Goal: Task Accomplishment & Management: Use online tool/utility

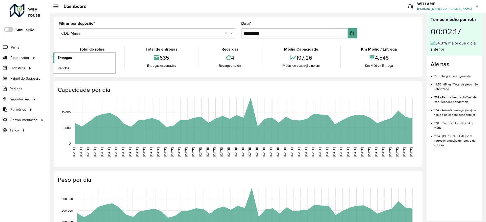
click at [61, 61] on link "Entregas" at bounding box center [84, 58] width 62 height 10
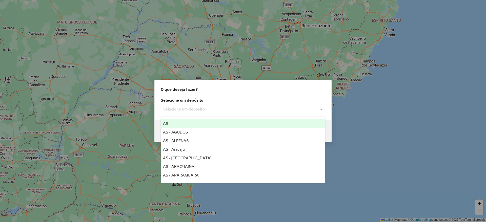
click at [217, 111] on input "text" at bounding box center [237, 109] width 149 height 6
type input "****"
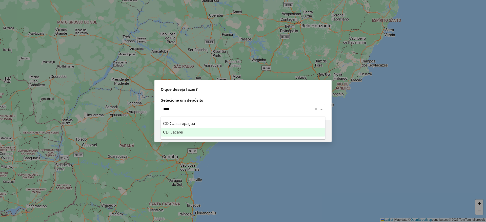
click at [186, 129] on div "CDI Jacareí" at bounding box center [243, 132] width 164 height 9
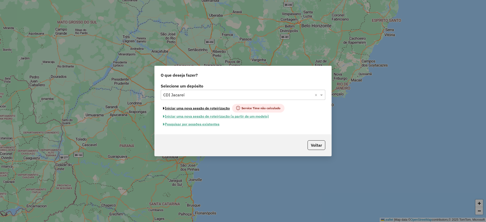
click at [182, 107] on button "Iniciar uma nova sessão de roteirização" at bounding box center [196, 108] width 71 height 9
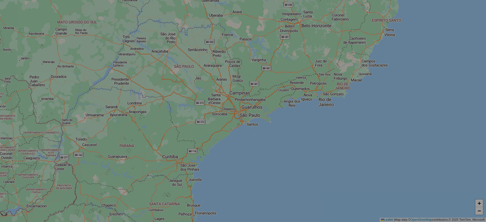
select select "*"
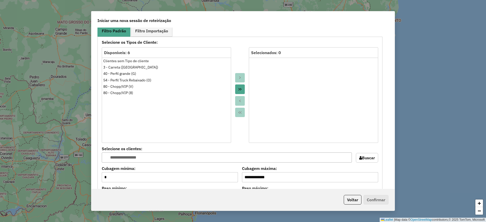
scroll to position [507, 0]
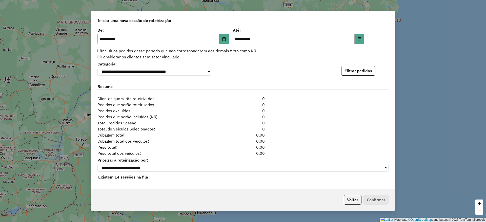
click at [339, 75] on div "**********" at bounding box center [242, 109] width 303 height 162
click at [356, 72] on button "Filtrar pedidos" at bounding box center [358, 71] width 34 height 10
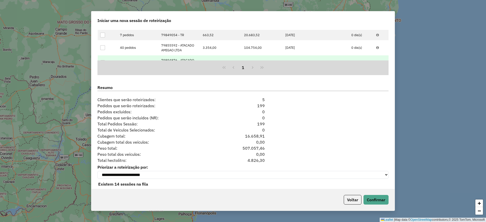
scroll to position [617, 0]
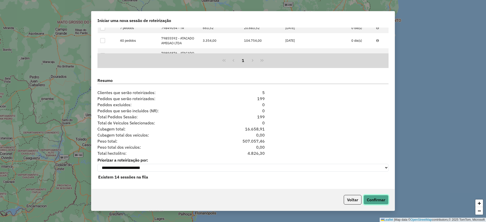
click at [379, 202] on button "Confirmar" at bounding box center [376, 200] width 25 height 10
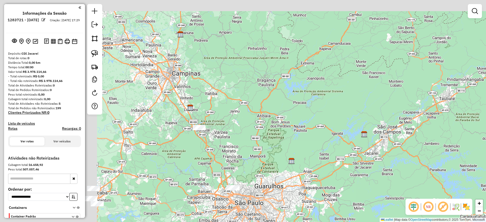
drag, startPoint x: 181, startPoint y: 104, endPoint x: 270, endPoint y: 117, distance: 90.0
click at [299, 124] on div "Janela de atendimento Grade de atendimento Capacidade Transportadoras Veículos …" at bounding box center [243, 111] width 486 height 222
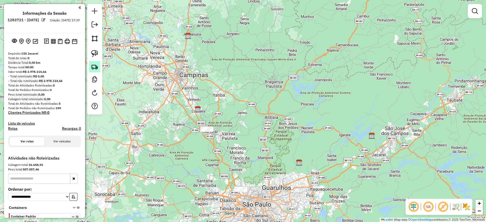
click at [92, 68] on img at bounding box center [94, 66] width 7 height 7
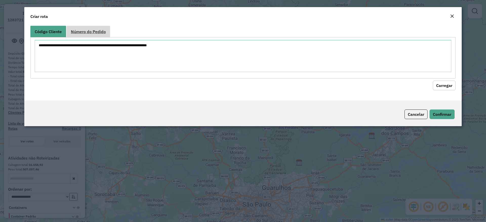
click at [97, 27] on link "Número do Pedido" at bounding box center [89, 31] width 44 height 11
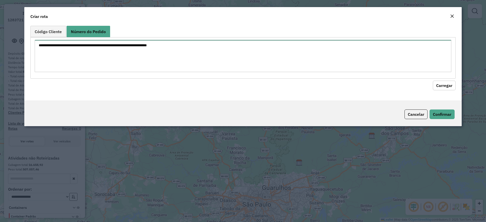
click at [88, 46] on textarea at bounding box center [243, 56] width 417 height 32
paste textarea "****** ****** ****** ****** ****** ****** ****** ****** ****** ******"
type textarea "****** ****** ****** ****** ****** ****** ****** ****** ****** ******"
click at [446, 82] on button "Carregar" at bounding box center [444, 86] width 23 height 10
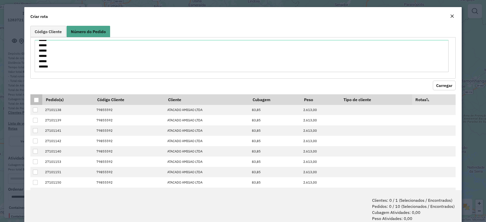
click at [37, 99] on div at bounding box center [36, 100] width 5 height 5
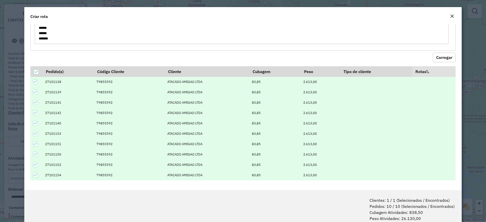
scroll to position [25, 0]
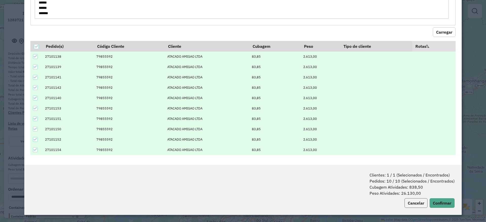
click at [419, 203] on button "Cancelar" at bounding box center [416, 204] width 23 height 10
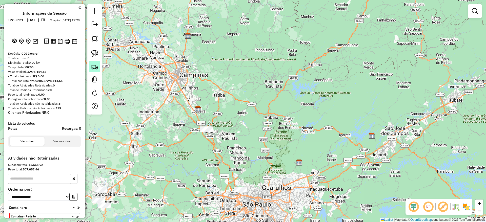
click at [96, 66] on img at bounding box center [94, 66] width 7 height 7
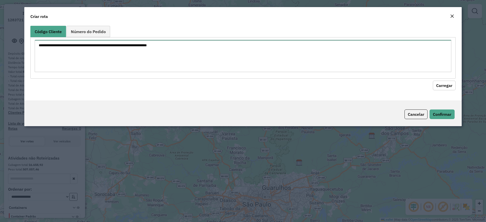
click at [78, 58] on textarea at bounding box center [243, 56] width 417 height 32
paste textarea "****** ****** ****** ****** ****** ****** ****** ****** ****** ******"
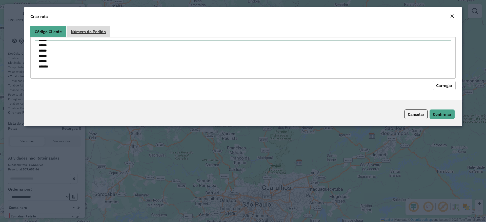
type textarea "****** ****** ****** ****** ****** ****** ****** ****** ****** ******"
drag, startPoint x: 93, startPoint y: 36, endPoint x: 91, endPoint y: 39, distance: 3.3
click at [93, 36] on link "Número do Pedido" at bounding box center [89, 31] width 44 height 11
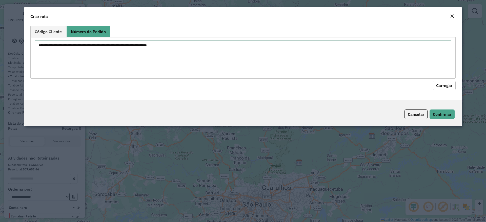
click at [86, 47] on textarea at bounding box center [243, 56] width 417 height 32
paste textarea "****** ****** ****** ****** ****** ****** ****** ****** ****** ******"
type textarea "****** ****** ****** ****** ****** ****** ****** ****** ****** ******"
click at [441, 89] on button "Carregar" at bounding box center [444, 86] width 23 height 10
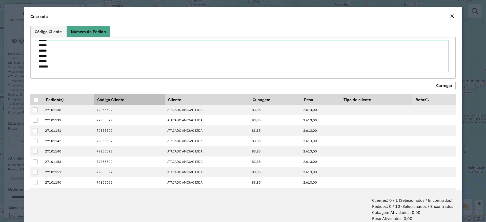
drag, startPoint x: 35, startPoint y: 100, endPoint x: 98, endPoint y: 101, distance: 63.3
click at [35, 100] on div at bounding box center [36, 100] width 5 height 5
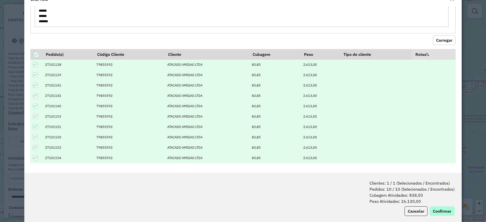
scroll to position [25, 0]
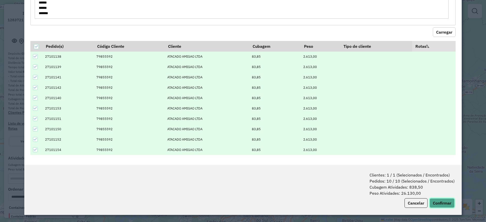
click at [437, 203] on button "Confirmar" at bounding box center [442, 204] width 25 height 10
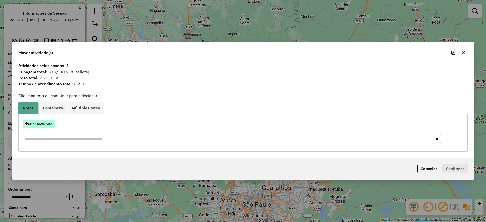
click at [49, 122] on button "Criar nova rota" at bounding box center [39, 124] width 32 height 8
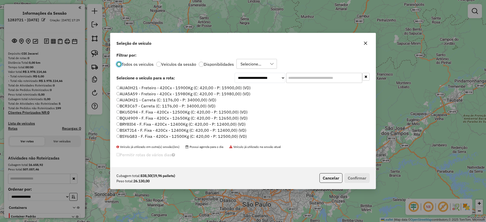
scroll to position [3, 2]
click at [337, 84] on div "**********" at bounding box center [242, 109] width 265 height 116
drag, startPoint x: 327, startPoint y: 79, endPoint x: 280, endPoint y: 87, distance: 48.1
click at [327, 79] on input "text" at bounding box center [324, 78] width 76 height 10
paste input "*******"
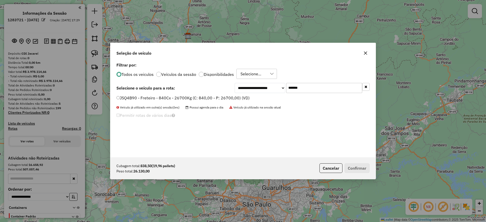
type input "*******"
click at [142, 102] on div "JSQ4B90 - Freteiro - 840Cx - 26700Kg (C: 840,00 - P: 26700,00) (VD)" at bounding box center [242, 100] width 259 height 10
click at [139, 100] on label "JSQ4B90 - Freteiro - 840Cx - 26700Kg (C: 840,00 - P: 26700,00) (VD)" at bounding box center [183, 98] width 133 height 6
click at [135, 99] on label "JSQ4B90 - Freteiro - 840Cx - 26700Kg (C: 840,00 - P: 26700,00) (VD)" at bounding box center [183, 98] width 133 height 6
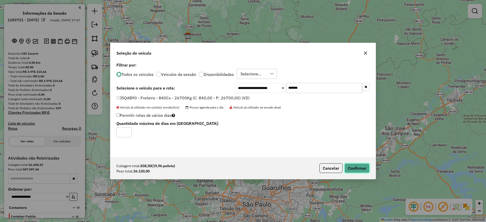
click at [352, 166] on button "Confirmar" at bounding box center [357, 169] width 25 height 10
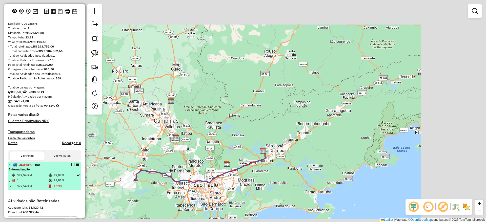
scroll to position [38, 0]
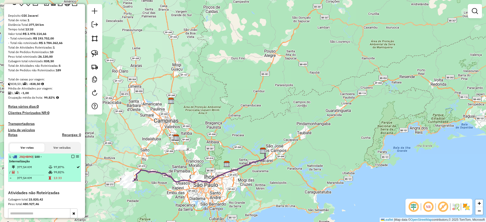
click at [71, 156] on em at bounding box center [72, 156] width 3 height 3
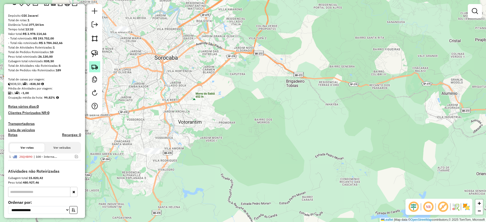
click at [94, 63] on img at bounding box center [94, 66] width 7 height 7
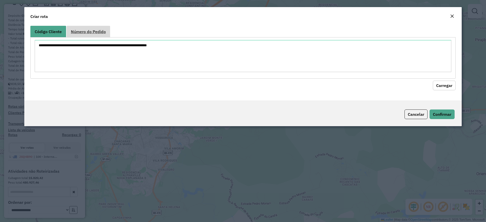
drag, startPoint x: 95, startPoint y: 27, endPoint x: 94, endPoint y: 37, distance: 10.2
click at [95, 28] on link "Número do Pedido" at bounding box center [89, 31] width 44 height 11
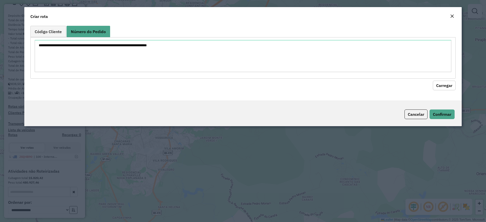
click at [94, 38] on div at bounding box center [243, 57] width 426 height 41
click at [96, 40] on textarea at bounding box center [243, 56] width 417 height 32
paste textarea "****** ****** ****** ****** ******"
type textarea "****** ****** ****** ****** ******"
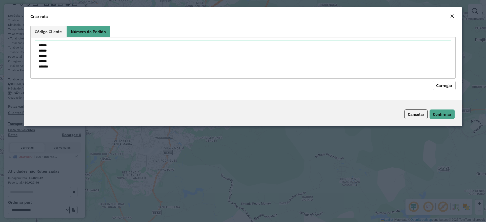
drag, startPoint x: 445, startPoint y: 85, endPoint x: 442, endPoint y: 94, distance: 8.9
click at [445, 86] on button "Carregar" at bounding box center [444, 86] width 23 height 10
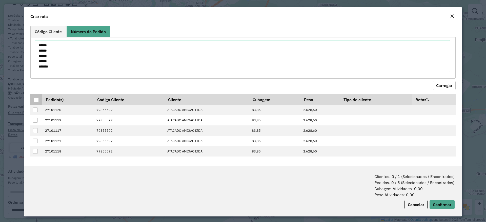
click at [38, 97] on p-tableheadercheckbox at bounding box center [36, 99] width 5 height 5
click at [35, 99] on div at bounding box center [36, 100] width 5 height 5
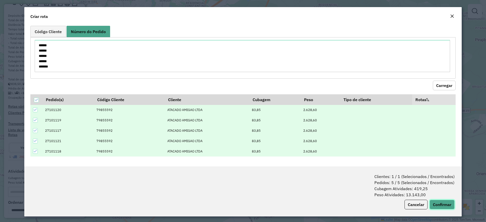
click at [444, 202] on button "Confirmar" at bounding box center [442, 205] width 25 height 10
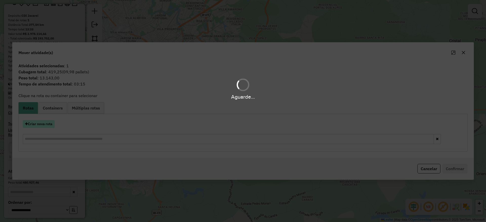
click at [41, 125] on button "Criar nova rota" at bounding box center [39, 124] width 32 height 8
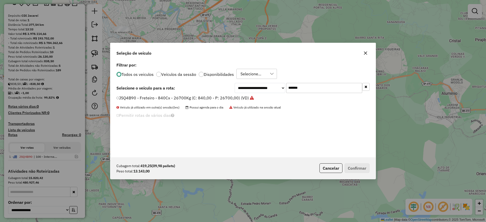
scroll to position [3, 2]
click at [41, 125] on div "**********" at bounding box center [243, 111] width 486 height 222
drag, startPoint x: 314, startPoint y: 84, endPoint x: 217, endPoint y: 97, distance: 97.9
click at [219, 97] on div "**********" at bounding box center [242, 109] width 265 height 96
paste input "text"
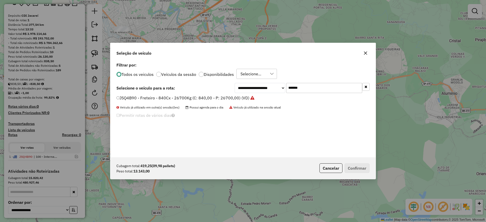
type input "*******"
click at [210, 98] on label "DHW7E76 - Freteiro - 420Cx - 13500Kg (C: 420,00 - P: 13500,00) (VD)" at bounding box center [187, 98] width 140 height 6
drag, startPoint x: 353, startPoint y: 161, endPoint x: 355, endPoint y: 165, distance: 4.7
click at [354, 163] on div "Cubagem total: 419,25 (09,98 pallets) Peso total: 13.143,00 Cancelar Confirmar" at bounding box center [242, 169] width 265 height 22
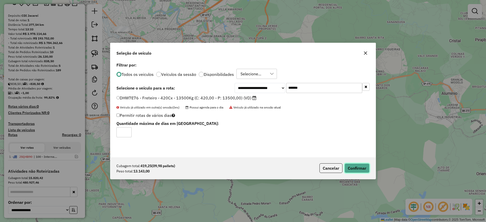
click at [355, 165] on button "Confirmar" at bounding box center [357, 169] width 25 height 10
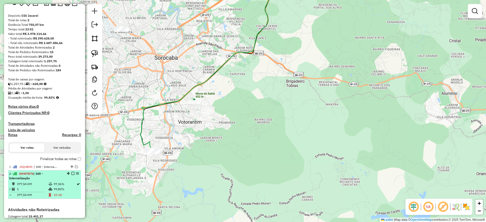
click at [71, 175] on em at bounding box center [72, 173] width 3 height 3
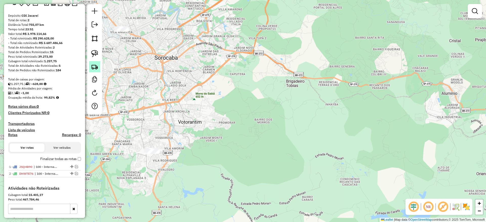
click at [93, 71] on link at bounding box center [94, 66] width 11 height 11
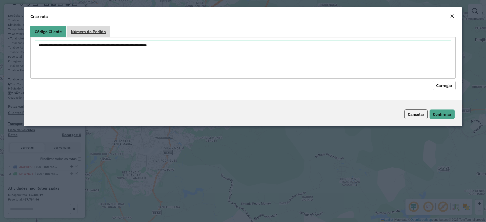
click at [87, 31] on span "Número do Pedido" at bounding box center [88, 32] width 35 height 4
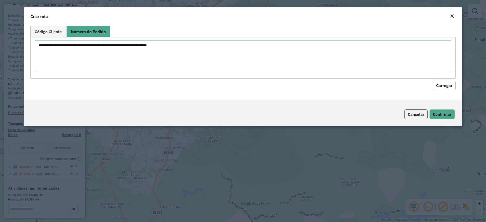
click at [86, 48] on textarea at bounding box center [243, 56] width 417 height 32
paste textarea "****** ****** ****** ****** ****** ****** ****** ****** ****** ******"
type textarea "****** ****** ****** ****** ****** ****** ****** ****** ****** ******"
click at [439, 90] on div "Código Cliente Número do Pedido ****** ****** ****** ****** ****** ****** *****…" at bounding box center [243, 62] width 438 height 77
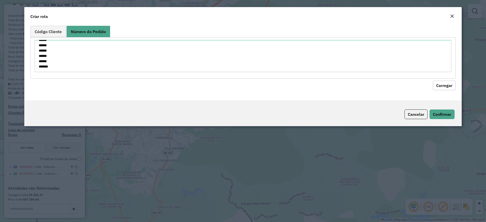
click at [439, 87] on button "Carregar" at bounding box center [444, 86] width 23 height 10
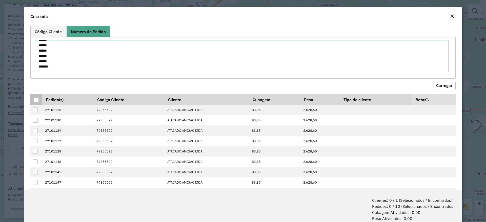
click at [38, 94] on th at bounding box center [36, 99] width 12 height 11
click at [36, 97] on th at bounding box center [36, 99] width 12 height 11
click at [36, 99] on div at bounding box center [36, 100] width 5 height 5
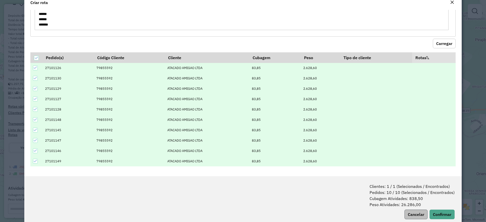
scroll to position [25, 0]
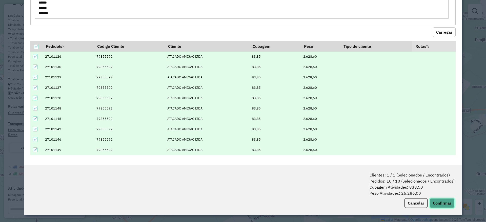
click at [445, 204] on button "Confirmar" at bounding box center [442, 204] width 25 height 10
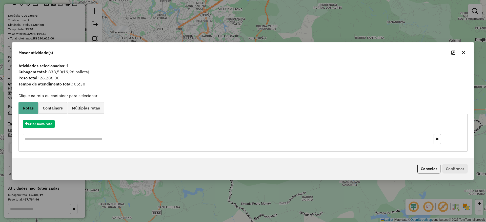
click at [45, 118] on div "Criar nova rota" at bounding box center [243, 133] width 447 height 33
click at [46, 120] on div "Criar nova rota" at bounding box center [243, 133] width 447 height 33
click at [46, 123] on button "Criar nova rota" at bounding box center [39, 124] width 32 height 8
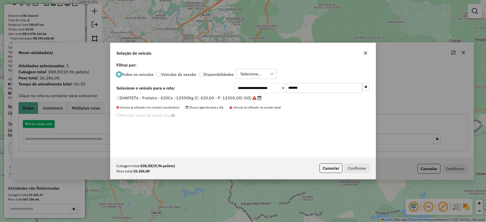
scroll to position [3, 2]
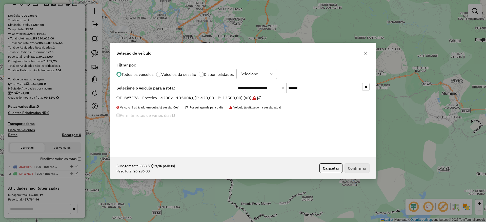
drag, startPoint x: 321, startPoint y: 86, endPoint x: 235, endPoint y: 96, distance: 86.2
click at [235, 95] on div "**********" at bounding box center [242, 109] width 265 height 96
paste input "text"
type input "*******"
click at [197, 101] on label "DPF2H60 - Freteiro - 840Cx - 32000Kg (C: 840,00 - P: 32000,00) (VD)" at bounding box center [186, 98] width 139 height 6
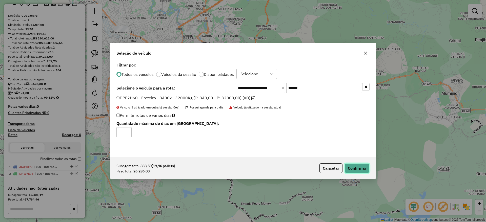
click at [350, 168] on button "Confirmar" at bounding box center [357, 169] width 25 height 10
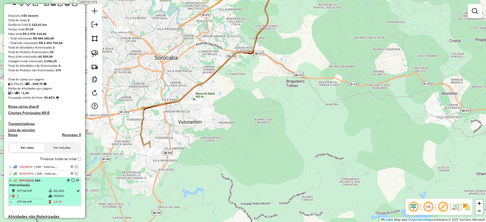
click at [71, 181] on em at bounding box center [72, 180] width 3 height 3
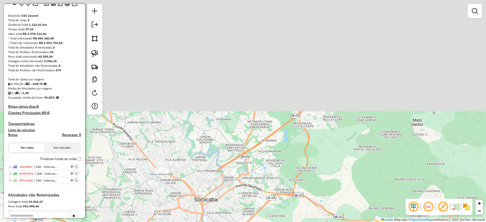
drag, startPoint x: 225, startPoint y: 139, endPoint x: 238, endPoint y: 219, distance: 80.6
click at [238, 219] on div "Janela de atendimento Grade de atendimento Capacidade Transportadoras Veículos …" at bounding box center [243, 111] width 486 height 222
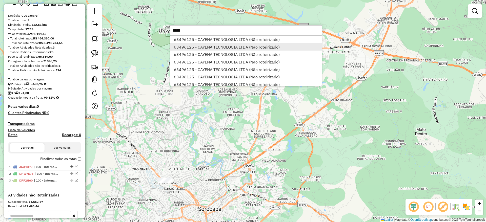
type input "*****"
click at [197, 45] on li "63496125 - CAYENA TECNOLOGIA LTDA (Não roteirizado)" at bounding box center [245, 47] width 151 height 8
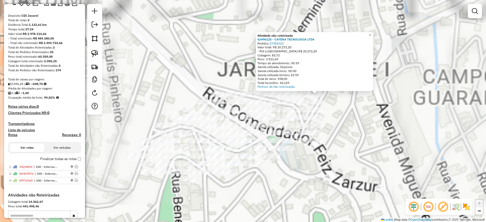
click at [352, 150] on div "Atividade não roteirizada 63496125 - CAYENA TECNOLOGIA LTDA Pedidos: 27381022 V…" at bounding box center [243, 111] width 486 height 222
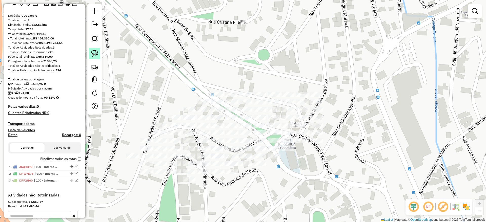
click at [96, 54] on img at bounding box center [94, 53] width 7 height 7
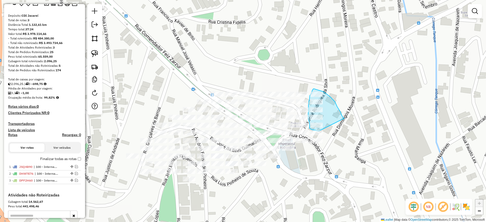
drag, startPoint x: 344, startPoint y: 119, endPoint x: 323, endPoint y: 131, distance: 24.5
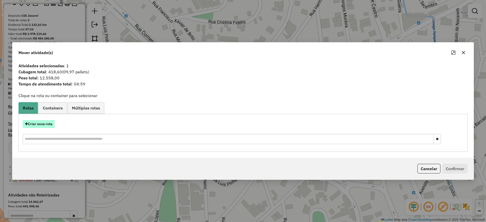
click at [43, 124] on button "Criar nova rota" at bounding box center [39, 124] width 32 height 8
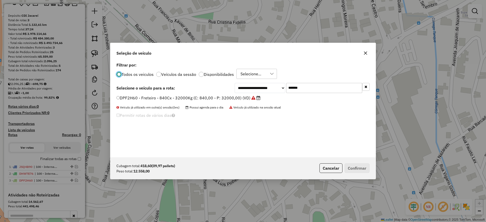
click at [232, 89] on div "**********" at bounding box center [243, 88] width 253 height 10
paste input "text"
type input "*******"
drag, startPoint x: 213, startPoint y: 96, endPoint x: 233, endPoint y: 103, distance: 21.9
click at [213, 96] on label "DPF8J05 - Freteiro - 420Cx - 17220Kg (C: 420,00 - P: 17220,00) (VD)" at bounding box center [186, 98] width 138 height 6
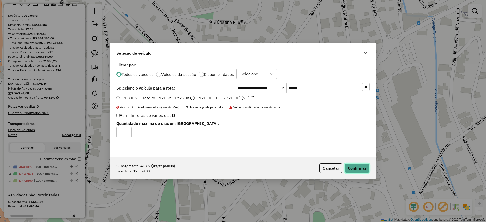
click at [355, 170] on button "Confirmar" at bounding box center [357, 169] width 25 height 10
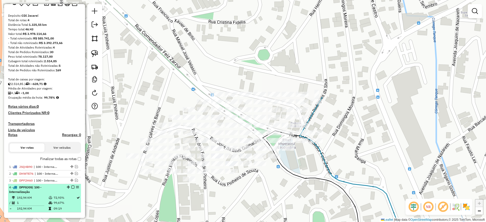
click at [72, 189] on div "4 - DPF8J05 | 100 - Internalização" at bounding box center [44, 189] width 71 height 9
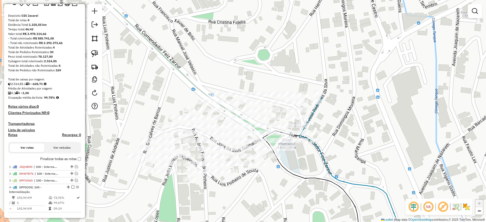
select select "**********"
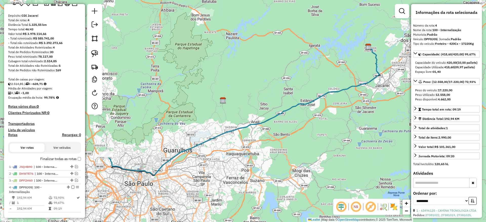
drag, startPoint x: 143, startPoint y: 143, endPoint x: 165, endPoint y: 140, distance: 22.8
click at [165, 140] on div "Janela de atendimento Grade de atendimento Capacidade Transportadoras Veículos …" at bounding box center [243, 111] width 486 height 222
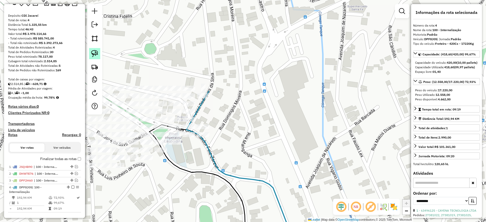
click at [96, 52] on img at bounding box center [94, 53] width 7 height 7
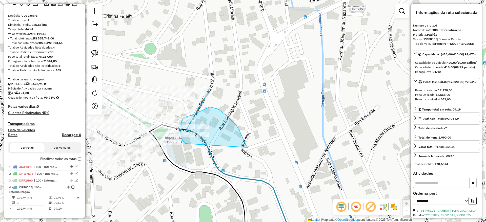
drag, startPoint x: 248, startPoint y: 148, endPoint x: 190, endPoint y: 147, distance: 58.0
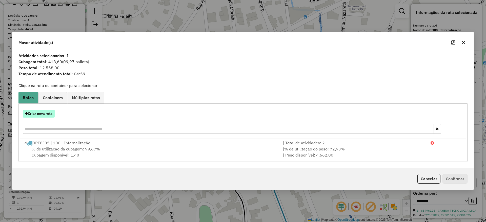
click at [44, 111] on button "Criar nova rota" at bounding box center [39, 114] width 32 height 8
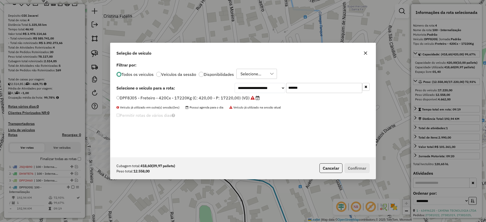
drag, startPoint x: 310, startPoint y: 90, endPoint x: 232, endPoint y: 95, distance: 77.7
click at [233, 95] on div "**********" at bounding box center [242, 109] width 265 height 96
paste input "text"
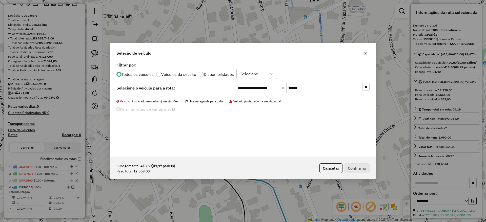
click at [224, 97] on div at bounding box center [242, 97] width 259 height 4
drag, startPoint x: 319, startPoint y: 87, endPoint x: 259, endPoint y: 82, distance: 59.7
click at [259, 82] on div "**********" at bounding box center [242, 109] width 265 height 96
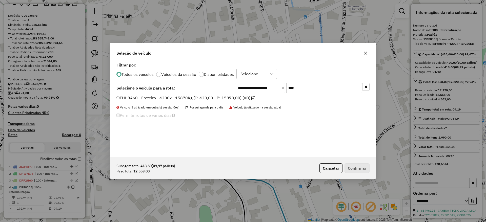
type input "****"
click at [126, 101] on li "EHH8A60 - Freteiro - 420Cx - 15870Kg (C: 420,00 - P: 15870,00) (VD)" at bounding box center [243, 98] width 253 height 6
click at [125, 100] on label "EHH8A60 - Freteiro - 420Cx - 15870Kg (C: 420,00 - P: 15870,00) (VD)" at bounding box center [186, 98] width 139 height 6
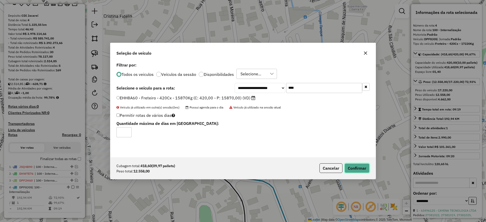
click at [350, 171] on button "Confirmar" at bounding box center [357, 169] width 25 height 10
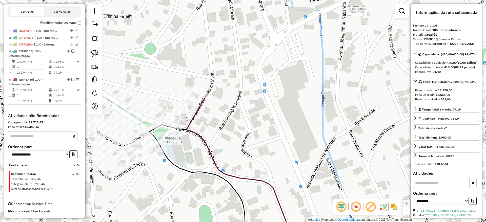
scroll to position [131, 0]
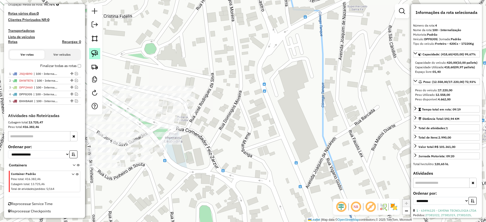
click at [95, 53] on img at bounding box center [94, 53] width 7 height 7
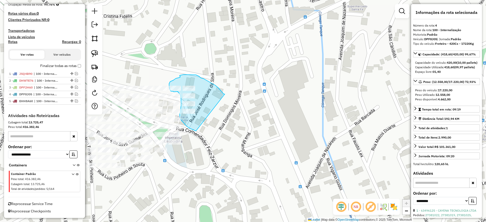
drag, startPoint x: 221, startPoint y: 91, endPoint x: 206, endPoint y: 134, distance: 45.3
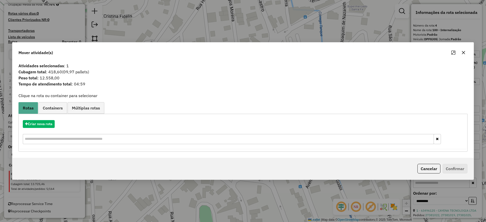
click at [48, 119] on div "Criar nova rota" at bounding box center [243, 133] width 447 height 33
click at [49, 123] on button "Criar nova rota" at bounding box center [39, 124] width 32 height 8
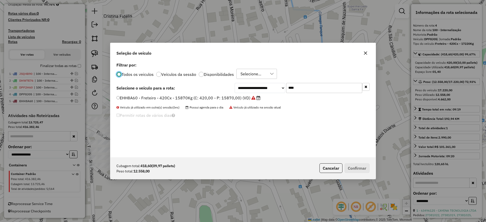
scroll to position [3, 2]
drag, startPoint x: 318, startPoint y: 89, endPoint x: 222, endPoint y: 94, distance: 96.1
click at [232, 91] on div "**********" at bounding box center [243, 88] width 253 height 10
paste input "***"
type input "*******"
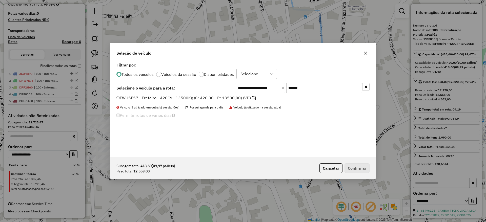
click at [201, 97] on label "EWU5F57 - Freteiro - 420Cx - 13500Kg (C: 420,00 - P: 13500,00) (VD)" at bounding box center [187, 98] width 140 height 6
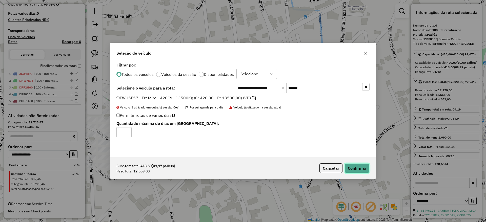
click at [365, 170] on button "Confirmar" at bounding box center [357, 169] width 25 height 10
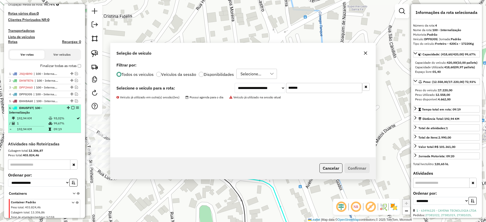
scroll to position [160, 0]
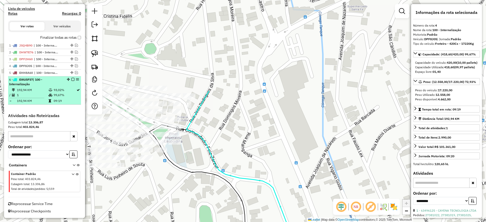
click at [71, 80] on em at bounding box center [72, 79] width 3 height 3
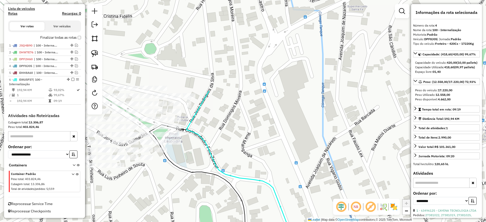
scroll to position [138, 0]
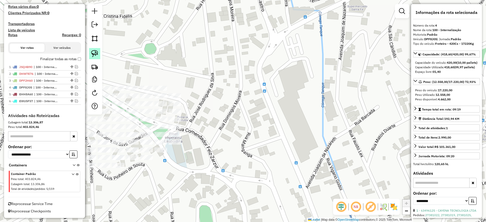
click at [96, 55] on img at bounding box center [94, 53] width 7 height 7
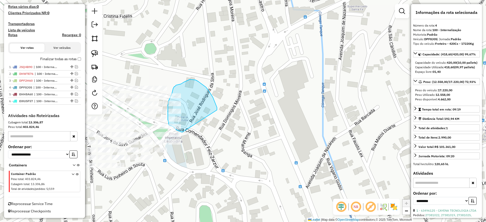
drag, startPoint x: 217, startPoint y: 110, endPoint x: 186, endPoint y: 133, distance: 38.0
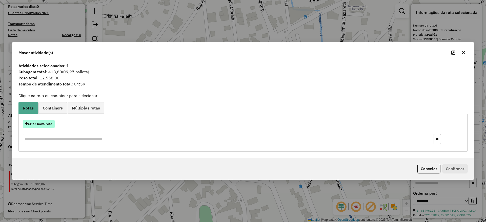
click at [41, 122] on button "Criar nova rota" at bounding box center [39, 124] width 32 height 8
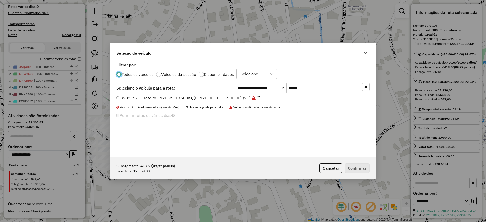
scroll to position [3, 2]
drag, startPoint x: 314, startPoint y: 85, endPoint x: 219, endPoint y: 91, distance: 95.1
click at [253, 83] on div "**********" at bounding box center [302, 88] width 135 height 10
paste input "text"
type input "*******"
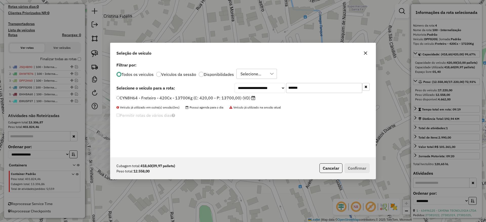
click at [213, 95] on label "CYN8H64 - Freteiro - 420Cx - 13700Kg (C: 420,00 - P: 13700,00) (VD)" at bounding box center [186, 98] width 139 height 6
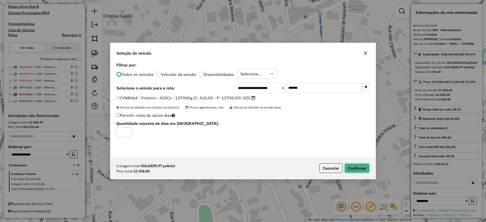
click at [360, 167] on button "Confirmar" at bounding box center [357, 169] width 25 height 10
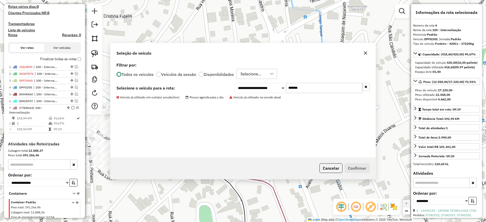
scroll to position [166, 0]
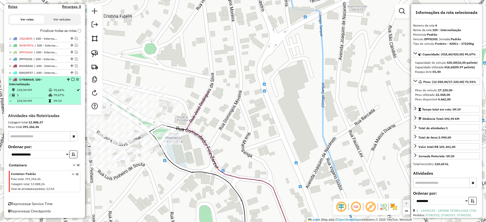
click at [71, 79] on em at bounding box center [72, 79] width 3 height 3
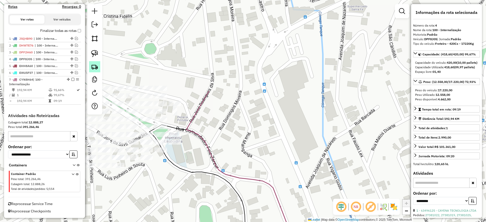
scroll to position [145, 0]
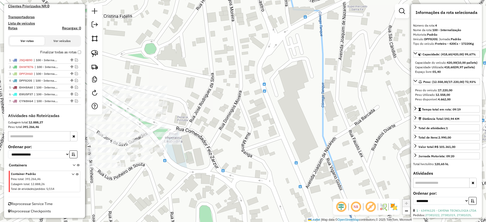
drag, startPoint x: 93, startPoint y: 59, endPoint x: 105, endPoint y: 65, distance: 13.5
click at [93, 59] on link at bounding box center [94, 53] width 11 height 11
drag, startPoint x: 194, startPoint y: 131, endPoint x: 169, endPoint y: 168, distance: 44.6
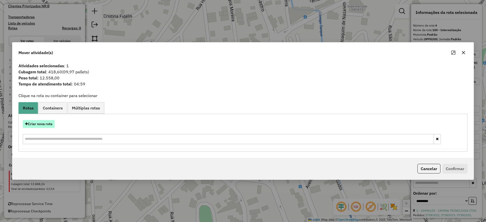
click at [47, 124] on button "Criar nova rota" at bounding box center [39, 124] width 32 height 8
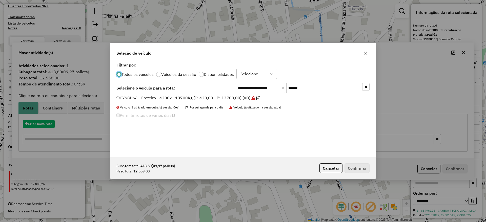
scroll to position [3, 2]
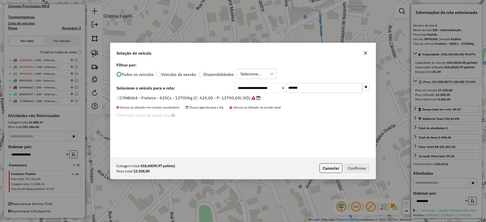
drag, startPoint x: 298, startPoint y: 87, endPoint x: 211, endPoint y: 96, distance: 86.9
click at [213, 96] on div "**********" at bounding box center [242, 109] width 265 height 96
paste input "text"
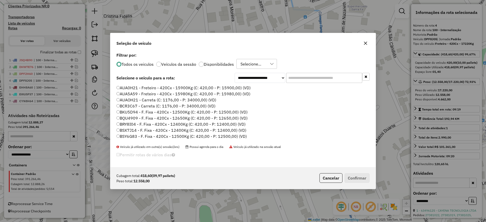
paste input "*******"
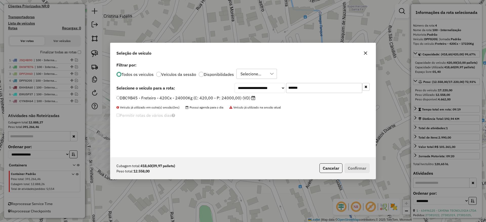
type input "*******"
click at [178, 98] on label "DBC9B45 - Freteiro - 420Cx - 24000Kg (C: 420,00 - P: 24000,00) (VD)" at bounding box center [186, 98] width 139 height 6
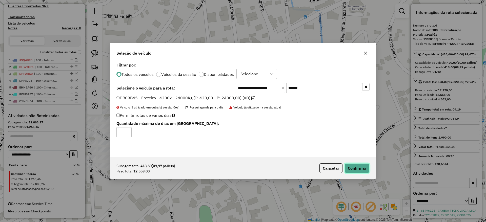
click at [352, 166] on button "Confirmar" at bounding box center [357, 169] width 25 height 10
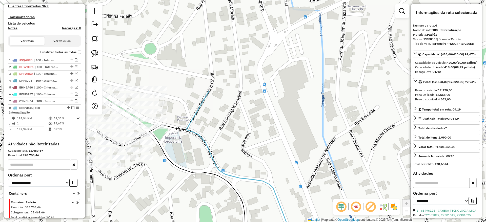
scroll to position [173, 0]
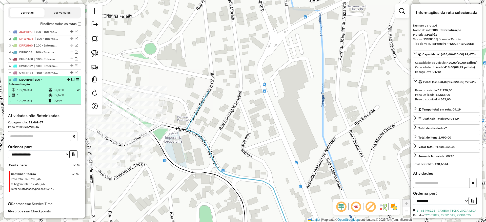
click at [71, 80] on em at bounding box center [72, 79] width 3 height 3
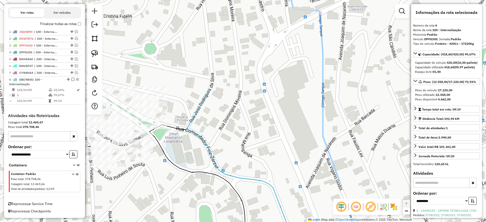
scroll to position [152, 0]
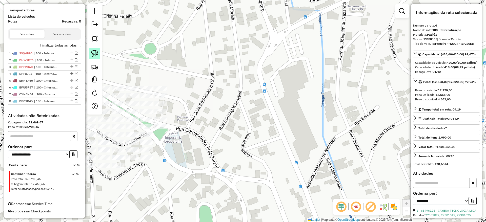
click at [94, 55] on img at bounding box center [94, 53] width 7 height 7
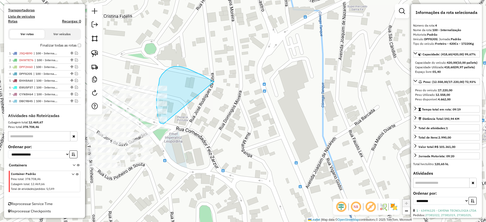
click at [166, 124] on div "Janela de atendimento Grade de atendimento Capacidade Transportadoras Veículos …" at bounding box center [243, 111] width 486 height 222
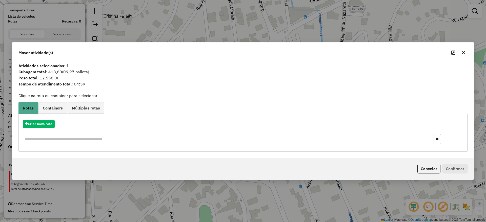
click at [49, 119] on div "Criar nova rota" at bounding box center [243, 133] width 447 height 33
click at [49, 121] on button "Criar nova rota" at bounding box center [39, 124] width 32 height 8
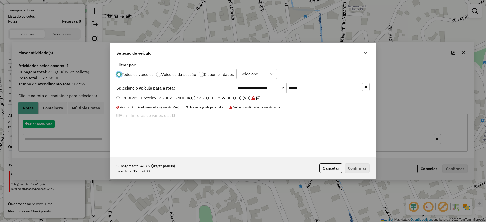
scroll to position [3, 2]
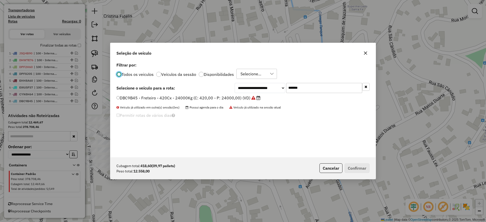
drag, startPoint x: 256, startPoint y: 93, endPoint x: 240, endPoint y: 93, distance: 16.2
click at [243, 93] on div "**********" at bounding box center [242, 109] width 265 height 96
paste input "text"
type input "*******"
click at [223, 96] on label "MKE6G00 - Freteiro - 420Cx - 13990Kg (C: 420,00 - P: 13990,00) (VD)" at bounding box center [187, 98] width 140 height 6
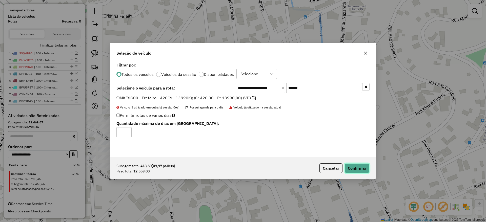
click at [357, 165] on button "Confirmar" at bounding box center [357, 169] width 25 height 10
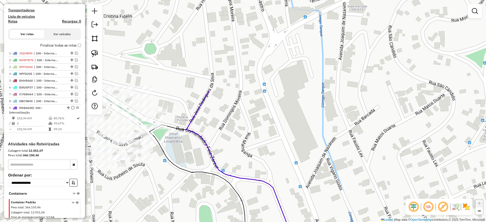
scroll to position [173, 0]
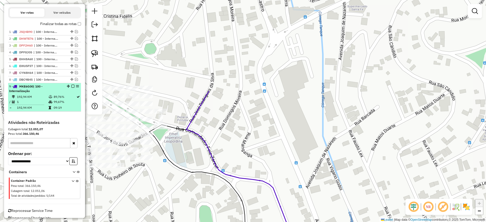
drag, startPoint x: 73, startPoint y: 87, endPoint x: 69, endPoint y: 86, distance: 4.4
click at [70, 86] on div at bounding box center [71, 86] width 15 height 3
select select "**********"
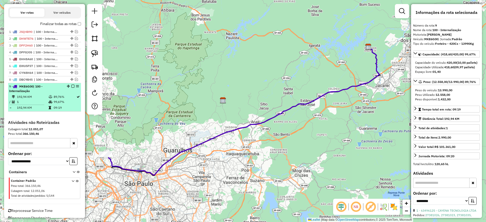
click at [71, 87] on em at bounding box center [72, 86] width 3 height 3
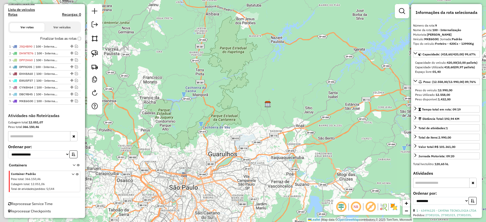
drag, startPoint x: 109, startPoint y: 110, endPoint x: 155, endPoint y: 115, distance: 45.8
click at [155, 115] on div "Janela de atendimento Grade de atendimento Capacidade Transportadoras Veículos …" at bounding box center [243, 111] width 486 height 222
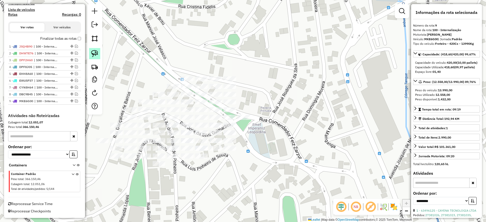
drag, startPoint x: 95, startPoint y: 52, endPoint x: 99, endPoint y: 55, distance: 4.7
click at [95, 52] on img at bounding box center [94, 53] width 7 height 7
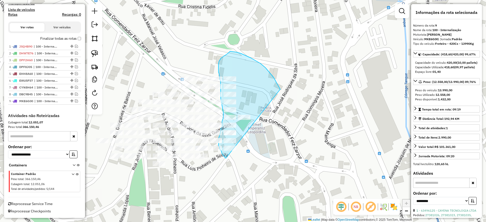
drag, startPoint x: 280, startPoint y: 89, endPoint x: 249, endPoint y: 168, distance: 84.4
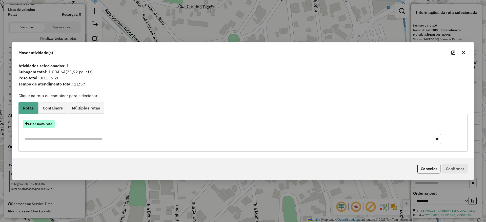
click at [45, 121] on button "Criar nova rota" at bounding box center [39, 124] width 32 height 8
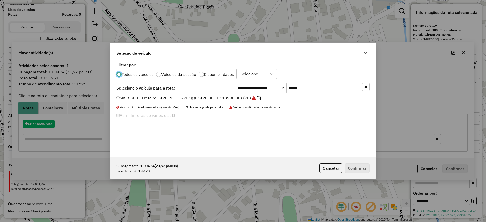
scroll to position [3, 2]
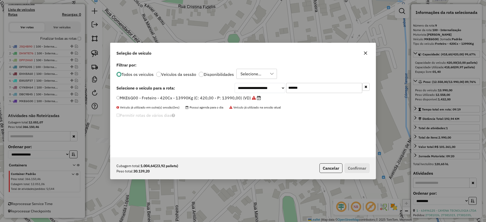
drag, startPoint x: 303, startPoint y: 91, endPoint x: 256, endPoint y: 98, distance: 47.9
click at [256, 98] on div "**********" at bounding box center [242, 109] width 265 height 96
drag, startPoint x: 306, startPoint y: 87, endPoint x: 208, endPoint y: 93, distance: 98.0
click at [212, 92] on div "**********" at bounding box center [243, 88] width 253 height 10
paste input "text"
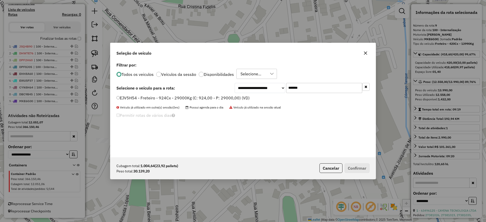
type input "*******"
click at [181, 97] on label "EJV5H54 - Freteiro - 924Cx - 29000Kg (C: 924,00 - P: 29000,00) (VD)" at bounding box center [183, 98] width 133 height 6
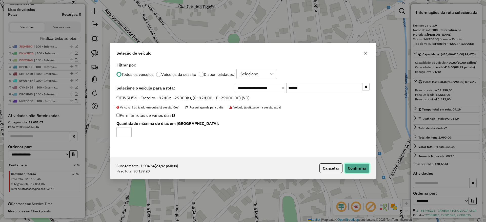
click at [359, 168] on button "Confirmar" at bounding box center [357, 169] width 25 height 10
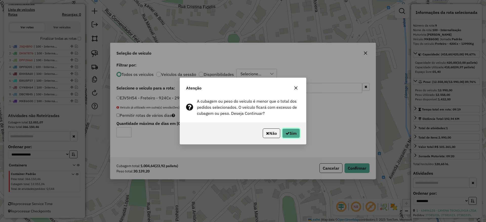
click at [284, 132] on button "Sim" at bounding box center [291, 134] width 18 height 10
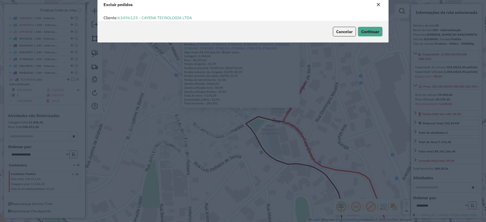
scroll to position [17, 0]
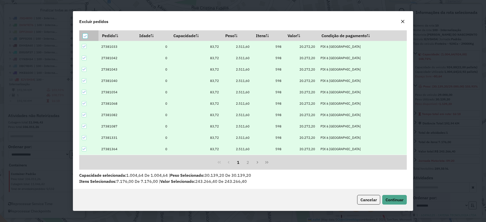
click at [86, 36] on icon at bounding box center [85, 36] width 4 height 4
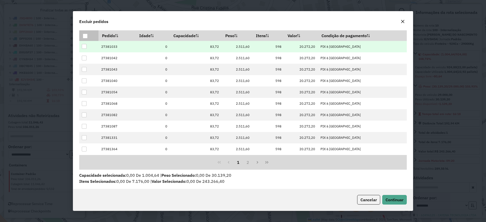
click at [85, 45] on div at bounding box center [84, 46] width 5 height 5
click at [399, 201] on span "Continuar" at bounding box center [395, 200] width 18 height 5
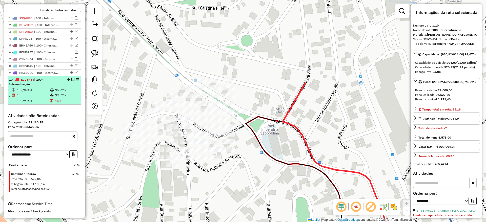
click at [71, 79] on em at bounding box center [72, 79] width 3 height 3
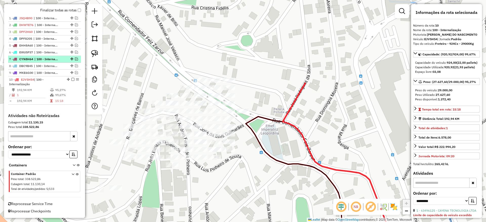
scroll to position [165, 0]
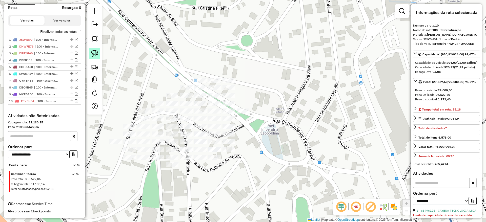
click at [98, 53] on link at bounding box center [94, 53] width 11 height 11
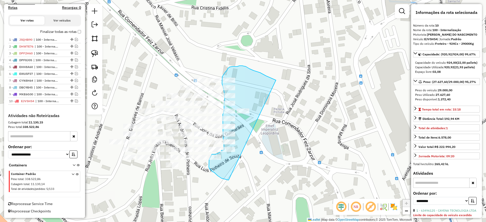
drag, startPoint x: 276, startPoint y: 80, endPoint x: 229, endPoint y: 179, distance: 109.6
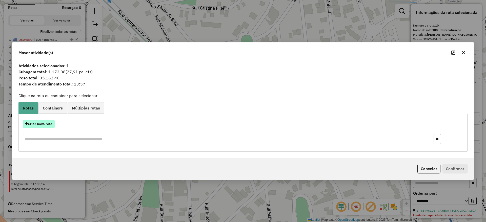
click at [38, 127] on button "Criar nova rota" at bounding box center [39, 124] width 32 height 8
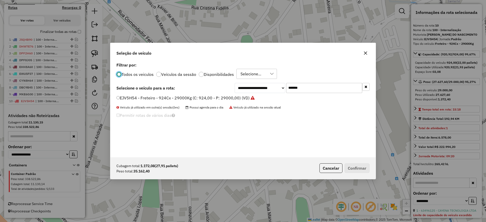
scroll to position [3, 2]
drag, startPoint x: 311, startPoint y: 87, endPoint x: 231, endPoint y: 104, distance: 81.5
click at [238, 101] on div "**********" at bounding box center [242, 109] width 265 height 96
paste input "text"
type input "*******"
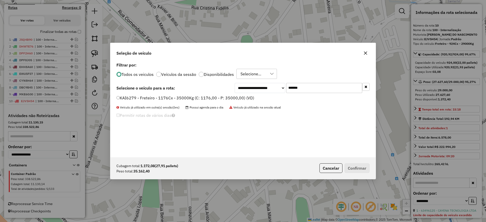
drag, startPoint x: 221, startPoint y: 101, endPoint x: 217, endPoint y: 99, distance: 5.0
click at [217, 99] on label "KAI6279 - Freteiro - 1176Cx - 35000Kg (C: 1176,00 - P: 35000,00) (VD)" at bounding box center [186, 98] width 138 height 6
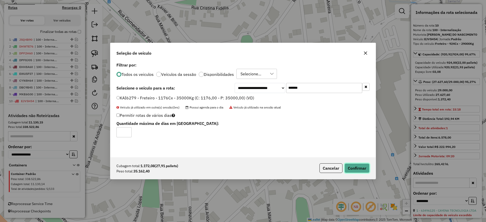
click at [354, 168] on button "Confirmar" at bounding box center [357, 169] width 25 height 10
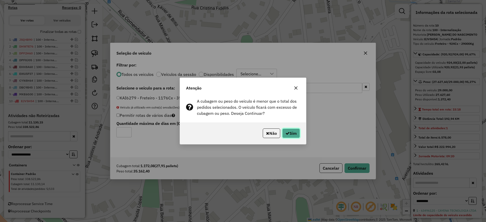
click at [293, 130] on button "Sim" at bounding box center [291, 134] width 18 height 10
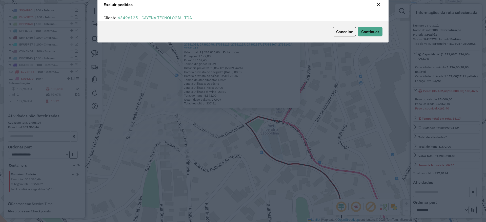
scroll to position [17, 0]
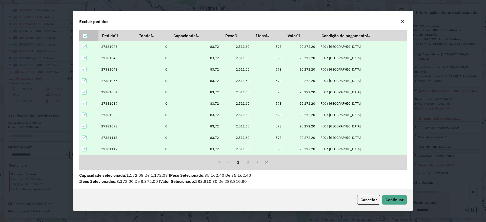
click at [87, 35] on icon at bounding box center [85, 36] width 4 height 4
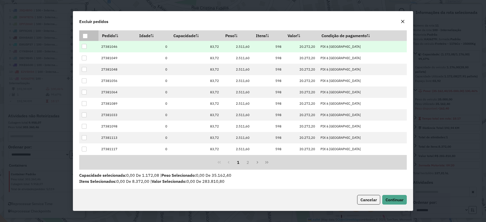
click at [84, 45] on div at bounding box center [84, 46] width 5 height 5
click at [382, 203] on button "Continuar" at bounding box center [394, 200] width 25 height 10
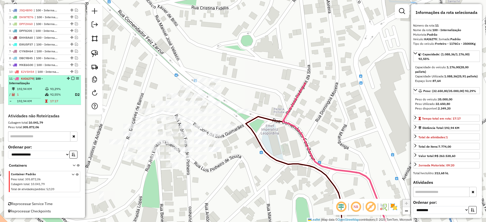
click at [71, 80] on em at bounding box center [72, 78] width 3 height 3
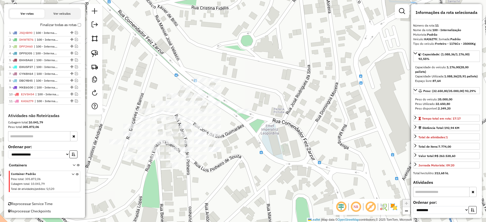
scroll to position [172, 0]
click at [92, 51] on img at bounding box center [94, 53] width 7 height 7
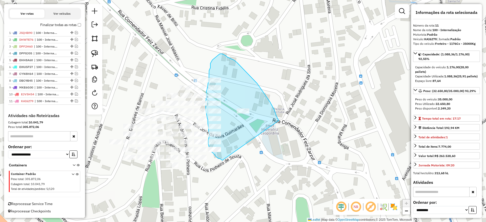
drag, startPoint x: 275, startPoint y: 110, endPoint x: 224, endPoint y: 161, distance: 71.1
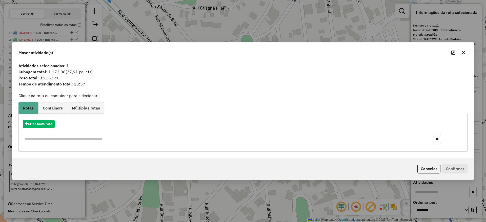
click at [464, 52] on icon "button" at bounding box center [463, 52] width 3 height 3
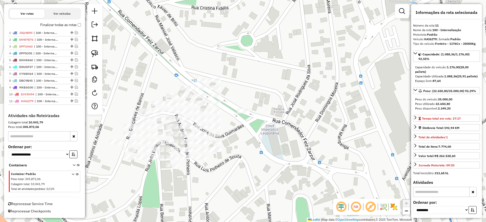
drag, startPoint x: 96, startPoint y: 51, endPoint x: 103, endPoint y: 53, distance: 7.7
click at [96, 51] on img at bounding box center [94, 53] width 7 height 7
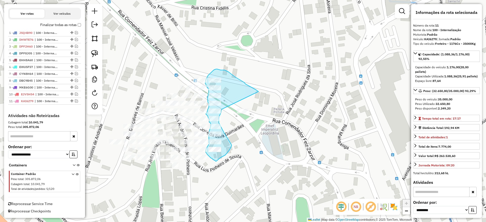
drag, startPoint x: 231, startPoint y: 74, endPoint x: 221, endPoint y: 109, distance: 36.7
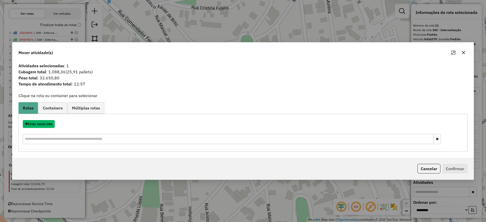
click at [46, 127] on button "Criar nova rota" at bounding box center [39, 124] width 32 height 8
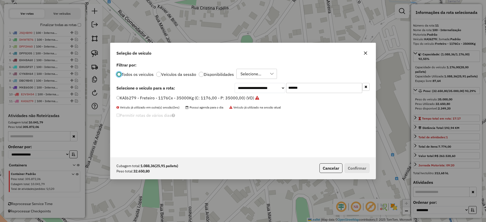
scroll to position [3, 2]
drag, startPoint x: 280, startPoint y: 88, endPoint x: 251, endPoint y: 97, distance: 29.6
click at [256, 93] on div "**********" at bounding box center [302, 88] width 135 height 10
paste input "text"
type input "*******"
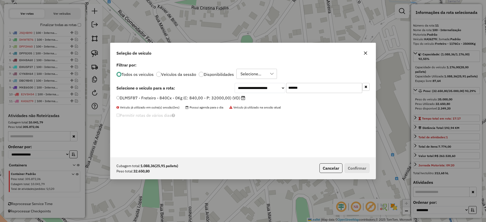
click at [240, 98] on label "DLM5F87 - Freteiro - 840Cx - 0Kg (C: 840,00 - P: 32000,00) (VD)" at bounding box center [181, 98] width 129 height 6
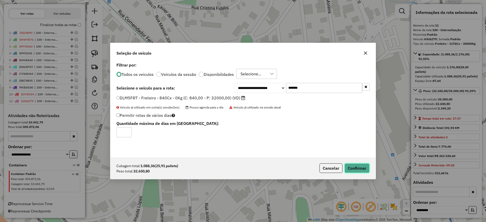
click at [360, 172] on button "Confirmar" at bounding box center [357, 169] width 25 height 10
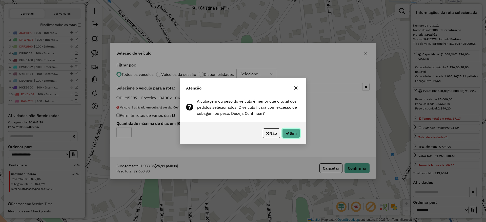
click at [294, 134] on button "Sim" at bounding box center [291, 134] width 18 height 10
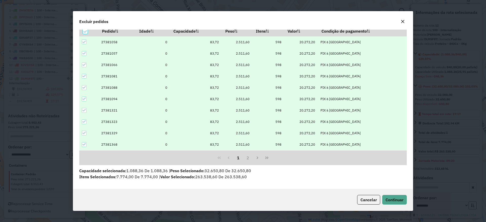
scroll to position [23, 0]
click at [245, 157] on button "2" at bounding box center [248, 157] width 10 height 10
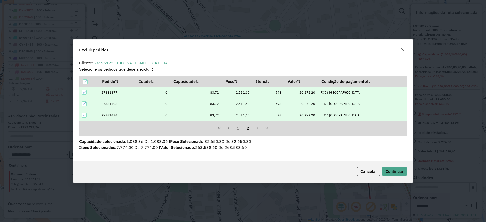
click at [400, 51] on button "button" at bounding box center [403, 50] width 8 height 8
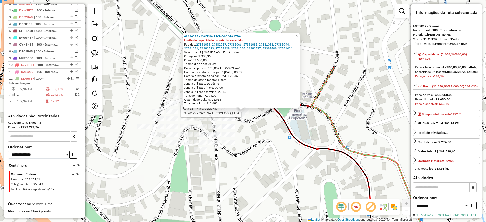
click at [249, 124] on div "Rota 12 - Placa DLM5F87 63496125 - CAYENA TECNOLOGIA LTDA 63496125 - CAYENA TEC…" at bounding box center [243, 111] width 486 height 222
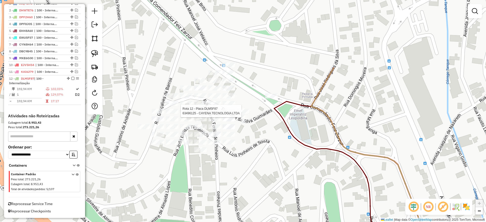
select select "**********"
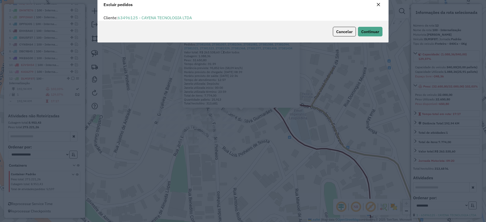
scroll to position [17, 0]
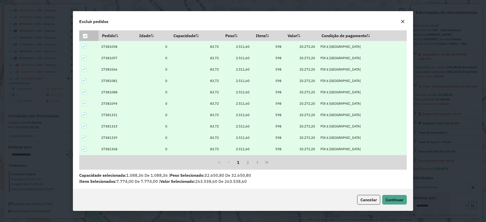
click at [88, 36] on div at bounding box center [85, 36] width 5 height 5
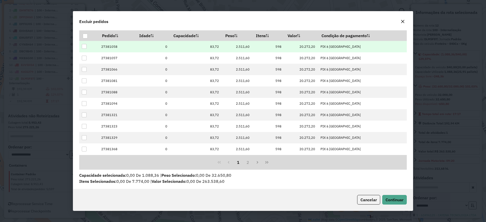
click at [82, 44] on div at bounding box center [84, 46] width 5 height 5
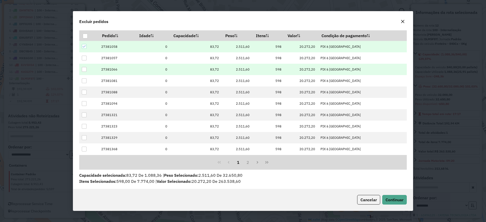
drag, startPoint x: 83, startPoint y: 55, endPoint x: 82, endPoint y: 67, distance: 12.3
click at [83, 56] on td at bounding box center [88, 57] width 19 height 11
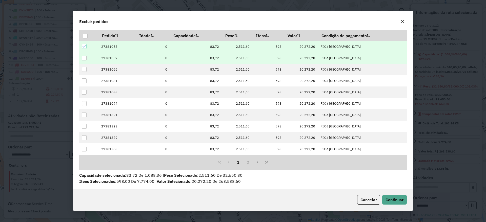
click at [84, 59] on div at bounding box center [84, 58] width 5 height 5
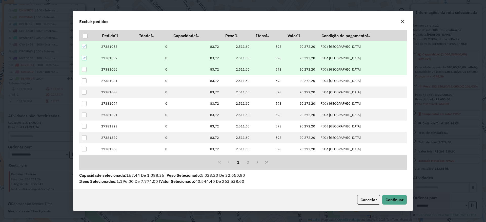
click at [86, 70] on div at bounding box center [84, 69] width 5 height 5
click at [397, 195] on div "Cancelar Continuar" at bounding box center [243, 200] width 340 height 22
click at [396, 200] on span "Continuar" at bounding box center [395, 200] width 18 height 5
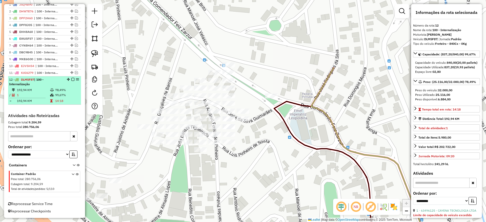
scroll to position [201, 0]
click at [72, 79] on em at bounding box center [72, 79] width 3 height 3
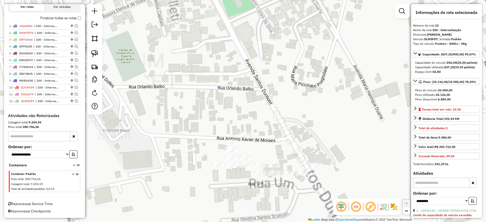
click at [241, 160] on div at bounding box center [245, 157] width 13 height 5
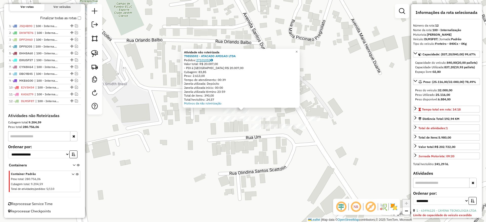
click at [201, 59] on link "27101055" at bounding box center [204, 60] width 17 height 4
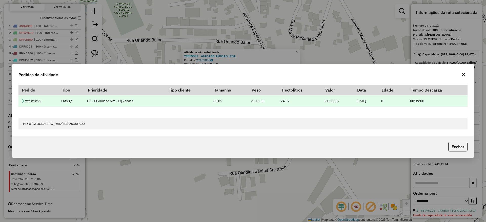
click at [23, 100] on icon at bounding box center [23, 101] width 4 height 4
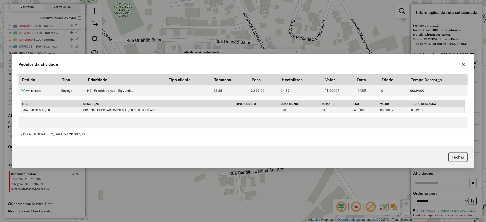
click at [461, 62] on button "button" at bounding box center [464, 64] width 8 height 8
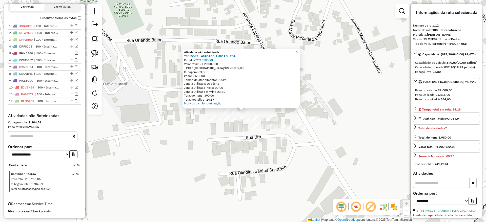
click at [255, 145] on div "Atividade não roteirizada 79855592 - ATACADO AMIGAO LTDA Pedidos: 27101055 Valo…" at bounding box center [243, 111] width 486 height 222
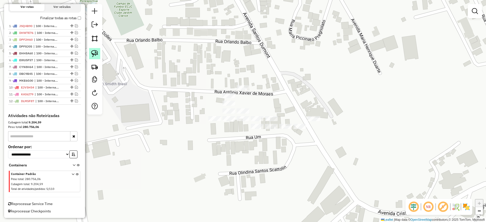
click at [95, 52] on img at bounding box center [94, 53] width 7 height 7
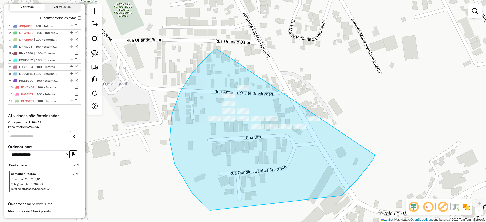
drag, startPoint x: 170, startPoint y: 140, endPoint x: 373, endPoint y: 154, distance: 204.1
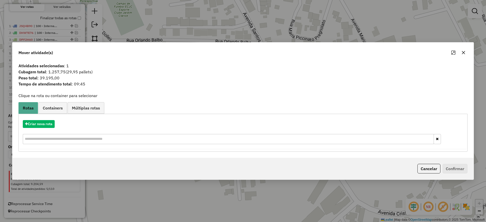
click at [465, 52] on icon "button" at bounding box center [464, 53] width 4 height 4
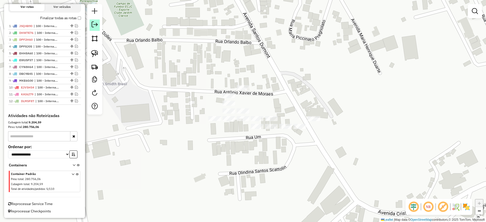
click at [95, 24] on em at bounding box center [95, 25] width 6 height 6
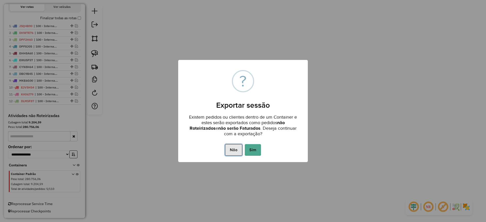
click at [233, 149] on button "Não" at bounding box center [233, 150] width 17 height 12
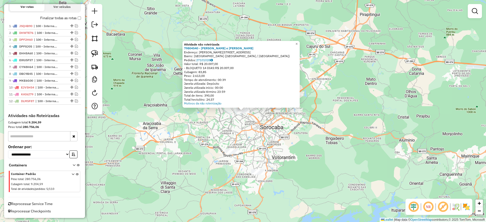
click at [183, 122] on div "Atividade não roteirizada 79804540 - [PERSON_NAME] e [PERSON_NAME]: R [PERSON_N…" at bounding box center [243, 111] width 486 height 222
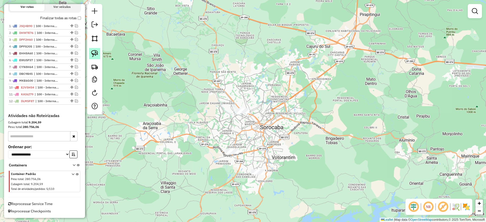
click at [97, 55] on img at bounding box center [94, 53] width 7 height 7
drag, startPoint x: 230, startPoint y: 113, endPoint x: 272, endPoint y: 113, distance: 41.5
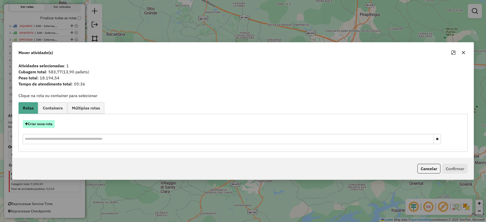
click at [50, 123] on button "Criar nova rota" at bounding box center [39, 124] width 32 height 8
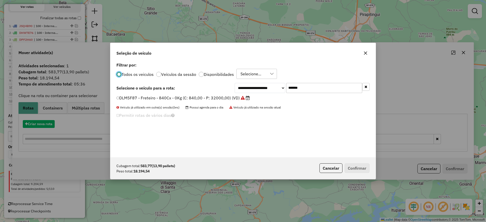
scroll to position [3, 2]
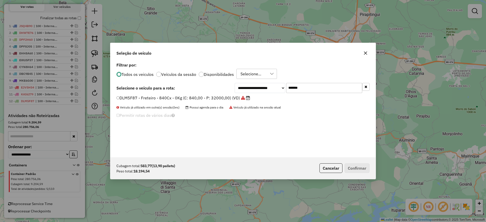
drag, startPoint x: 321, startPoint y: 83, endPoint x: 231, endPoint y: 87, distance: 90.5
click at [231, 87] on div "**********" at bounding box center [243, 88] width 253 height 10
paste input "text"
type input "*******"
click at [210, 101] on label "DMA5I06 - Freteiro - 420Cx - 13500Kg (C: 420,00 - P: 13500,00) (VD)" at bounding box center [186, 98] width 139 height 6
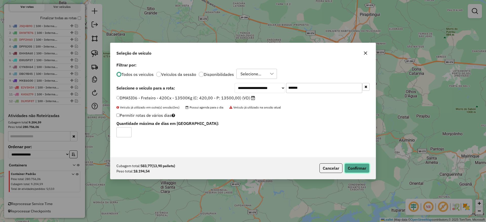
click at [362, 167] on button "Confirmar" at bounding box center [357, 169] width 25 height 10
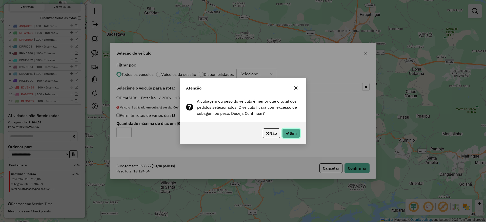
click at [291, 134] on button "Sim" at bounding box center [291, 134] width 18 height 10
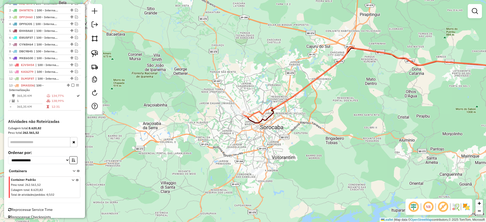
click at [251, 117] on icon at bounding box center [388, 82] width 293 height 71
select select "**********"
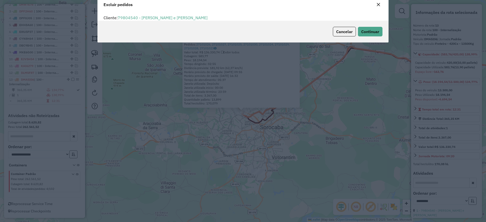
scroll to position [0, 0]
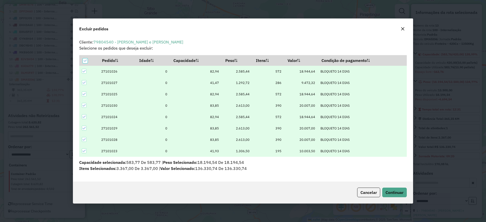
click at [84, 70] on icon at bounding box center [85, 72] width 4 height 4
click at [83, 80] on div at bounding box center [84, 82] width 5 height 5
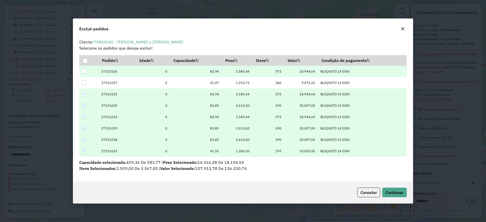
click at [84, 97] on td at bounding box center [88, 94] width 19 height 11
click at [83, 95] on icon at bounding box center [85, 94] width 4 height 4
click at [84, 114] on td at bounding box center [88, 116] width 19 height 11
click at [85, 119] on icon at bounding box center [85, 117] width 4 height 4
click at [386, 194] on span "Continuar" at bounding box center [395, 192] width 18 height 5
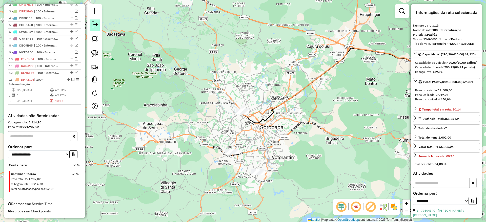
click at [96, 25] on em at bounding box center [95, 25] width 6 height 6
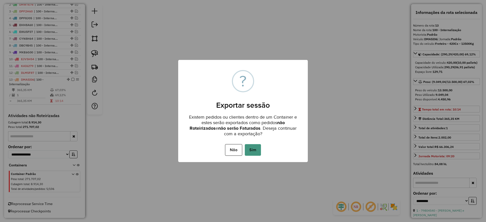
click at [257, 150] on button "Sim" at bounding box center [253, 150] width 16 height 12
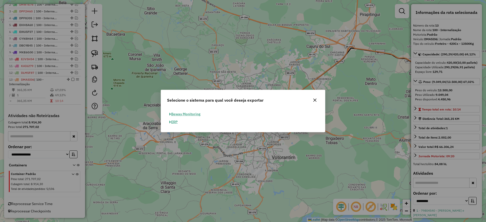
click at [178, 121] on button "ERP" at bounding box center [173, 122] width 13 height 8
select select "**"
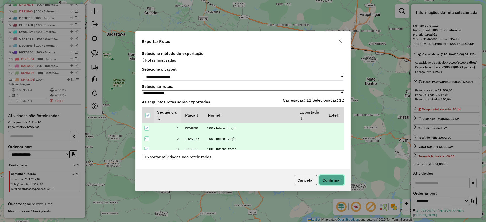
click at [325, 179] on button "Confirmar" at bounding box center [331, 181] width 25 height 10
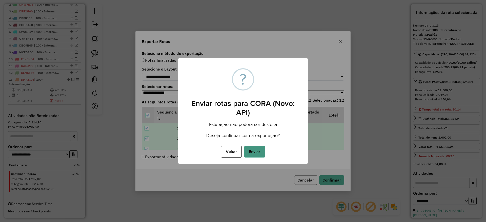
click at [247, 153] on button "Enviar" at bounding box center [254, 152] width 21 height 12
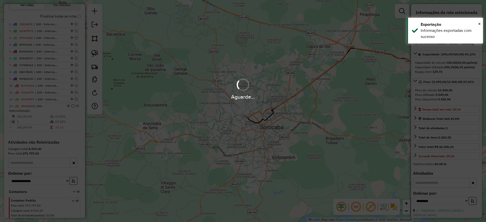
scroll to position [207, 0]
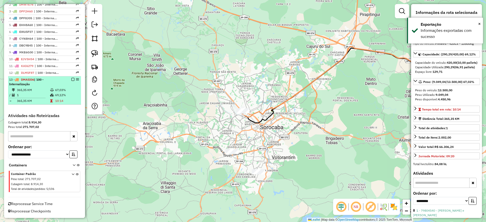
click at [71, 79] on em at bounding box center [72, 79] width 3 height 3
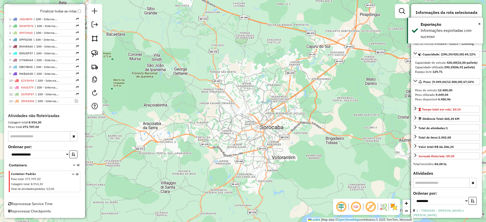
click at [94, 50] on img at bounding box center [94, 53] width 7 height 7
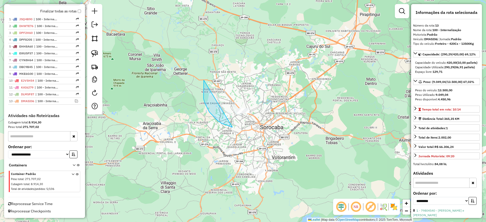
drag, startPoint x: 233, startPoint y: 127, endPoint x: 267, endPoint y: 84, distance: 55.2
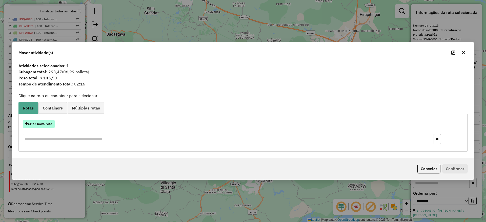
click at [39, 123] on button "Criar nova rota" at bounding box center [39, 124] width 32 height 8
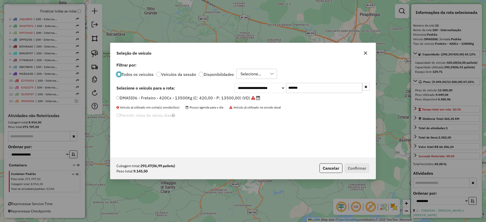
scroll to position [3, 2]
drag, startPoint x: 308, startPoint y: 93, endPoint x: 225, endPoint y: 92, distance: 83.3
click at [227, 92] on div "**********" at bounding box center [243, 88] width 253 height 10
paste input "text"
type input "*******"
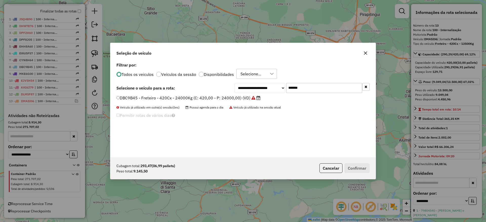
click at [213, 97] on label "DBC9B45 - Freteiro - 420Cx - 24000Kg (C: 420,00 - P: 24000,00) (VD)" at bounding box center [189, 98] width 144 height 6
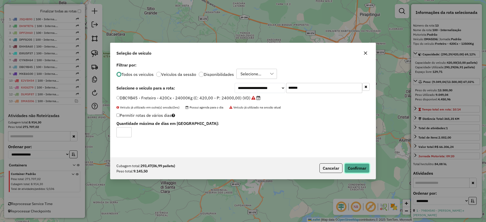
click at [364, 166] on button "Confirmar" at bounding box center [357, 169] width 25 height 10
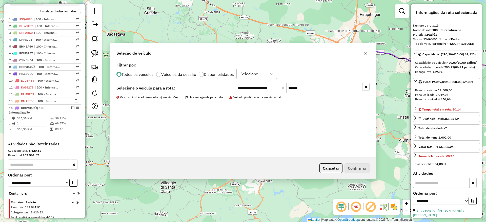
scroll to position [214, 0]
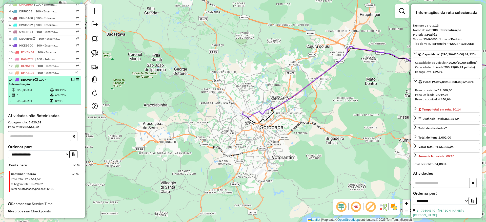
click at [71, 79] on em at bounding box center [72, 79] width 3 height 3
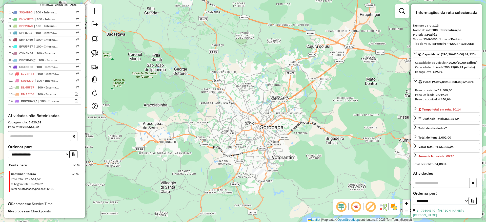
scroll to position [193, 0]
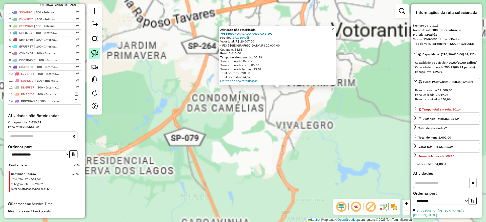
click at [97, 54] on img at bounding box center [94, 53] width 7 height 7
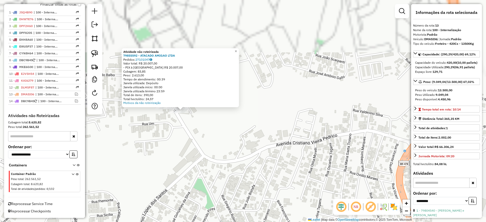
drag, startPoint x: 210, startPoint y: 32, endPoint x: 208, endPoint y: 132, distance: 99.6
click at [222, 139] on div "Atividade não roteirizada 79855592 - ATACADO AMIGAO LTDA Pedidos: 27101047 Valo…" at bounding box center [243, 111] width 486 height 222
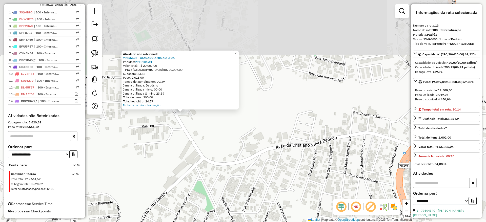
click at [88, 55] on div at bounding box center [94, 59] width 15 height 111
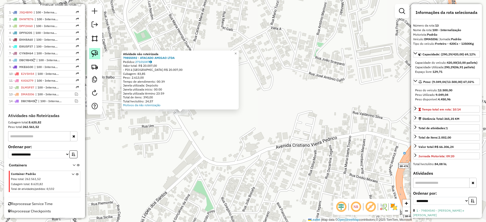
click at [91, 53] on img at bounding box center [94, 53] width 7 height 7
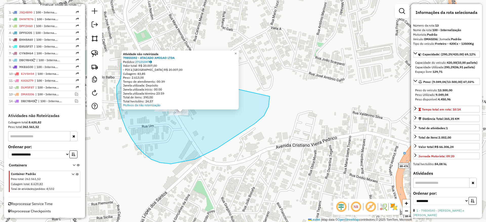
drag, startPoint x: 121, startPoint y: 63, endPoint x: 273, endPoint y: 42, distance: 153.2
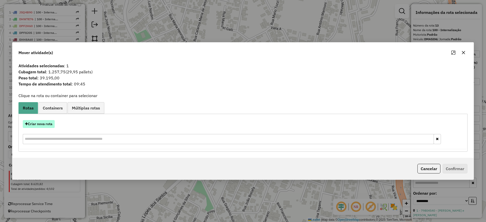
click at [47, 125] on button "Criar nova rota" at bounding box center [39, 124] width 32 height 8
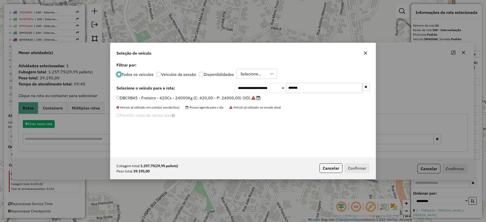
scroll to position [3, 2]
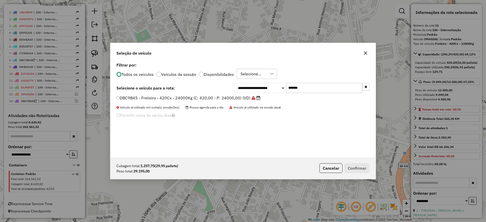
drag, startPoint x: 312, startPoint y: 92, endPoint x: 241, endPoint y: 89, distance: 70.7
click at [242, 89] on div "**********" at bounding box center [302, 88] width 135 height 10
paste input "text"
type input "*******"
click at [219, 95] on label "DLM5F87 - Freteiro - 840Cx - 0Kg (C: 840,00 - P: 32000,00) (VD)" at bounding box center [184, 98] width 134 height 6
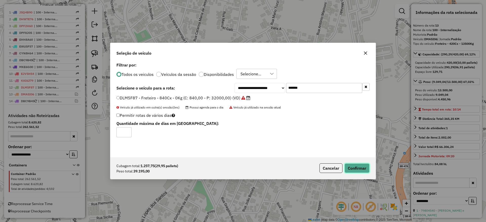
click at [352, 165] on button "Confirmar" at bounding box center [357, 169] width 25 height 10
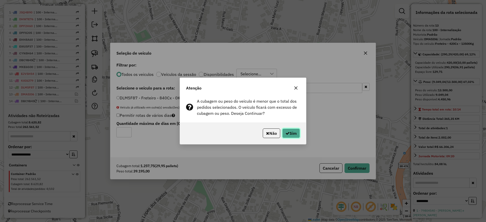
click at [288, 131] on button "Sim" at bounding box center [291, 134] width 18 height 10
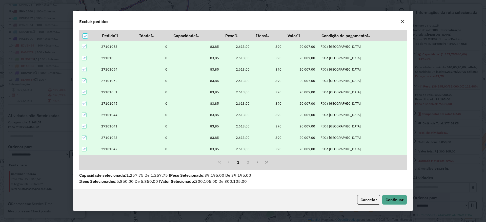
click at [85, 44] on div at bounding box center [84, 46] width 5 height 5
click at [86, 59] on icon at bounding box center [85, 58] width 4 height 4
drag, startPoint x: 84, startPoint y: 70, endPoint x: 83, endPoint y: 82, distance: 11.4
click at [84, 70] on icon at bounding box center [85, 70] width 4 height 4
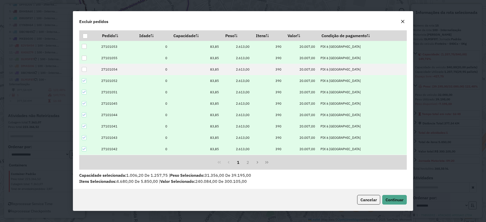
click at [83, 82] on icon at bounding box center [84, 81] width 3 height 2
drag, startPoint x: 84, startPoint y: 91, endPoint x: 84, endPoint y: 101, distance: 9.1
click at [84, 92] on icon at bounding box center [85, 92] width 4 height 4
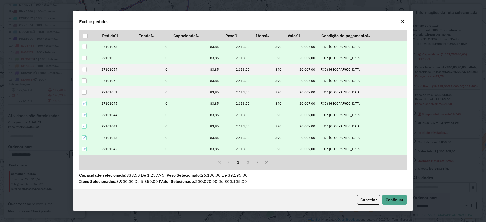
click at [84, 101] on div at bounding box center [84, 103] width 5 height 5
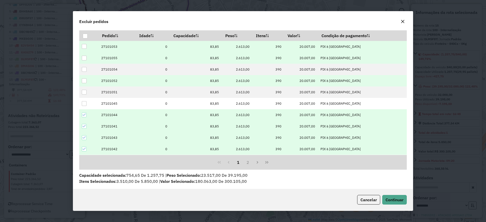
drag, startPoint x: 84, startPoint y: 112, endPoint x: 84, endPoint y: 117, distance: 5.1
click at [84, 112] on td at bounding box center [88, 114] width 19 height 11
click at [82, 117] on div at bounding box center [84, 115] width 5 height 5
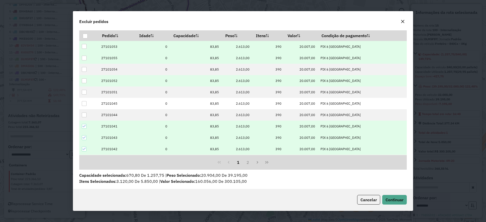
click at [85, 125] on icon at bounding box center [85, 127] width 4 height 4
click at [85, 138] on icon at bounding box center [85, 138] width 4 height 4
click at [84, 154] on td at bounding box center [88, 149] width 19 height 11
click at [84, 149] on icon at bounding box center [85, 149] width 4 height 4
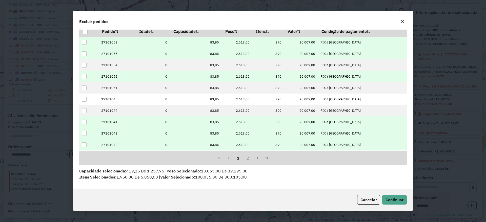
scroll to position [23, 0]
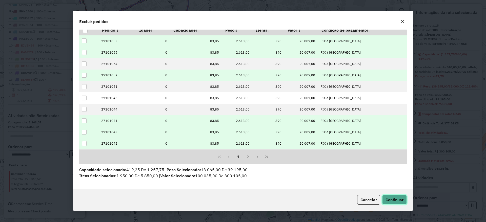
click at [396, 201] on span "Continuar" at bounding box center [395, 200] width 18 height 5
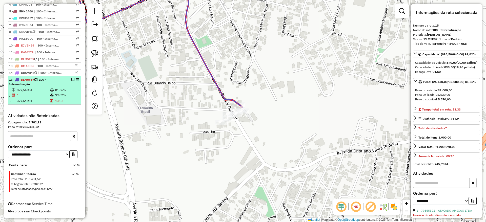
click at [71, 80] on em at bounding box center [72, 79] width 3 height 3
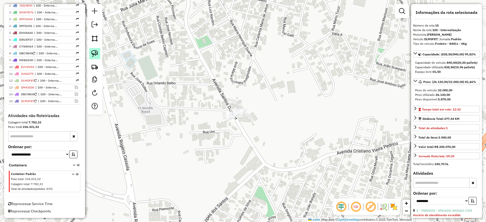
click at [96, 51] on img at bounding box center [94, 53] width 7 height 7
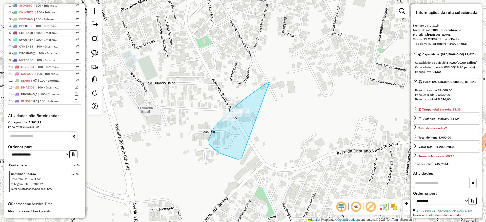
drag, startPoint x: 214, startPoint y: 128, endPoint x: 243, endPoint y: 151, distance: 37.0
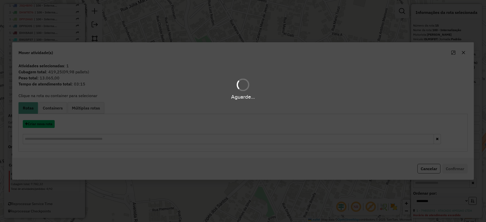
click at [39, 124] on button "Criar nova rota" at bounding box center [39, 124] width 32 height 8
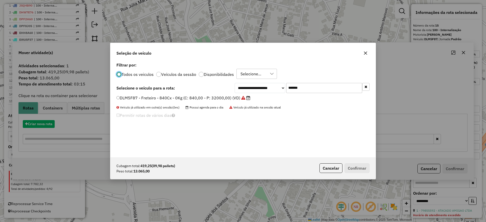
scroll to position [3, 2]
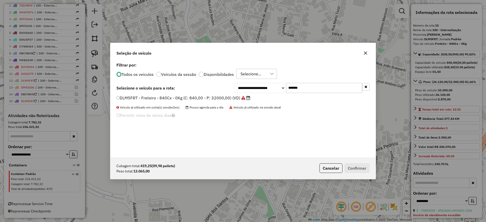
drag, startPoint x: 327, startPoint y: 85, endPoint x: 238, endPoint y: 82, distance: 89.7
click at [242, 80] on div "**********" at bounding box center [242, 109] width 265 height 96
paste input "text"
type input "*******"
click at [200, 99] on label "EWU5F57 - Freteiro - 420Cx - 13500Kg (C: 420,00 - P: 13500,00) (VD)" at bounding box center [189, 98] width 145 height 6
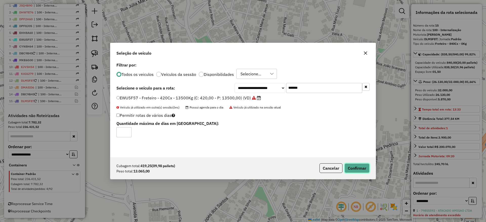
click at [352, 168] on button "Confirmar" at bounding box center [357, 169] width 25 height 10
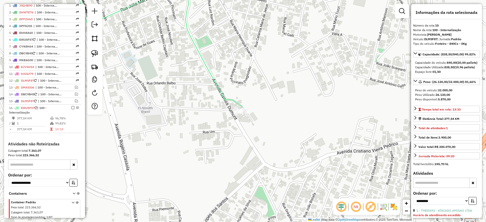
scroll to position [228, 0]
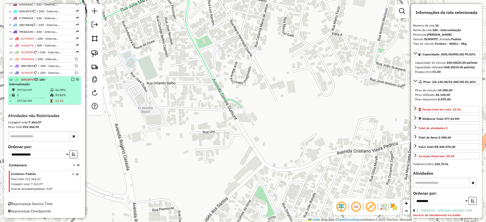
click at [71, 79] on em at bounding box center [72, 79] width 3 height 3
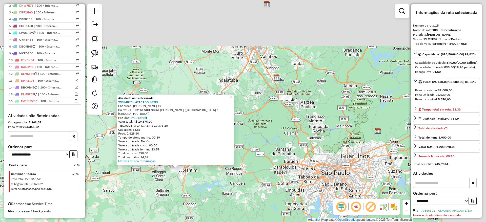
drag, startPoint x: 319, startPoint y: 121, endPoint x: 253, endPoint y: 179, distance: 87.6
click at [253, 179] on div "Atividade não roteirizada 79894876 - ATACADO [PERSON_NAME]: [PERSON_NAME] 17 Ba…" at bounding box center [243, 111] width 486 height 222
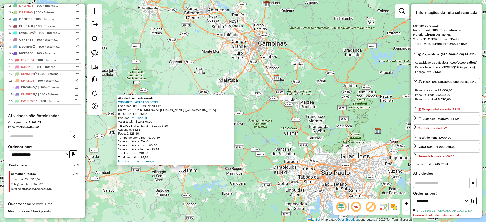
click at [285, 100] on div at bounding box center [285, 97] width 13 height 5
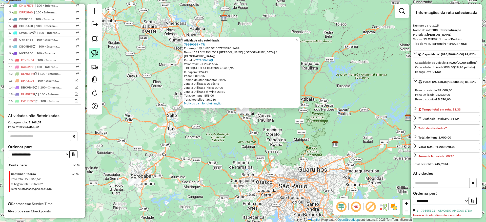
click at [94, 56] on img at bounding box center [94, 53] width 7 height 7
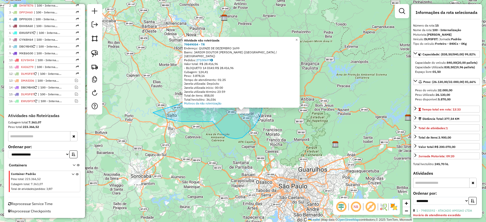
drag, startPoint x: 156, startPoint y: 114, endPoint x: 260, endPoint y: 78, distance: 110.0
click at [260, 78] on div "Atividade não roteirizada 79849054 - TR Endereço: QUINZE DE [DATE] Bairro: JARD…" at bounding box center [243, 111] width 486 height 222
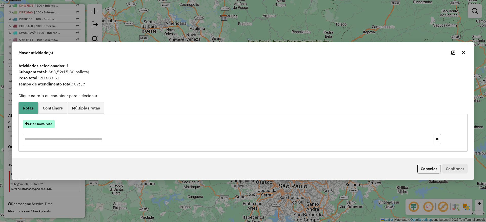
click at [45, 124] on button "Criar nova rota" at bounding box center [39, 124] width 32 height 8
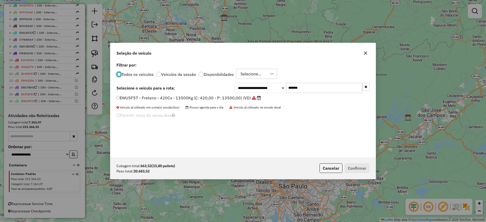
scroll to position [3, 2]
drag, startPoint x: 313, startPoint y: 88, endPoint x: 115, endPoint y: 109, distance: 198.1
click at [116, 109] on div "**********" at bounding box center [242, 109] width 265 height 96
paste input "text"
type input "*******"
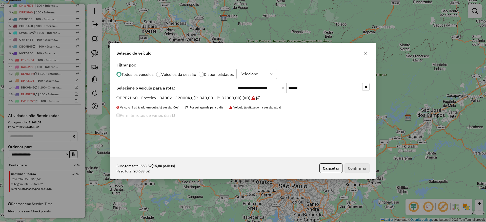
click at [149, 101] on div "DPF2H60 - Freteiro - 840Cx - 32000Kg (C: 840,00 - P: 32000,00) (VD)" at bounding box center [242, 100] width 259 height 10
click at [147, 100] on label "DPF2H60 - Freteiro - 840Cx - 32000Kg (C: 840,00 - P: 32000,00) (VD)" at bounding box center [189, 98] width 144 height 6
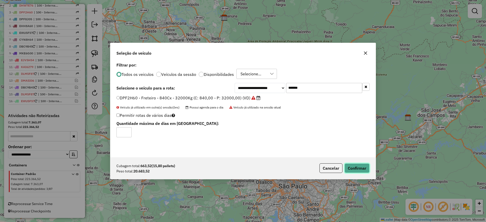
click at [355, 165] on button "Confirmar" at bounding box center [357, 169] width 25 height 10
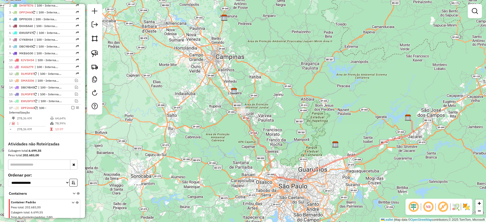
scroll to position [228, 0]
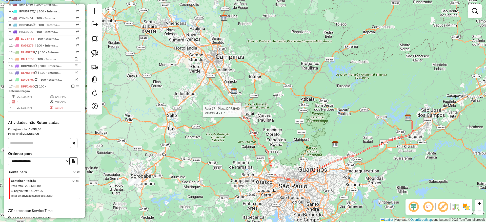
select select "**********"
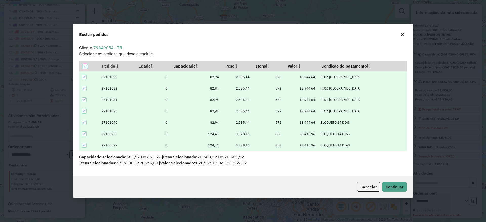
scroll to position [0, 0]
click at [401, 36] on icon "button" at bounding box center [403, 34] width 4 height 4
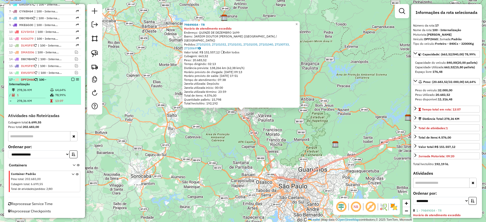
click at [71, 79] on em at bounding box center [72, 79] width 3 height 3
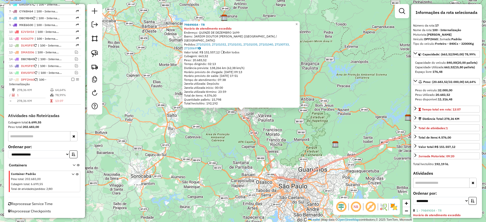
scroll to position [213, 0]
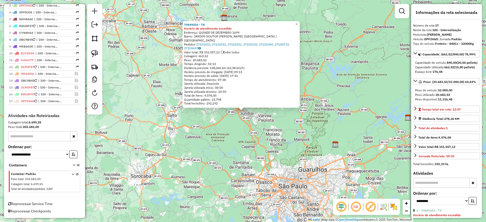
click at [199, 149] on div "79849054 - TR Horário de atendimento excedido Endereço: QUINZE DE [DATE] [GEOGR…" at bounding box center [243, 111] width 486 height 222
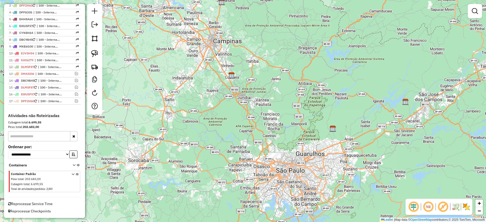
drag, startPoint x: 202, startPoint y: 151, endPoint x: 200, endPoint y: 135, distance: 15.9
click at [200, 135] on div "Janela de atendimento Grade de atendimento Capacidade Transportadoras Veículos …" at bounding box center [243, 111] width 486 height 222
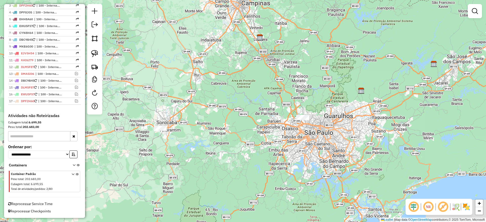
drag, startPoint x: 162, startPoint y: 151, endPoint x: 190, endPoint y: 113, distance: 47.4
click at [190, 113] on div "Janela de atendimento Grade de atendimento Capacidade Transportadoras Veículos …" at bounding box center [243, 111] width 486 height 222
drag, startPoint x: 94, startPoint y: 55, endPoint x: 206, endPoint y: 84, distance: 114.8
click at [94, 55] on img at bounding box center [94, 53] width 7 height 7
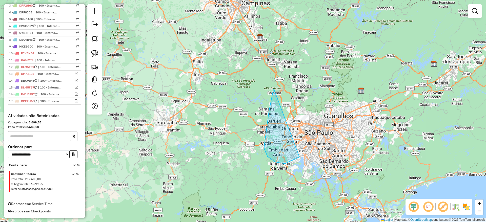
drag, startPoint x: 285, startPoint y: 164, endPoint x: 338, endPoint y: 121, distance: 68.4
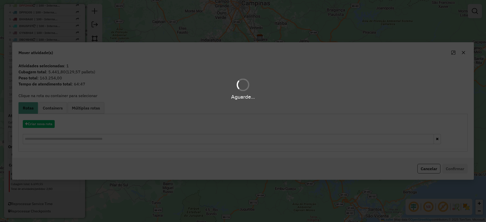
click at [83, 108] on hb-app "Aguarde... Pop-up bloqueado! Seu navegador bloqueou automáticamente a abertura …" at bounding box center [243, 111] width 486 height 222
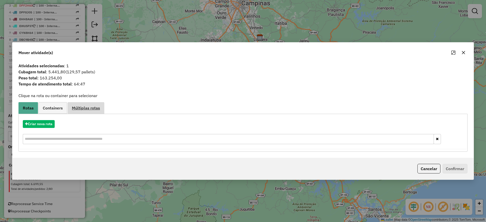
click at [81, 107] on span "Múltiplas rotas" at bounding box center [86, 108] width 28 height 4
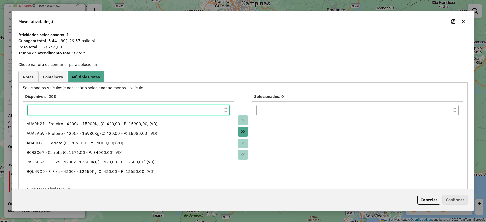
click at [136, 112] on input "text" at bounding box center [128, 110] width 202 height 10
paste input "**********"
type input "**********"
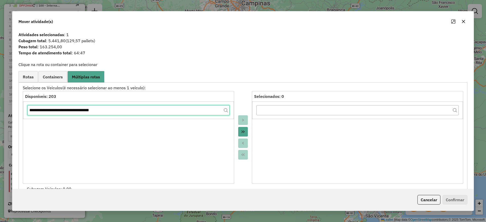
drag, startPoint x: 137, startPoint y: 113, endPoint x: 15, endPoint y: 100, distance: 122.5
click at [22, 99] on div "**********" at bounding box center [242, 142] width 449 height 118
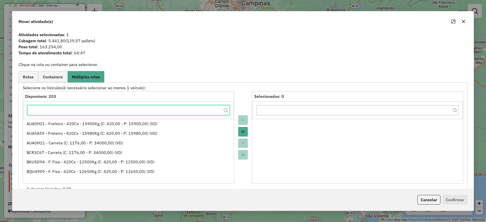
paste input "*******"
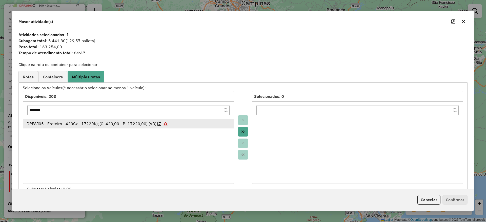
click at [56, 125] on div "DPF8J05 - Freteiro - 420Cx - 17220Kg (C: 420,00 - P: 17220,00) (VD)" at bounding box center [129, 124] width 204 height 6
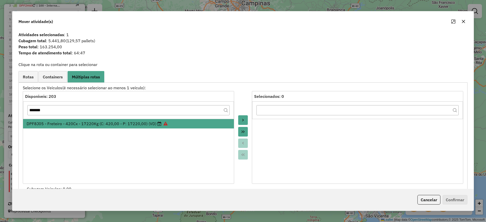
click at [242, 118] on button "Move to Target" at bounding box center [243, 120] width 10 height 10
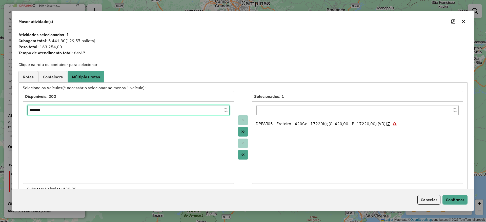
drag, startPoint x: 64, startPoint y: 110, endPoint x: 0, endPoint y: 103, distance: 64.2
click at [0, 103] on div "Mover atividade(s) Atividades selecionadas : 1 Cubagem total : 5.441,80 (129,57…" at bounding box center [243, 111] width 486 height 222
paste input "text"
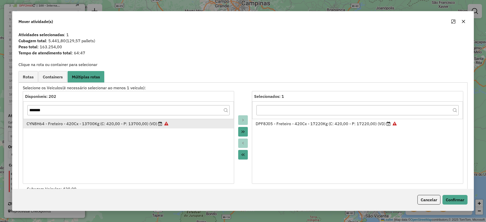
drag, startPoint x: 44, startPoint y: 119, endPoint x: 69, endPoint y: 124, distance: 25.9
click at [50, 121] on div "CYN8H64 - Freteiro - 420Cx - 13700Kg (C: 420,00 - P: 13700,00) (VD)" at bounding box center [129, 124] width 204 height 6
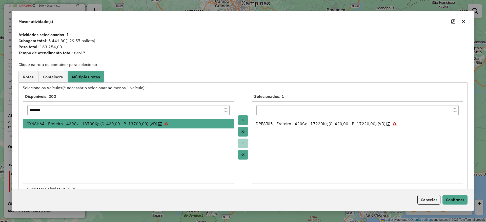
click at [240, 118] on button "Move to Target" at bounding box center [243, 120] width 10 height 10
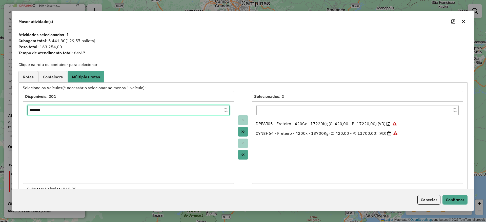
drag, startPoint x: 67, startPoint y: 107, endPoint x: 2, endPoint y: 112, distance: 65.5
click at [2, 111] on div "Mover atividade(s) Atividades selecionadas : 1 Cubagem total : 5.441,80 (129,57…" at bounding box center [243, 111] width 486 height 222
paste input "text"
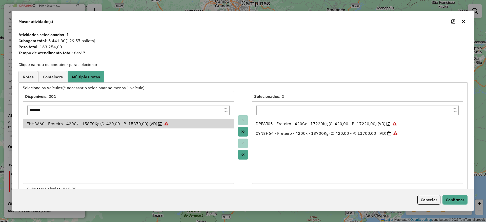
click at [56, 123] on div "EHH8A60 - Freteiro - 420Cx - 15870Kg (C: 420,00 - P: 15870,00) (VD)" at bounding box center [129, 124] width 204 height 6
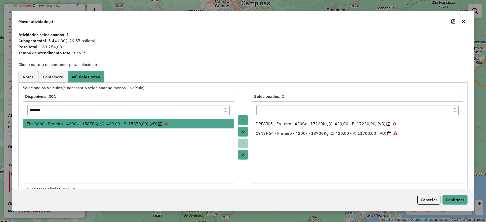
click at [242, 116] on button "Move to Target" at bounding box center [243, 120] width 10 height 10
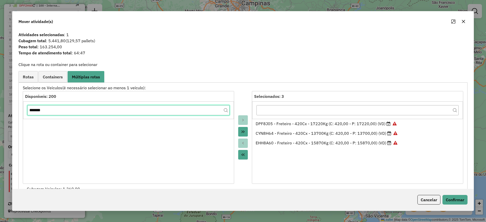
drag, startPoint x: 72, startPoint y: 107, endPoint x: 0, endPoint y: 109, distance: 72.5
click at [0, 109] on div "Mover atividade(s) Atividades selecionadas : 1 Cubagem total : 5.441,80 (129,57…" at bounding box center [243, 111] width 486 height 222
paste input "text"
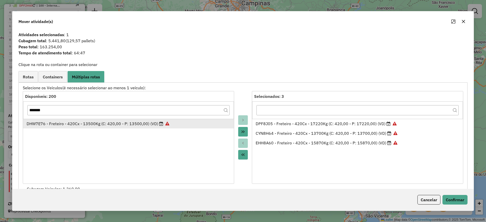
click at [70, 121] on div "DHW7E76 - Freteiro - 420Cx - 13500Kg (C: 420,00 - P: 13500,00) (VD)" at bounding box center [129, 124] width 204 height 6
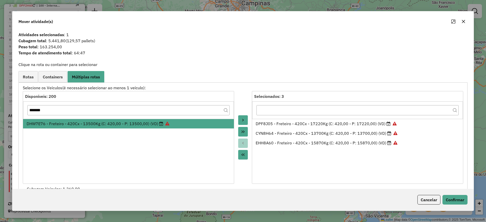
click at [246, 120] on button "Move to Target" at bounding box center [243, 120] width 10 height 10
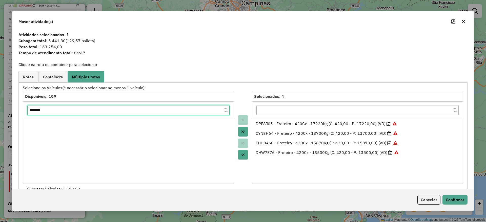
drag, startPoint x: 42, startPoint y: 107, endPoint x: 53, endPoint y: 114, distance: 14.0
click at [0, 98] on div "Mover atividade(s) Atividades selecionadas : 1 Cubagem total : 5.441,80 (129,57…" at bounding box center [243, 111] width 486 height 222
paste input "text"
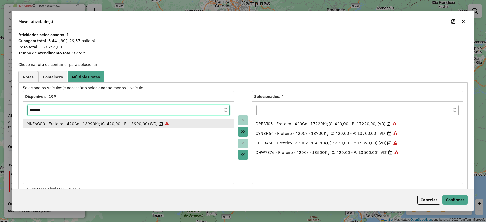
type input "*******"
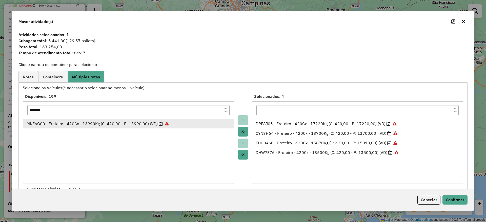
click at [82, 124] on div "MKE6G00 - Freteiro - 420Cx - 13990Kg (C: 420,00 - P: 13990,00) (VD)" at bounding box center [129, 124] width 204 height 6
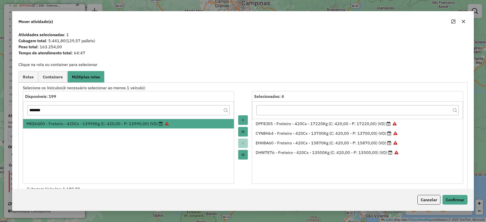
click at [240, 119] on button "Move to Target" at bounding box center [243, 120] width 10 height 10
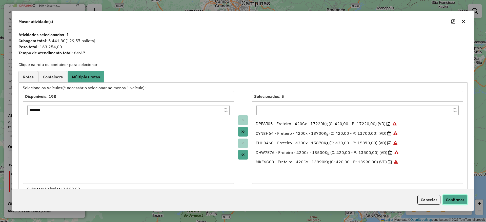
click at [456, 201] on button "Confirmar" at bounding box center [455, 200] width 25 height 10
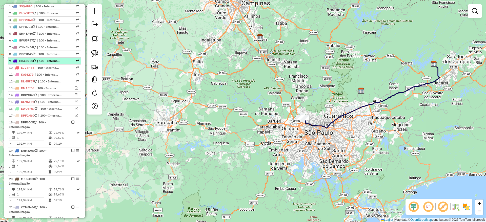
scroll to position [165, 0]
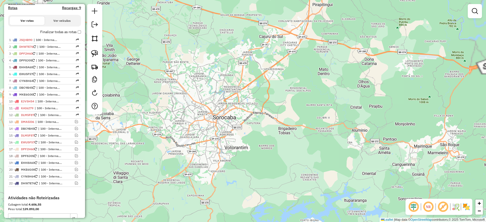
click at [89, 49] on div at bounding box center [94, 59] width 15 height 111
click at [90, 50] on link at bounding box center [94, 53] width 11 height 11
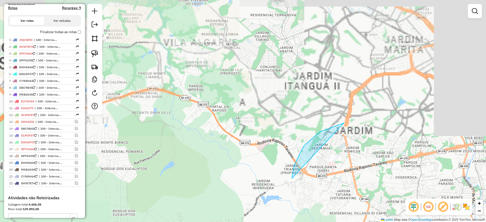
drag, startPoint x: 295, startPoint y: 165, endPoint x: 360, endPoint y: 184, distance: 68.0
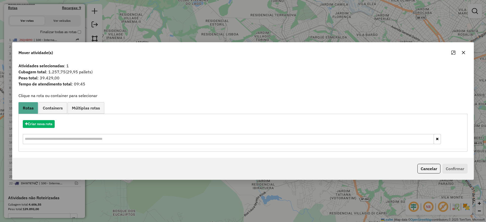
click at [465, 49] on button "button" at bounding box center [464, 53] width 8 height 8
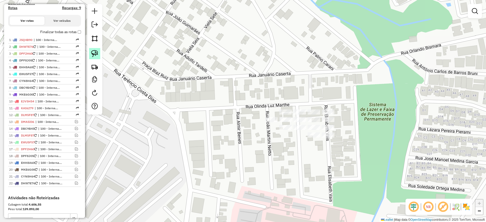
click at [94, 50] on img at bounding box center [94, 53] width 7 height 7
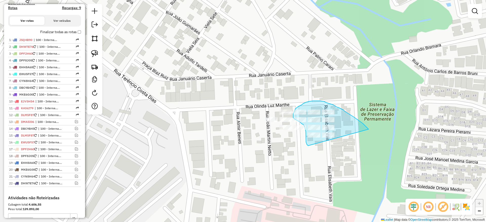
drag, startPoint x: 368, startPoint y: 128, endPoint x: 326, endPoint y: 158, distance: 51.1
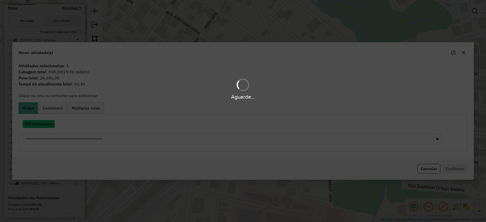
click at [44, 126] on button "Criar nova rota" at bounding box center [39, 124] width 32 height 8
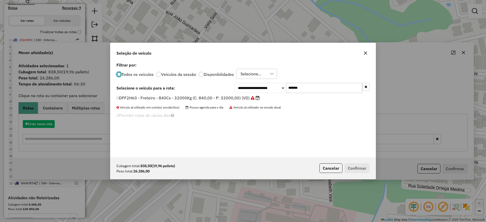
scroll to position [3, 2]
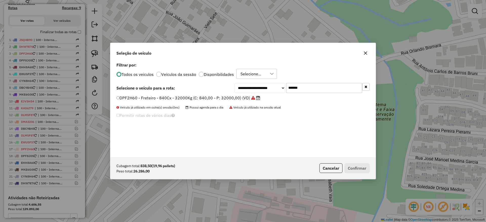
click at [245, 88] on div "**********" at bounding box center [242, 109] width 265 height 96
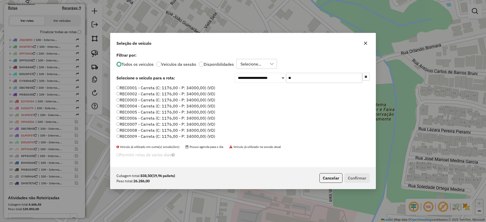
type input "**"
click at [141, 88] on label "REC0001 - Carreta (C: 1176,00 - P: 34000,00) (VD)" at bounding box center [166, 88] width 99 height 6
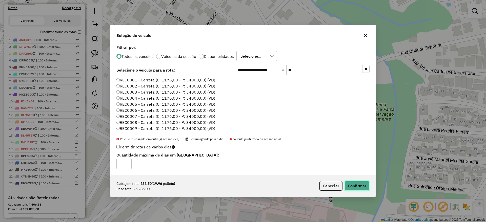
click at [352, 188] on button "Confirmar" at bounding box center [357, 186] width 25 height 10
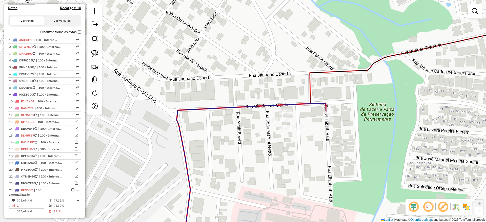
click at [95, 54] on img at bounding box center [94, 53] width 7 height 7
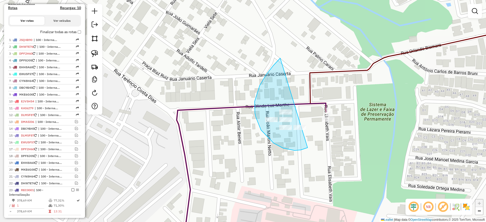
drag, startPoint x: 280, startPoint y: 58, endPoint x: 322, endPoint y: 139, distance: 90.3
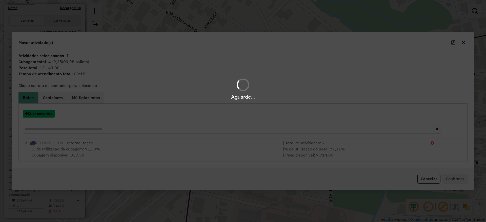
click at [42, 114] on button "Criar nova rota" at bounding box center [39, 114] width 32 height 8
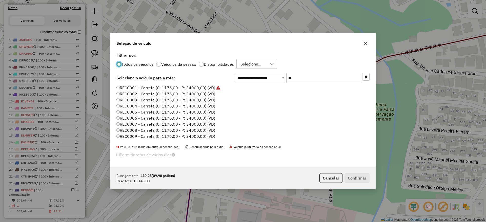
click at [191, 88] on label "REC0001 - Carreta (C: 1176,00 - P: 34000,00) (VD)" at bounding box center [169, 88] width 104 height 6
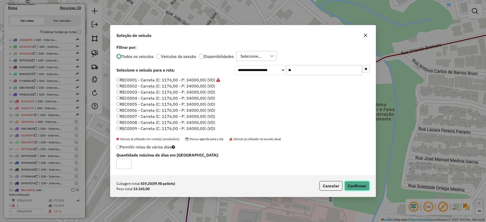
click at [358, 184] on button "Confirmar" at bounding box center [357, 186] width 25 height 10
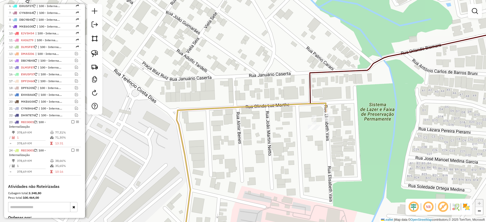
scroll to position [304, 0]
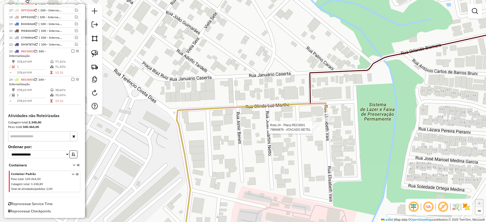
select select "**********"
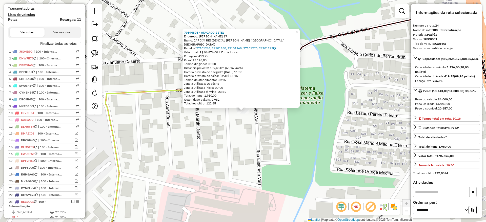
scroll to position [152, 0]
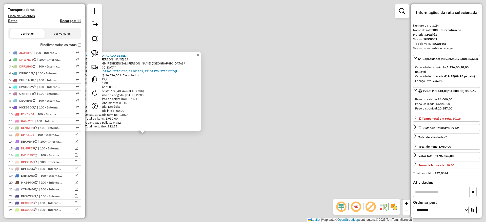
click at [211, 161] on div "79894876 - ATACADO [PERSON_NAME]: [PERSON_NAME] 17 Bairro: JARDIM RESIDENCIAL D…" at bounding box center [243, 111] width 486 height 222
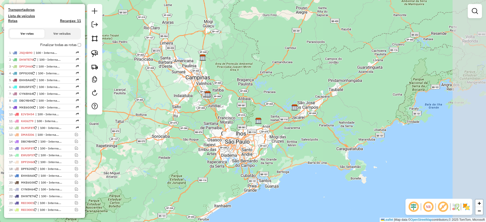
drag, startPoint x: 240, startPoint y: 147, endPoint x: 224, endPoint y: 146, distance: 16.0
click at [224, 146] on div "Janela de atendimento Grade de atendimento Capacidade Transportadoras Veículos …" at bounding box center [243, 111] width 486 height 222
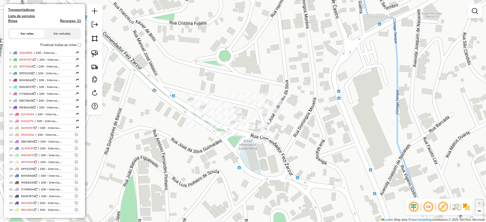
click at [89, 51] on link at bounding box center [94, 53] width 11 height 11
click at [91, 53] on img at bounding box center [94, 53] width 7 height 7
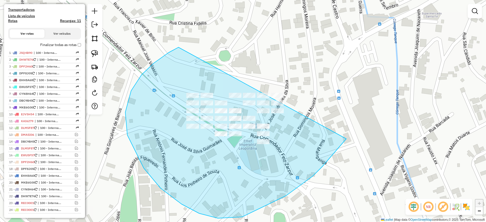
drag, startPoint x: 169, startPoint y: 53, endPoint x: 359, endPoint y: 111, distance: 199.6
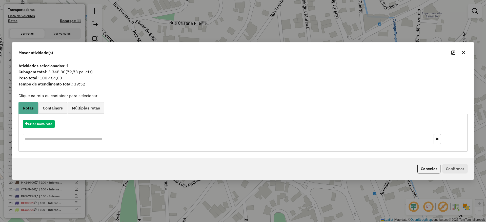
click at [466, 51] on button "button" at bounding box center [464, 53] width 8 height 8
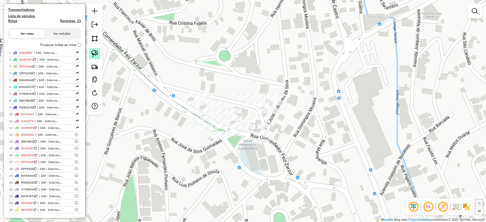
click at [97, 50] on img at bounding box center [94, 53] width 7 height 7
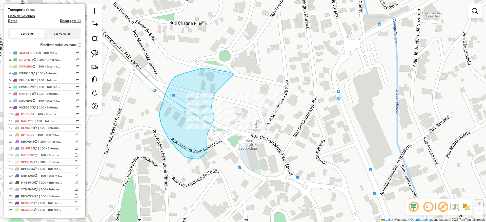
drag, startPoint x: 234, startPoint y: 74, endPoint x: 215, endPoint y: 93, distance: 27.0
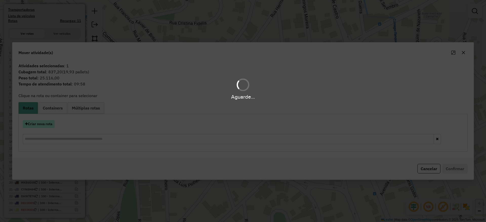
click at [42, 123] on hb-app "Aguarde... Pop-up bloqueado! Seu navegador bloqueou automáticamente a abertura …" at bounding box center [243, 111] width 486 height 222
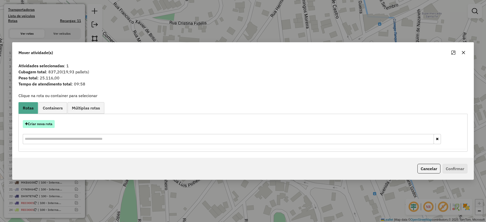
click at [42, 123] on button "Criar nova rota" at bounding box center [39, 124] width 32 height 8
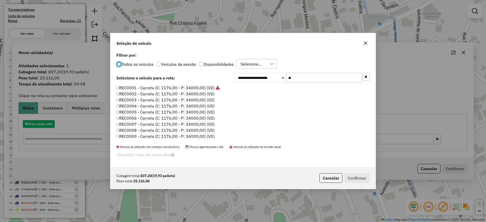
scroll to position [3, 2]
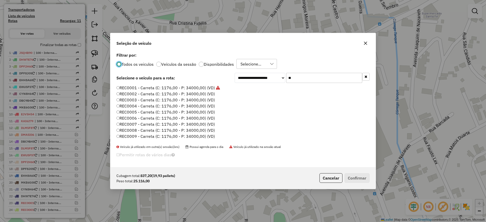
click at [184, 89] on label "REC0001 - Carreta (C: 1176,00 - P: 34000,00) (VD)" at bounding box center [169, 88] width 104 height 6
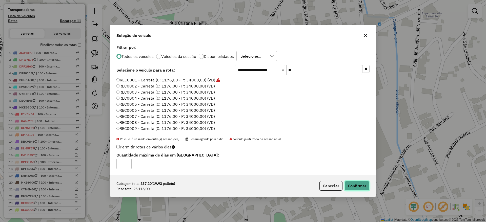
click at [354, 182] on button "Confirmar" at bounding box center [357, 186] width 25 height 10
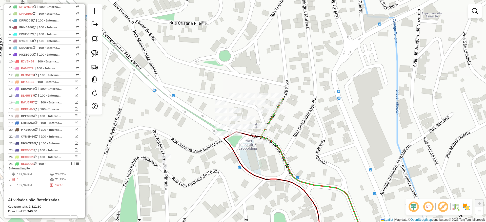
scroll to position [290, 0]
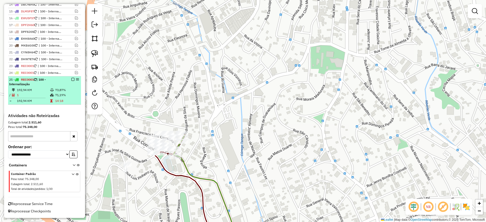
click at [71, 80] on em at bounding box center [72, 79] width 3 height 3
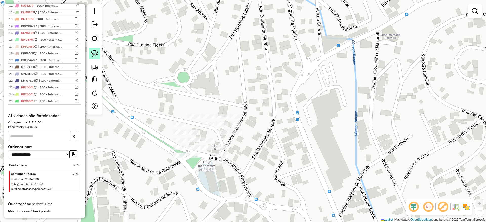
click at [95, 55] on img at bounding box center [94, 53] width 7 height 7
click at [99, 53] on link at bounding box center [94, 53] width 11 height 11
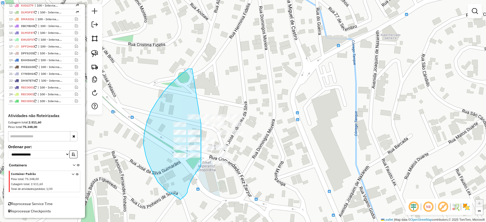
drag, startPoint x: 192, startPoint y: 69, endPoint x: 201, endPoint y: 124, distance: 56.2
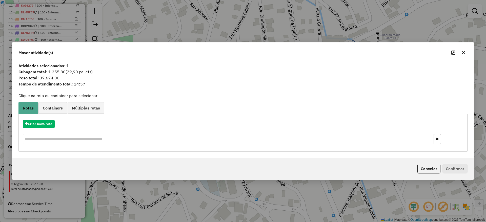
click at [466, 49] on div at bounding box center [459, 53] width 18 height 8
click at [39, 126] on button "Criar nova rota" at bounding box center [39, 124] width 32 height 8
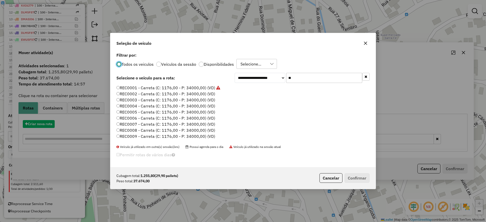
scroll to position [3, 2]
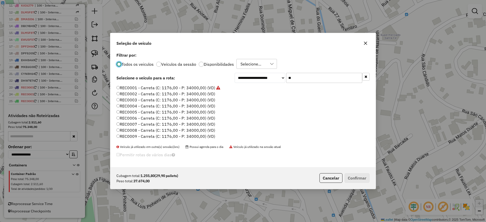
click at [181, 88] on label "REC0001 - Carreta (C: 1176,00 - P: 34000,00) (VD)" at bounding box center [169, 88] width 104 height 6
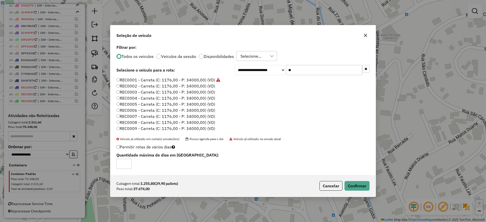
click at [344, 183] on p-footer "Cubagem total: 1.255,80 (29,90 pallets) Peso total: 37.674,00 Cancelar Confirmar" at bounding box center [344, 186] width 52 height 10
click at [346, 184] on button "Confirmar" at bounding box center [357, 186] width 25 height 10
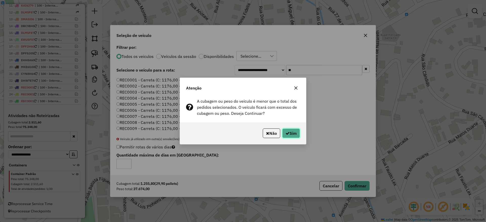
click at [289, 136] on button "Sim" at bounding box center [291, 134] width 18 height 10
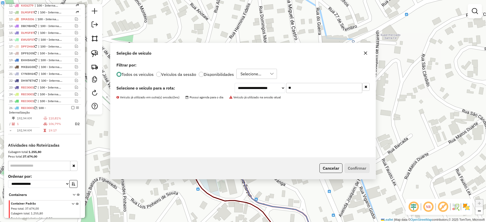
scroll to position [290, 0]
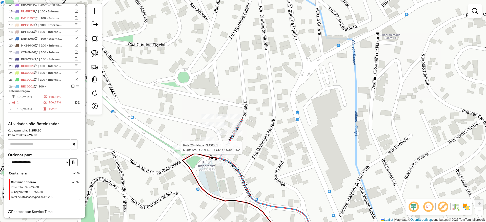
select select "**********"
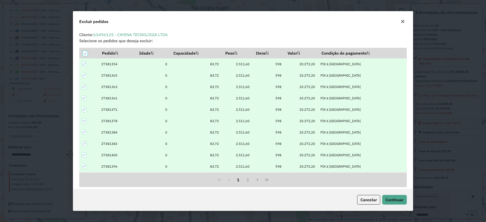
scroll to position [17, 0]
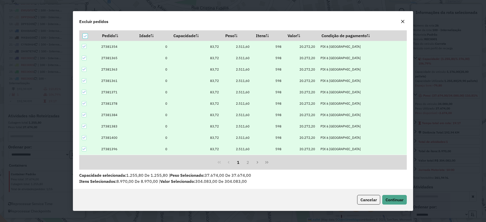
click at [85, 47] on icon at bounding box center [85, 47] width 4 height 4
click at [83, 59] on icon at bounding box center [84, 58] width 3 height 2
drag, startPoint x: 84, startPoint y: 70, endPoint x: 83, endPoint y: 78, distance: 8.4
click at [84, 70] on icon at bounding box center [85, 70] width 4 height 4
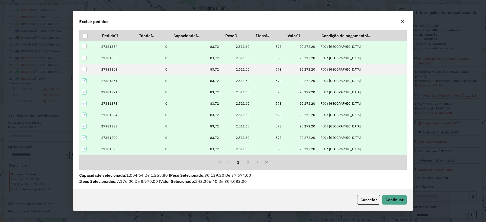
click at [82, 86] on td at bounding box center [88, 80] width 19 height 11
click at [82, 84] on td at bounding box center [88, 80] width 19 height 11
click at [83, 82] on icon at bounding box center [85, 81] width 4 height 4
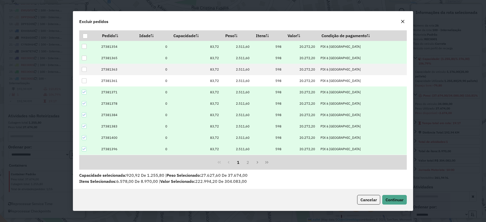
click at [83, 93] on icon at bounding box center [85, 92] width 4 height 4
click at [83, 102] on icon at bounding box center [85, 104] width 4 height 4
click at [85, 114] on icon at bounding box center [85, 115] width 4 height 4
click at [85, 125] on icon at bounding box center [85, 127] width 4 height 4
drag, startPoint x: 85, startPoint y: 136, endPoint x: 85, endPoint y: 140, distance: 4.8
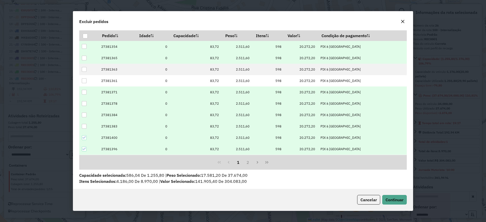
click at [85, 136] on div at bounding box center [84, 138] width 5 height 5
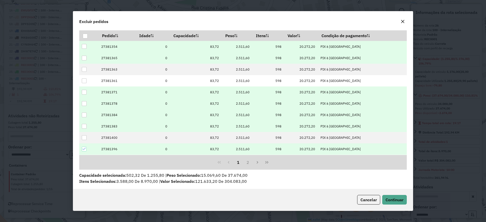
click at [84, 151] on div at bounding box center [84, 149] width 5 height 5
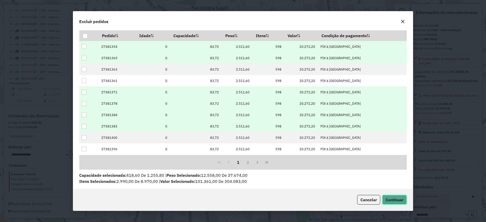
click at [396, 198] on span "Continuar" at bounding box center [395, 200] width 18 height 5
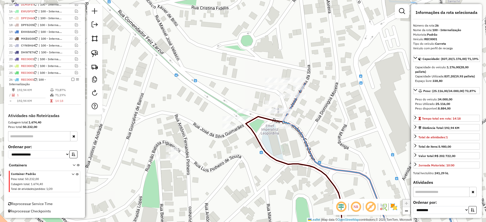
click at [72, 79] on em at bounding box center [72, 79] width 3 height 3
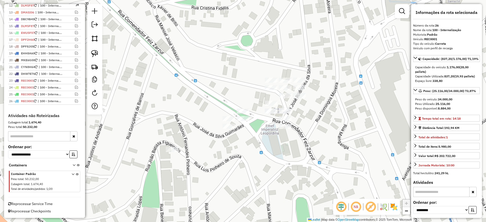
click at [97, 52] on img at bounding box center [94, 53] width 7 height 7
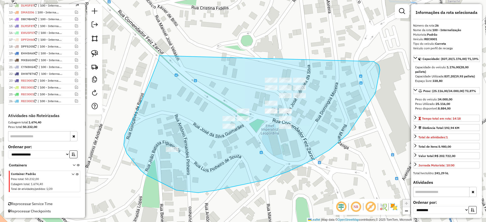
drag, startPoint x: 159, startPoint y: 56, endPoint x: 374, endPoint y: 62, distance: 214.6
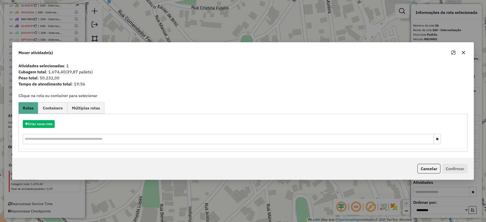
click at [463, 54] on icon "button" at bounding box center [464, 53] width 4 height 4
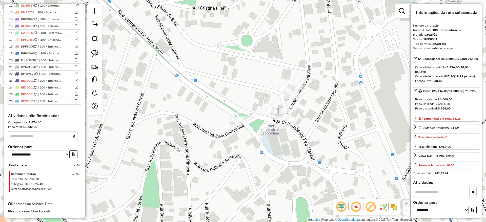
drag, startPoint x: 235, startPoint y: 148, endPoint x: 183, endPoint y: 114, distance: 62.3
click at [235, 148] on div "Janela de atendimento Grade de atendimento Capacidade Transportadoras Veículos …" at bounding box center [243, 111] width 486 height 222
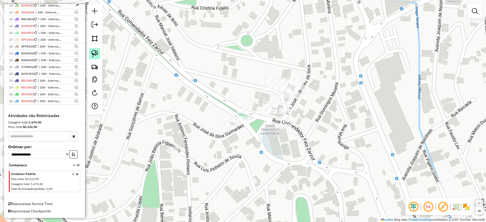
click at [94, 57] on link at bounding box center [94, 53] width 11 height 11
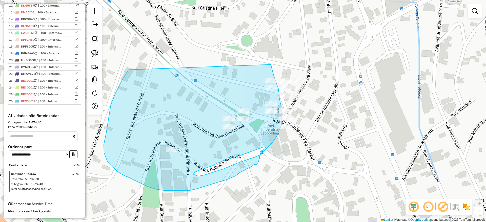
drag, startPoint x: 111, startPoint y: 105, endPoint x: 270, endPoint y: 63, distance: 164.7
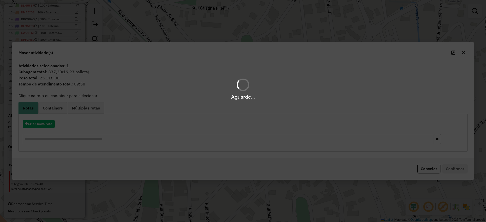
click at [42, 124] on div "Aguarde..." at bounding box center [243, 111] width 486 height 222
click at [42, 124] on button "Criar nova rota" at bounding box center [39, 124] width 32 height 8
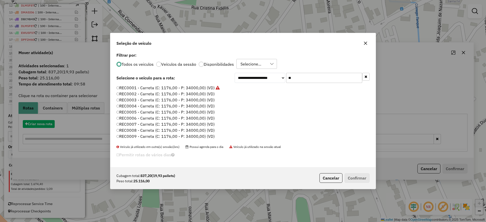
scroll to position [3, 2]
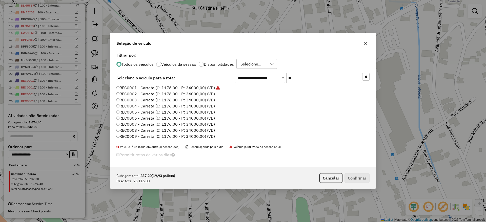
click at [203, 88] on label "REC0001 - Carreta (C: 1176,00 - P: 34000,00) (VD)" at bounding box center [169, 88] width 104 height 6
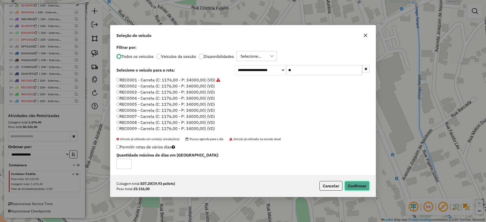
click at [350, 186] on button "Confirmar" at bounding box center [357, 186] width 25 height 10
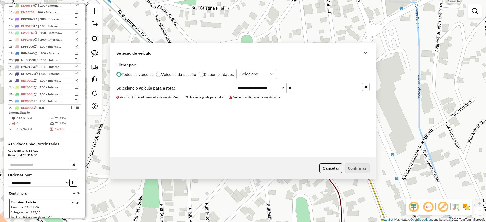
scroll to position [297, 0]
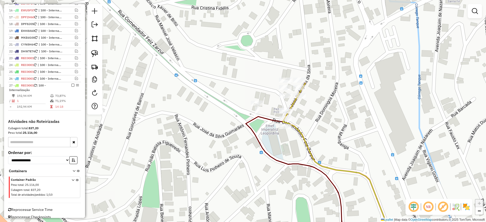
click at [96, 54] on img at bounding box center [94, 53] width 7 height 7
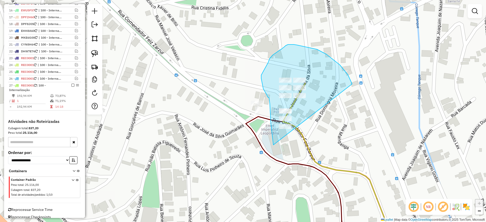
drag, startPoint x: 327, startPoint y: 54, endPoint x: 291, endPoint y: 163, distance: 113.9
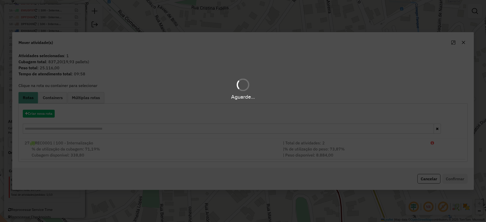
click at [45, 113] on div "Aguarde..." at bounding box center [243, 111] width 486 height 222
click at [45, 113] on hb-app "Aguarde... Pop-up bloqueado! Seu navegador bloqueou automáticamente a abertura …" at bounding box center [243, 111] width 486 height 222
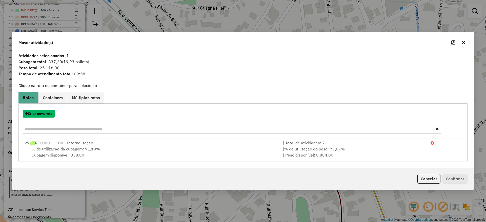
click at [45, 113] on button "Criar nova rota" at bounding box center [39, 114] width 32 height 8
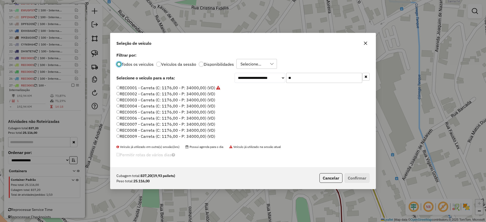
scroll to position [3, 2]
click at [189, 90] on label "REC0001 - Carreta (C: 1176,00 - P: 34000,00) (VD)" at bounding box center [169, 88] width 104 height 6
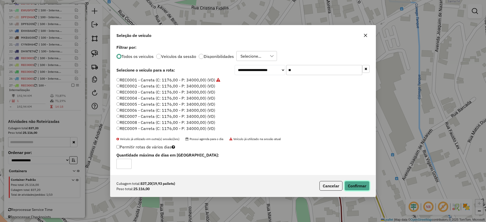
click at [351, 187] on button "Confirmar" at bounding box center [357, 186] width 25 height 10
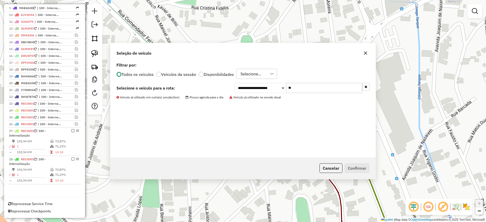
scroll to position [252, 0]
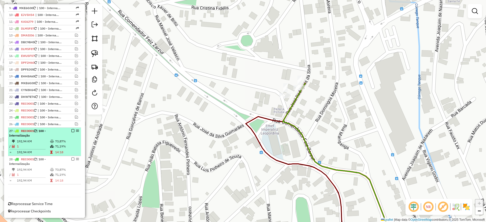
click at [71, 131] on em at bounding box center [72, 130] width 3 height 3
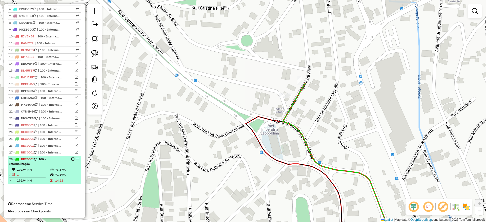
click at [72, 159] on em at bounding box center [72, 159] width 3 height 3
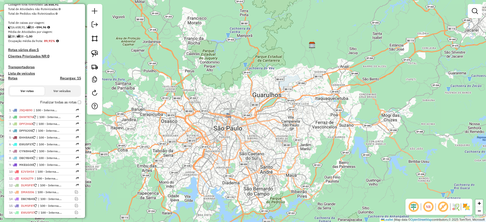
scroll to position [0, 0]
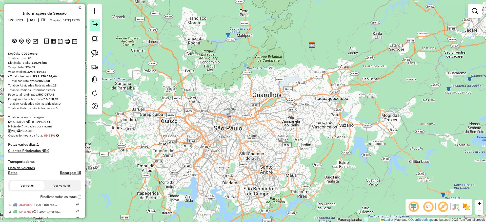
click at [91, 21] on link at bounding box center [95, 25] width 10 height 11
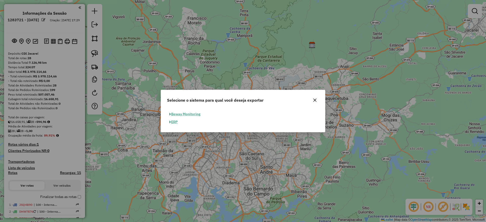
click at [176, 123] on button "ERP" at bounding box center [173, 122] width 13 height 8
select select "**"
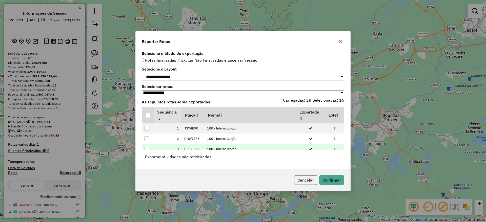
scroll to position [264, 0]
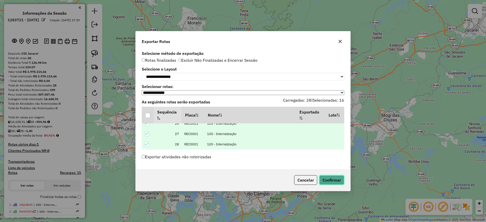
click at [336, 178] on button "Confirmar" at bounding box center [331, 181] width 25 height 10
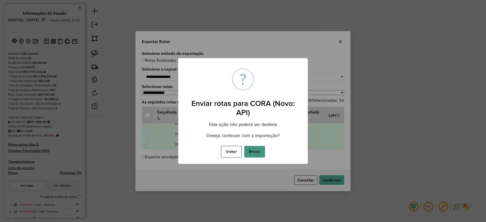
click at [258, 151] on button "Enviar" at bounding box center [254, 152] width 21 height 12
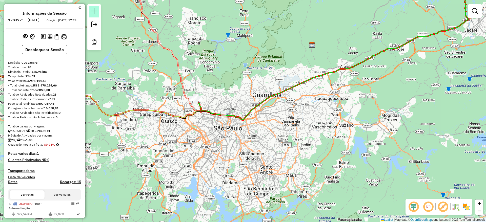
click at [91, 11] on link at bounding box center [94, 11] width 10 height 11
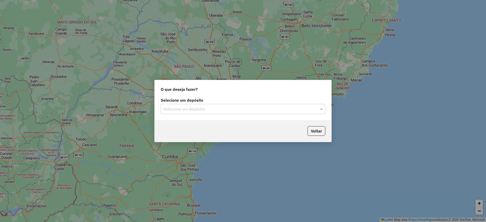
type input "*"
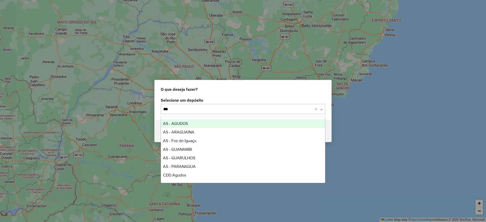
type input "****"
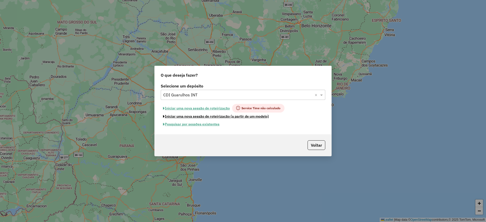
click at [181, 112] on div "Iniciar uma nova sessão de roteirização Service Time não calculado Iniciar uma …" at bounding box center [243, 116] width 165 height 24
click at [178, 109] on button "Iniciar uma nova sessão de roteirização" at bounding box center [196, 108] width 71 height 9
select select "*"
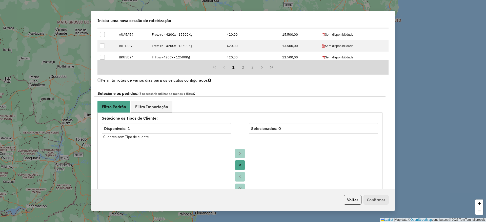
scroll to position [494, 0]
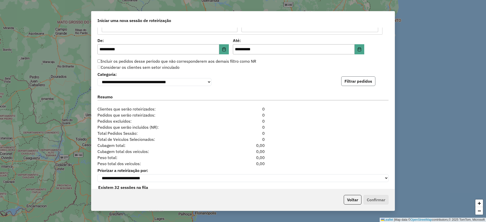
click at [344, 84] on button "Filtrar pedidos" at bounding box center [358, 81] width 34 height 10
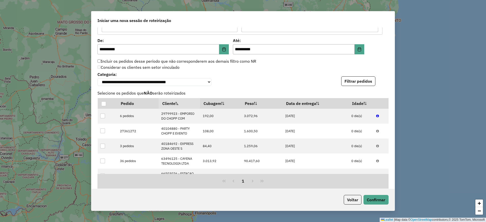
scroll to position [617, 0]
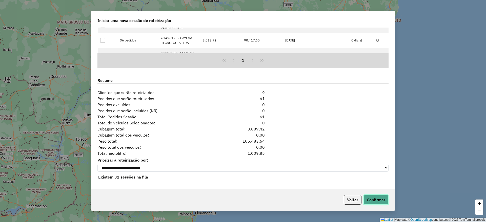
click at [378, 197] on button "Confirmar" at bounding box center [376, 200] width 25 height 10
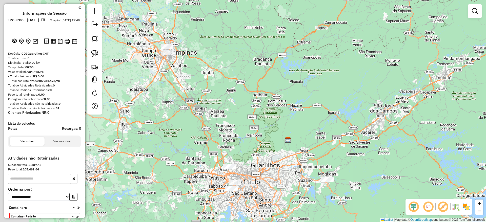
drag, startPoint x: 208, startPoint y: 115, endPoint x: 254, endPoint y: 147, distance: 56.4
click at [254, 147] on div "Janela de atendimento Grade de atendimento Capacidade Transportadoras Veículos …" at bounding box center [243, 111] width 486 height 222
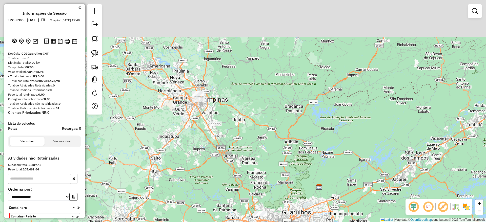
drag, startPoint x: 195, startPoint y: 116, endPoint x: 208, endPoint y: 137, distance: 25.0
click at [208, 137] on div "Janela de atendimento Grade de atendimento Capacidade Transportadoras Veículos …" at bounding box center [243, 111] width 486 height 222
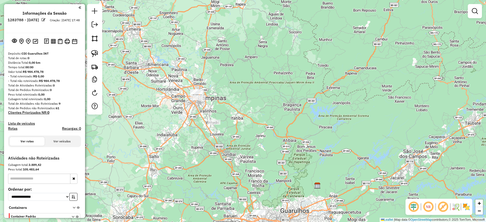
drag, startPoint x: 207, startPoint y: 135, endPoint x: 140, endPoint y: 73, distance: 91.1
click at [194, 119] on div "Janela de atendimento Grade de atendimento Capacidade Transportadoras Veículos …" at bounding box center [243, 111] width 486 height 222
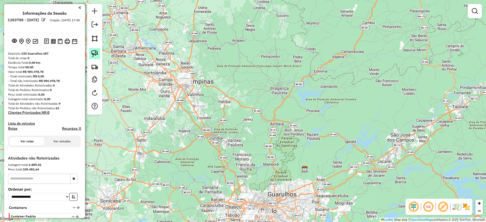
click at [93, 53] on img at bounding box center [94, 53] width 7 height 7
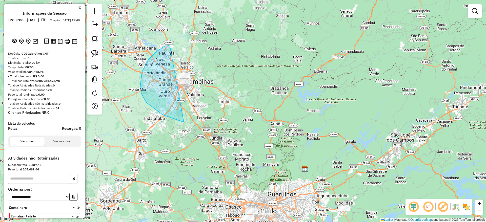
drag, startPoint x: 148, startPoint y: 60, endPoint x: 242, endPoint y: 95, distance: 100.0
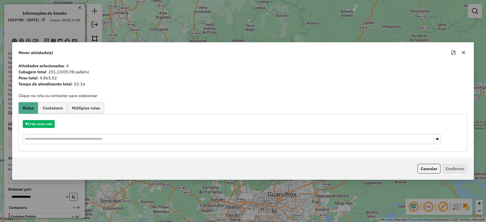
click at [462, 54] on hb-app "**********" at bounding box center [243, 111] width 486 height 222
click at [465, 51] on icon "button" at bounding box center [464, 53] width 4 height 4
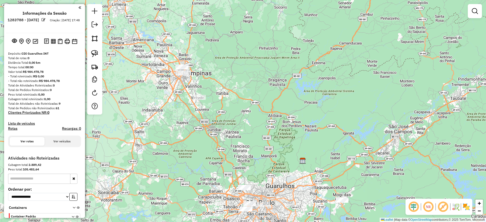
drag, startPoint x: 278, startPoint y: 201, endPoint x: 275, endPoint y: 142, distance: 58.8
click at [275, 142] on div "Janela de atendimento Grade de atendimento Capacidade Transportadoras Veículos …" at bounding box center [243, 111] width 486 height 222
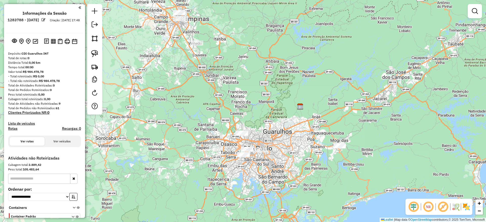
click at [243, 130] on div "Janela de atendimento Grade de atendimento Capacidade Transportadoras Veículos …" at bounding box center [243, 111] width 486 height 222
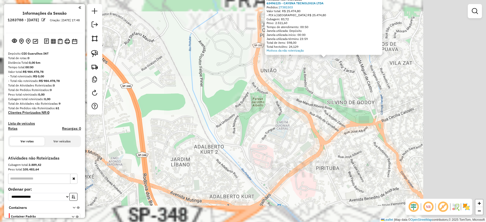
drag, startPoint x: 296, startPoint y: 112, endPoint x: 302, endPoint y: 105, distance: 9.2
click at [260, 133] on div "Atividade não roteirizada 63496125 - CAYENA TECNOLOGIA LTDA Pedidos: 27381503 V…" at bounding box center [243, 111] width 486 height 222
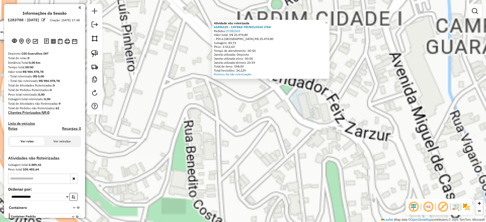
click at [333, 107] on div "Atividade não roteirizada 63496125 - CAYENA TECNOLOGIA LTDA Pedidos: 27381503 V…" at bounding box center [243, 111] width 486 height 222
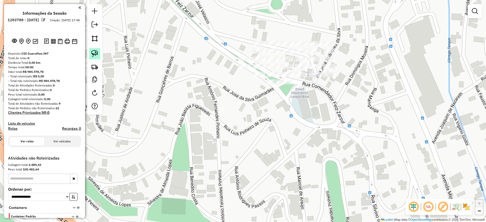
click at [97, 53] on img at bounding box center [94, 53] width 7 height 7
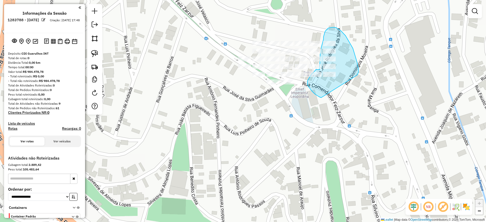
drag, startPoint x: 346, startPoint y: 36, endPoint x: 322, endPoint y: 98, distance: 66.5
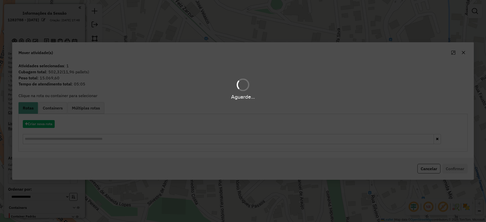
click at [39, 124] on div "Aguarde..." at bounding box center [243, 111] width 486 height 222
click at [39, 124] on button "Criar nova rota" at bounding box center [39, 124] width 32 height 8
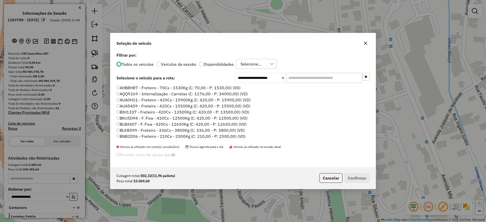
drag, startPoint x: 299, startPoint y: 79, endPoint x: 203, endPoint y: 98, distance: 97.6
click at [296, 77] on input "text" at bounding box center [324, 78] width 76 height 10
paste input "*******"
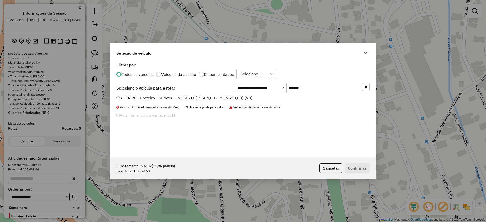
type input "*******"
drag, startPoint x: 195, startPoint y: 97, endPoint x: 239, endPoint y: 111, distance: 46.1
click at [195, 98] on label "KZL8420 - Freteiro - 504cxs - 17550kgs (C: 504,00 - P: 17550,00) (VD)" at bounding box center [185, 98] width 136 height 6
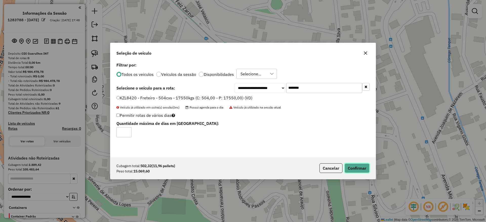
click at [351, 165] on button "Confirmar" at bounding box center [357, 169] width 25 height 10
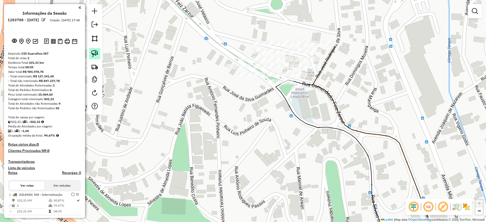
click at [92, 54] on img at bounding box center [94, 53] width 7 height 7
drag, startPoint x: 326, startPoint y: 73, endPoint x: 304, endPoint y: 89, distance: 27.4
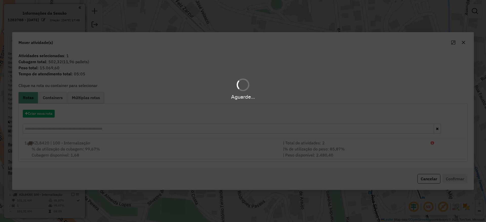
click at [38, 112] on div "Aguarde..." at bounding box center [243, 111] width 486 height 222
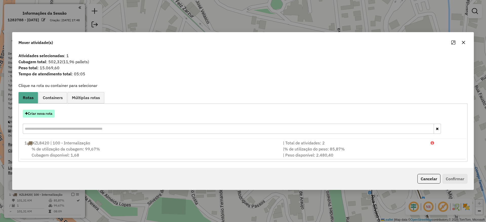
click at [38, 113] on button "Criar nova rota" at bounding box center [39, 114] width 32 height 8
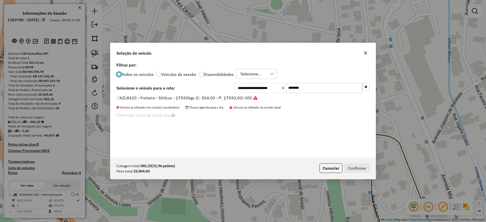
drag, startPoint x: 296, startPoint y: 87, endPoint x: 255, endPoint y: 91, distance: 41.2
click at [257, 90] on div "**********" at bounding box center [302, 88] width 135 height 10
click at [230, 99] on label "KZL8420 - Freteiro - 504cxs - 17550kgs (C: 504,00 - P: 17550,00) (VD)" at bounding box center [187, 98] width 141 height 6
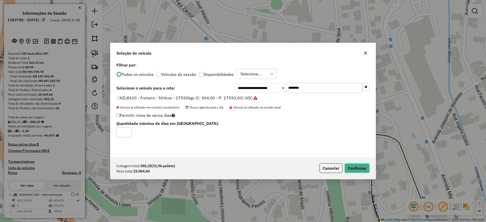
click at [363, 166] on button "Confirmar" at bounding box center [357, 169] width 25 height 10
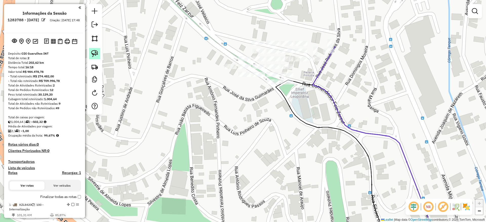
click at [97, 52] on img at bounding box center [94, 53] width 7 height 7
drag, startPoint x: 303, startPoint y: 72, endPoint x: 290, endPoint y: 99, distance: 30.6
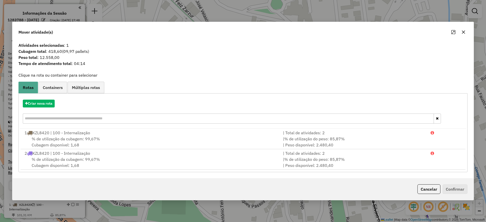
click at [465, 31] on icon "button" at bounding box center [464, 32] width 4 height 4
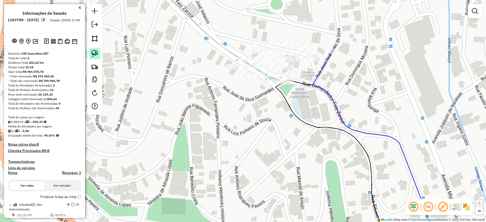
click at [96, 51] on img at bounding box center [94, 53] width 7 height 7
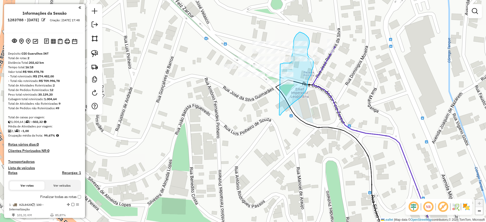
drag, startPoint x: 279, startPoint y: 115, endPoint x: 278, endPoint y: 66, distance: 48.9
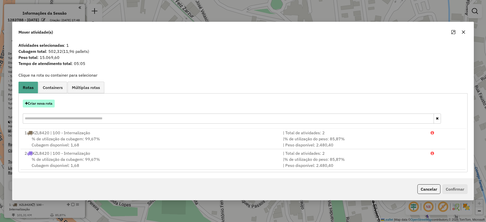
click at [43, 101] on button "Criar nova rota" at bounding box center [39, 104] width 32 height 8
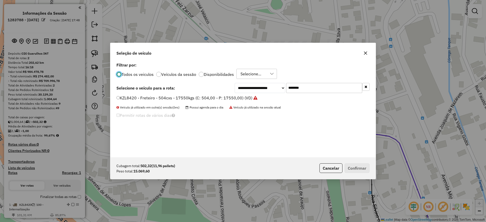
drag, startPoint x: 314, startPoint y: 89, endPoint x: 253, endPoint y: 88, distance: 60.8
click at [254, 87] on div "**********" at bounding box center [302, 88] width 135 height 10
click at [232, 96] on label "KZL8420 - Freteiro - 504cxs - 17550kgs (C: 504,00 - P: 17550,00) (VD)" at bounding box center [187, 98] width 141 height 6
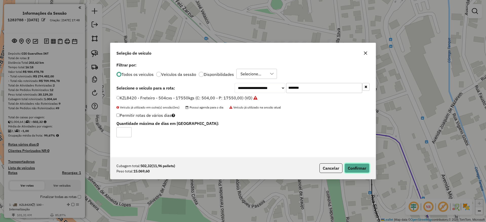
click at [359, 172] on button "Confirmar" at bounding box center [357, 169] width 25 height 10
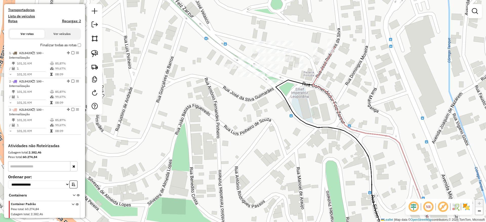
scroll to position [118, 0]
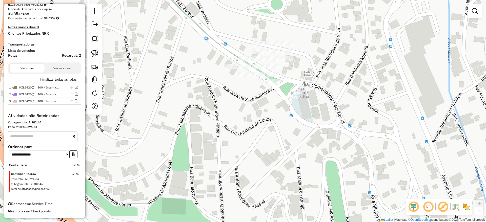
drag, startPoint x: 96, startPoint y: 53, endPoint x: 234, endPoint y: 61, distance: 138.5
click at [97, 53] on img at bounding box center [94, 53] width 7 height 7
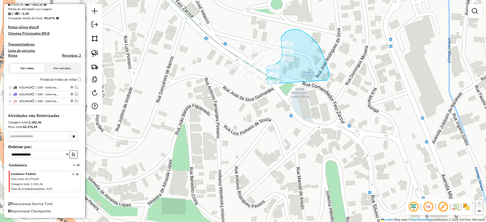
drag, startPoint x: 328, startPoint y: 79, endPoint x: 282, endPoint y: 106, distance: 54.0
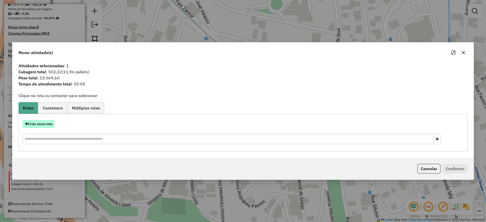
click at [39, 126] on button "Criar nova rota" at bounding box center [39, 124] width 32 height 8
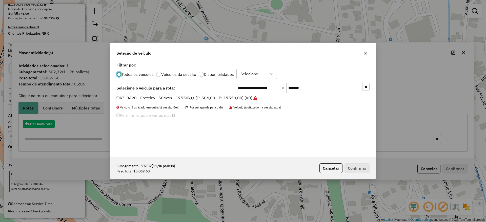
scroll to position [3, 2]
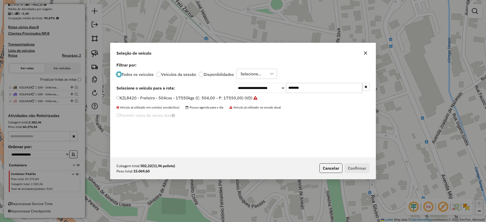
drag, startPoint x: 315, startPoint y: 91, endPoint x: 262, endPoint y: 85, distance: 53.8
click at [262, 85] on div "**********" at bounding box center [302, 88] width 135 height 10
paste input "text"
type input "*******"
click at [219, 99] on label "KZK7H44 - Freteiro - 504cxs - 17550kgs (C: 504,00 - P: 17550,00) (VD)" at bounding box center [185, 98] width 137 height 6
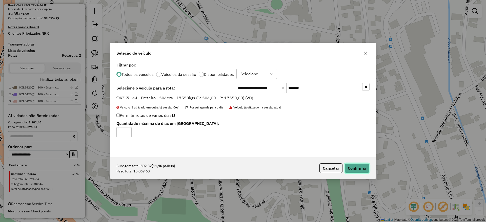
drag, startPoint x: 364, startPoint y: 171, endPoint x: 368, endPoint y: 180, distance: 10.2
click at [363, 170] on button "Confirmar" at bounding box center [357, 169] width 25 height 10
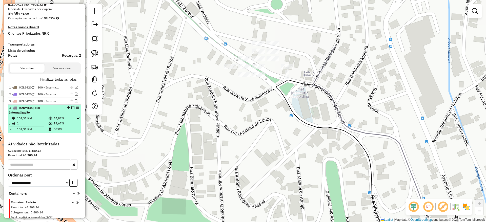
click at [71, 108] on em at bounding box center [72, 107] width 3 height 3
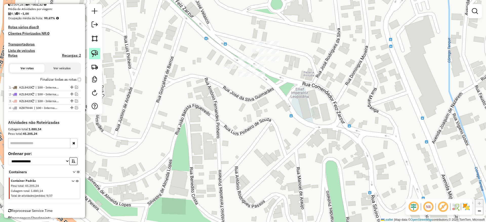
click at [92, 54] on img at bounding box center [94, 53] width 7 height 7
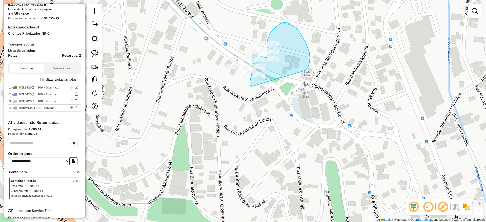
drag, startPoint x: 300, startPoint y: 32, endPoint x: 260, endPoint y: 96, distance: 75.7
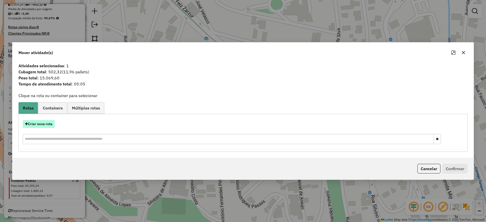
click at [44, 126] on button "Criar nova rota" at bounding box center [39, 124] width 32 height 8
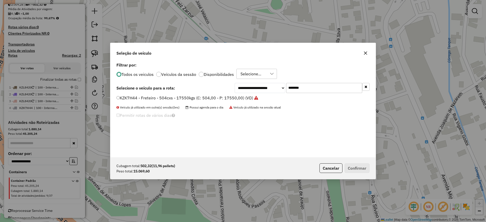
drag, startPoint x: 311, startPoint y: 87, endPoint x: 231, endPoint y: 89, distance: 80.3
click at [234, 88] on div "**********" at bounding box center [243, 88] width 253 height 10
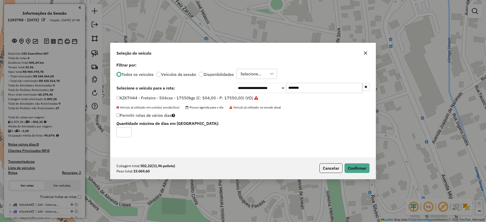
scroll to position [3, 2]
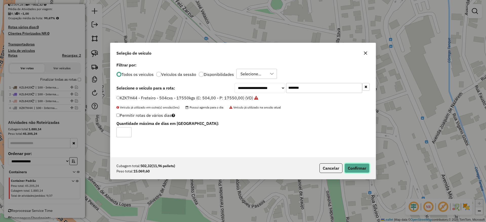
click at [360, 170] on button "Confirmar" at bounding box center [357, 169] width 25 height 10
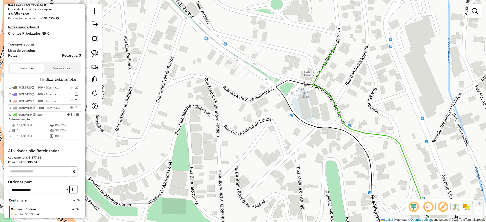
click at [97, 53] on img at bounding box center [94, 53] width 7 height 7
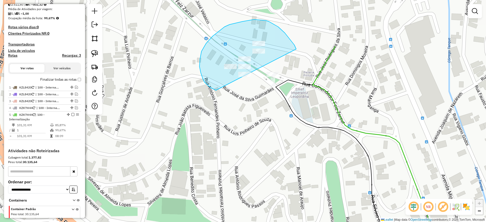
drag, startPoint x: 295, startPoint y: 45, endPoint x: 223, endPoint y: 97, distance: 88.6
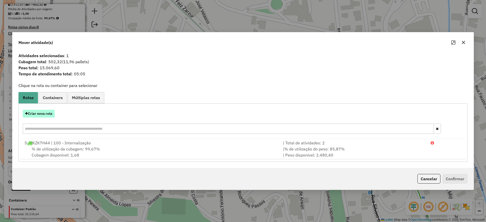
click at [44, 114] on button "Criar nova rota" at bounding box center [39, 114] width 32 height 8
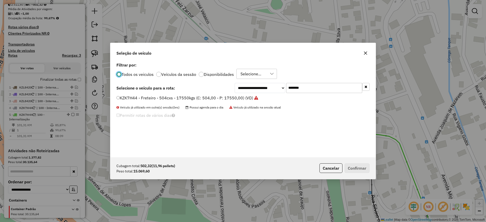
drag, startPoint x: 322, startPoint y: 89, endPoint x: 218, endPoint y: 80, distance: 105.2
click at [219, 79] on div "**********" at bounding box center [242, 109] width 265 height 96
click at [193, 96] on label "KZK7H44 - Freteiro - 504cxs - 17550kgs (C: 504,00 - P: 17550,00) (VD)" at bounding box center [188, 98] width 142 height 6
drag, startPoint x: 362, startPoint y: 161, endPoint x: 359, endPoint y: 169, distance: 8.7
click at [362, 161] on div "Cubagem total: 502,32 (11,96 pallets) Peso total: 15.069,60 Cancelar Confirmar" at bounding box center [242, 169] width 265 height 22
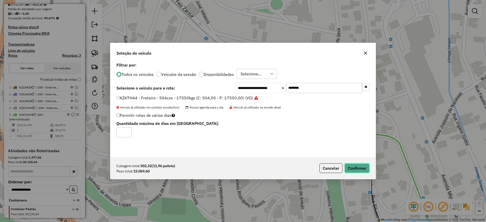
click at [359, 169] on button "Confirmar" at bounding box center [357, 169] width 25 height 10
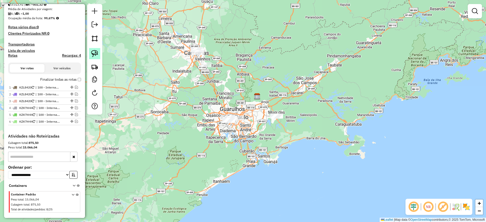
click at [96, 53] on img at bounding box center [94, 53] width 7 height 7
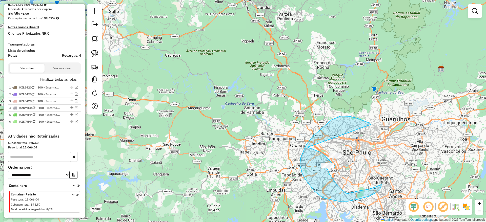
drag, startPoint x: 364, startPoint y: 121, endPoint x: 308, endPoint y: 147, distance: 62.4
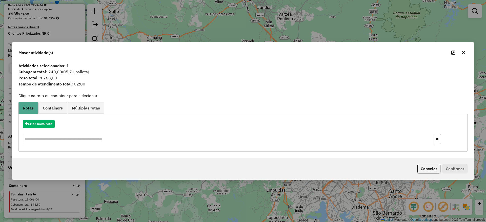
click at [463, 53] on icon "button" at bounding box center [463, 52] width 3 height 3
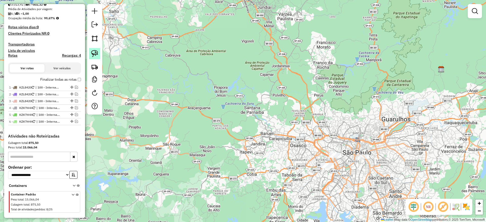
click at [91, 53] on img at bounding box center [94, 53] width 7 height 7
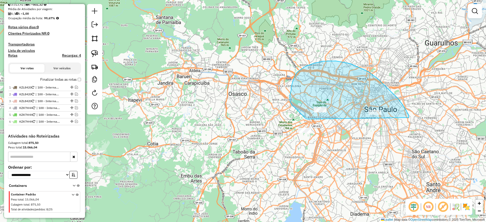
drag, startPoint x: 409, startPoint y: 118, endPoint x: 307, endPoint y: 119, distance: 101.6
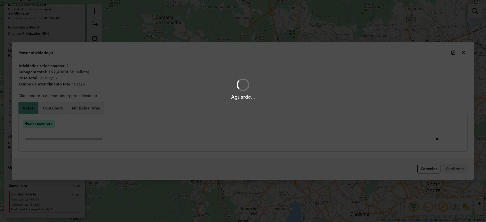
click at [44, 125] on hb-app "Aguarde... Pop-up bloqueado! Seu navegador bloqueou automáticamente a abertura …" at bounding box center [243, 111] width 486 height 222
click at [43, 126] on button "Criar nova rota" at bounding box center [39, 124] width 32 height 8
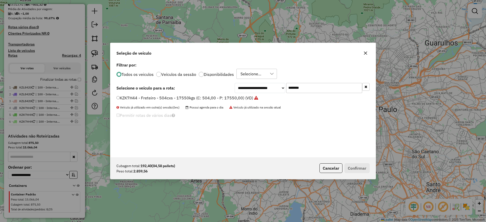
drag, startPoint x: 320, startPoint y: 91, endPoint x: 197, endPoint y: 94, distance: 123.6
click at [197, 93] on div "**********" at bounding box center [242, 109] width 265 height 96
paste input "text"
type input "*******"
click at [188, 99] on label "DFS5A15 - Freteiro - 210cxs 3200kgs (C: 210,00 - P: 3200,00) (VD)" at bounding box center [184, 98] width 134 height 6
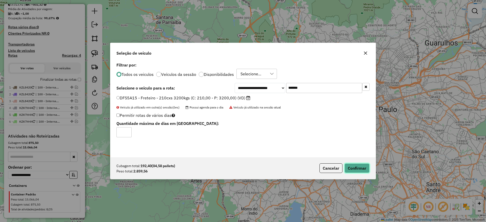
click at [351, 169] on button "Confirmar" at bounding box center [357, 169] width 25 height 10
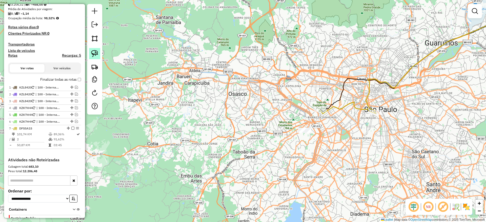
click at [99, 52] on link at bounding box center [94, 53] width 11 height 11
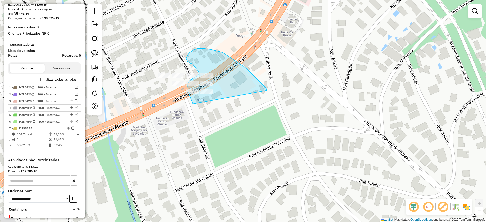
drag, startPoint x: 267, startPoint y: 90, endPoint x: 205, endPoint y: 113, distance: 66.3
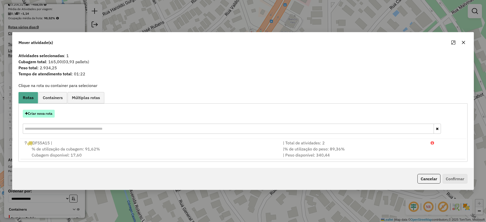
click at [44, 111] on button "Criar nova rota" at bounding box center [39, 114] width 32 height 8
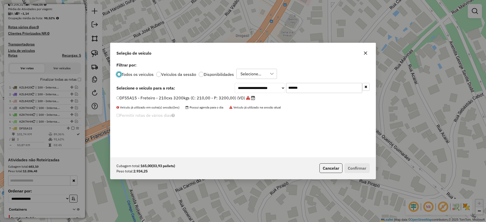
drag, startPoint x: 313, startPoint y: 87, endPoint x: 194, endPoint y: 90, distance: 119.1
click at [195, 89] on div "**********" at bounding box center [243, 88] width 253 height 10
paste input "text"
type input "*******"
drag, startPoint x: 187, startPoint y: 94, endPoint x: 193, endPoint y: 104, distance: 10.9
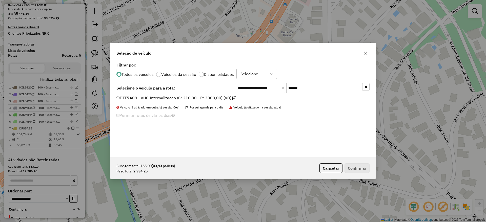
click at [184, 99] on label "DTE7A09 - VUC Internalizacao (C: 210,00 - P: 3000,00) (VD)" at bounding box center [177, 98] width 120 height 6
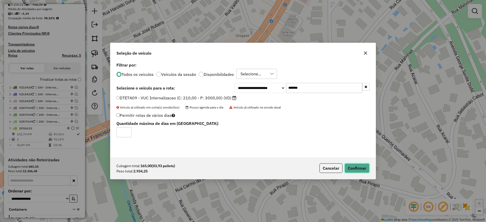
click at [352, 171] on button "Confirmar" at bounding box center [357, 169] width 25 height 10
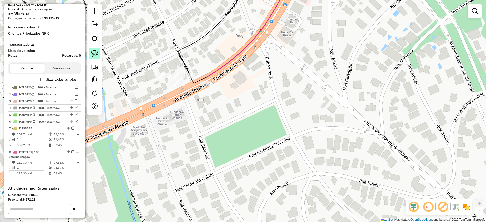
click at [89, 54] on link at bounding box center [94, 53] width 11 height 11
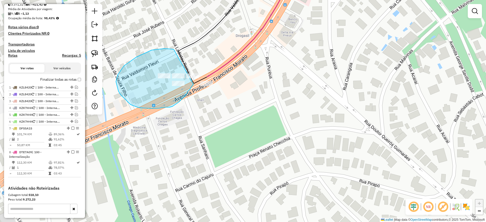
drag, startPoint x: 152, startPoint y: 50, endPoint x: 205, endPoint y: 59, distance: 54.1
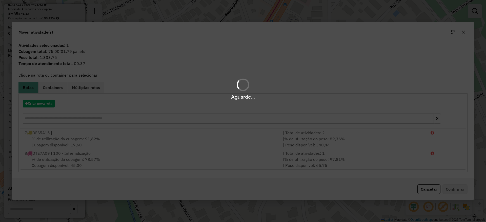
click at [46, 103] on hb-app "Aguarde... Pop-up bloqueado! Seu navegador bloqueou automáticamente a abertura …" at bounding box center [243, 111] width 486 height 222
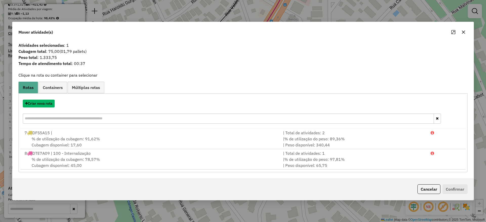
click at [46, 103] on button "Criar nova rota" at bounding box center [39, 104] width 32 height 8
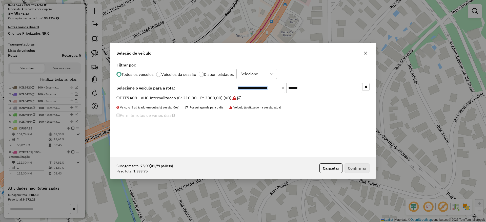
drag, startPoint x: 333, startPoint y: 83, endPoint x: 290, endPoint y: 91, distance: 43.1
click at [259, 86] on div "**********" at bounding box center [242, 109] width 265 height 96
click at [310, 91] on input "*******" at bounding box center [324, 88] width 76 height 10
drag, startPoint x: 310, startPoint y: 91, endPoint x: 217, endPoint y: 100, distance: 94.1
click at [247, 94] on div "**********" at bounding box center [242, 109] width 265 height 96
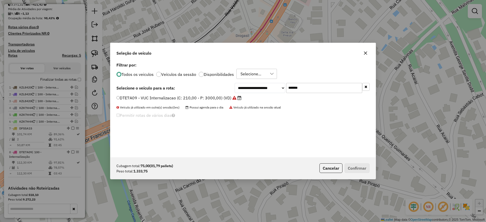
paste input "text"
type input "*******"
click at [179, 100] on label "FBO1B74 - VUC Internalizacao (C: 210,00 - P: 3000,00) (VD)" at bounding box center [177, 98] width 120 height 6
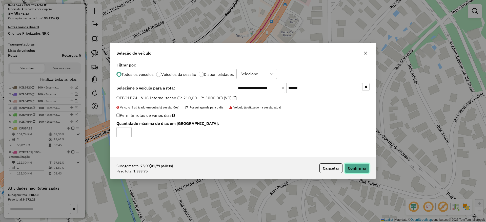
click at [351, 168] on button "Confirmar" at bounding box center [357, 169] width 25 height 10
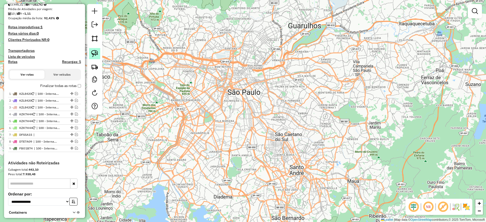
click at [98, 55] on img at bounding box center [94, 53] width 7 height 7
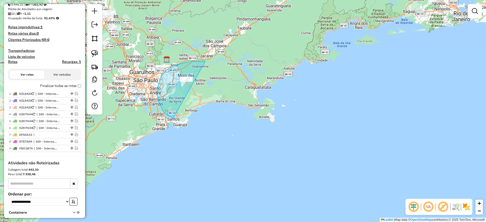
drag, startPoint x: 161, startPoint y: 76, endPoint x: 176, endPoint y: 120, distance: 46.5
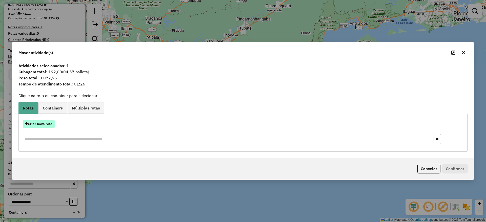
click at [42, 125] on button "Criar nova rota" at bounding box center [39, 124] width 32 height 8
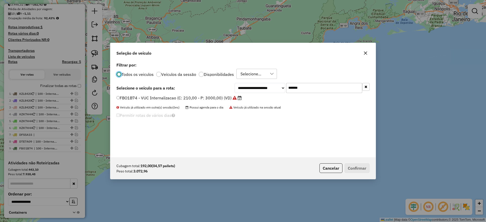
drag, startPoint x: 305, startPoint y: 88, endPoint x: 196, endPoint y: 97, distance: 110.1
click at [196, 97] on div "**********" at bounding box center [242, 109] width 265 height 96
paste input "text"
type input "*******"
click at [187, 99] on label "FCB7J04 - Freteiro - 210Cx - 3400Kg (C: 210,00 - P: 3400,00) (VD)" at bounding box center [183, 98] width 133 height 6
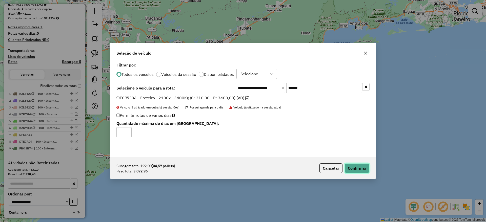
click at [354, 166] on button "Confirmar" at bounding box center [357, 169] width 25 height 10
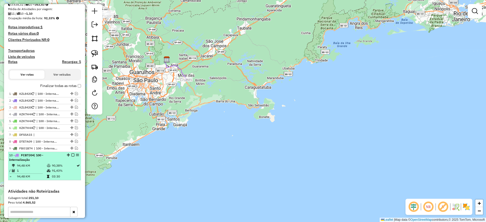
click at [71, 154] on em at bounding box center [72, 155] width 3 height 3
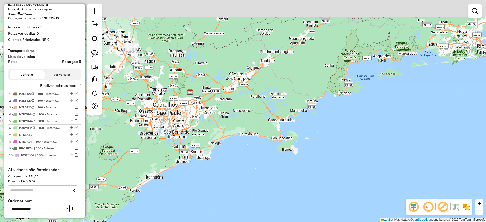
drag, startPoint x: 197, startPoint y: 109, endPoint x: 237, endPoint y: 156, distance: 62.1
click at [242, 160] on div "Janela de atendimento Grade de atendimento Capacidade Transportadoras Veículos …" at bounding box center [243, 111] width 486 height 222
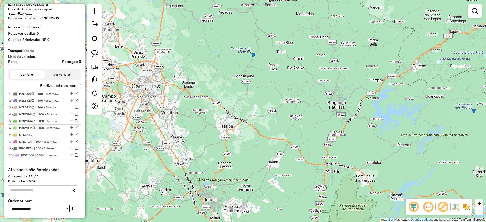
drag, startPoint x: 146, startPoint y: 88, endPoint x: 182, endPoint y: 103, distance: 39.0
click at [182, 103] on div "Janela de atendimento Grade de atendimento Capacidade Transportadoras Veículos …" at bounding box center [243, 111] width 486 height 222
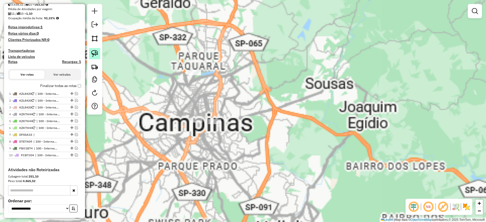
click at [90, 45] on div at bounding box center [94, 59] width 15 height 111
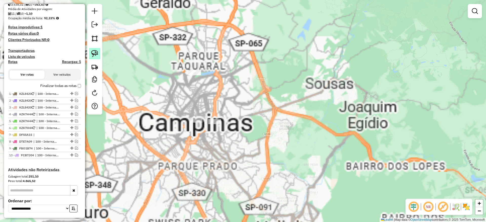
click at [93, 50] on img at bounding box center [94, 53] width 7 height 7
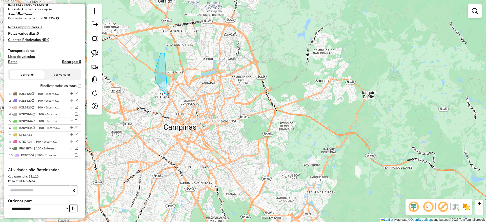
drag, startPoint x: 161, startPoint y: 89, endPoint x: 206, endPoint y: 67, distance: 50.0
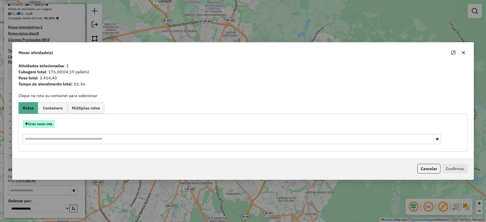
click at [50, 122] on button "Criar nova rota" at bounding box center [39, 124] width 32 height 8
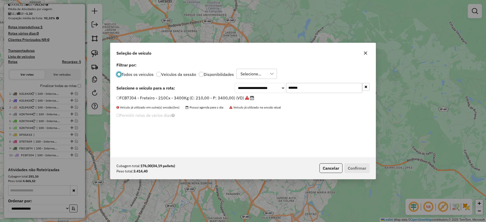
drag, startPoint x: 293, startPoint y: 84, endPoint x: 223, endPoint y: 94, distance: 71.4
click at [232, 91] on div "**********" at bounding box center [243, 88] width 253 height 10
paste input "text"
type input "*******"
drag, startPoint x: 215, startPoint y: 98, endPoint x: 319, endPoint y: 143, distance: 114.0
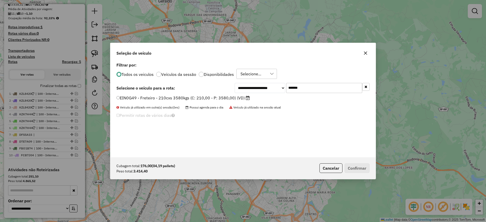
click at [207, 98] on label "EIN0G49 - Freteiro - 210cxs 3580kgs (C: 210,00 - P: 3580,00) (VD)" at bounding box center [183, 98] width 133 height 6
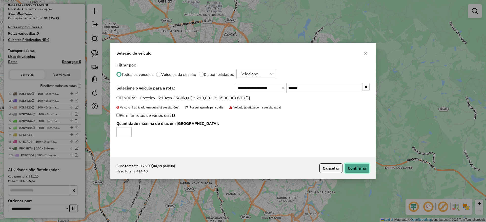
click at [356, 168] on button "Confirmar" at bounding box center [357, 169] width 25 height 10
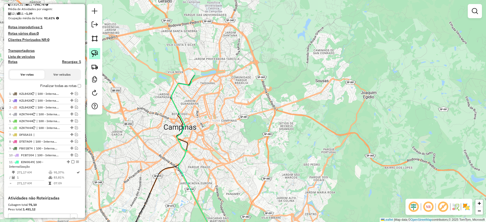
click at [94, 53] on img at bounding box center [94, 53] width 7 height 7
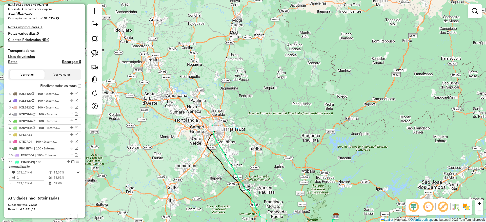
drag, startPoint x: 238, startPoint y: 129, endPoint x: 235, endPoint y: 128, distance: 3.1
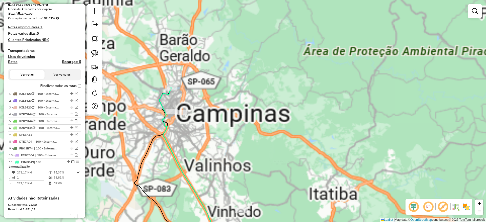
drag, startPoint x: 236, startPoint y: 124, endPoint x: 236, endPoint y: 85, distance: 39.0
click at [237, 86] on div "Janela de atendimento Grade de atendimento Capacidade Transportadoras Veículos …" at bounding box center [243, 111] width 486 height 222
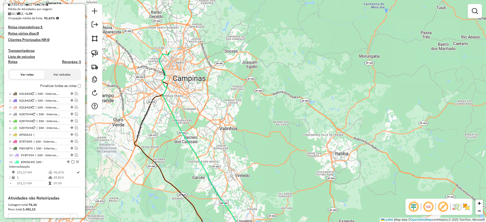
drag, startPoint x: 98, startPoint y: 51, endPoint x: 167, endPoint y: 66, distance: 69.9
click at [98, 52] on link at bounding box center [94, 53] width 11 height 11
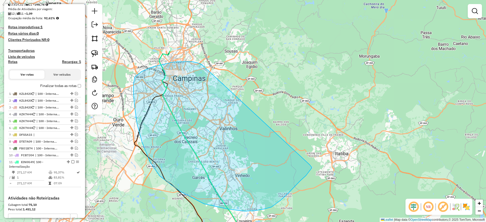
drag, startPoint x: 202, startPoint y: 65, endPoint x: 309, endPoint y: 164, distance: 145.0
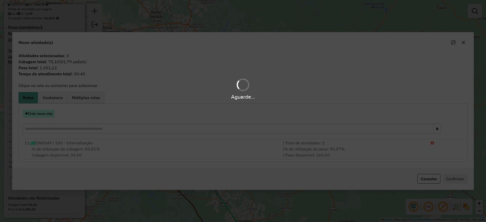
click at [47, 113] on hb-app "Aguarde... Pop-up bloqueado! Seu navegador bloqueou automáticamente a abertura …" at bounding box center [243, 111] width 486 height 222
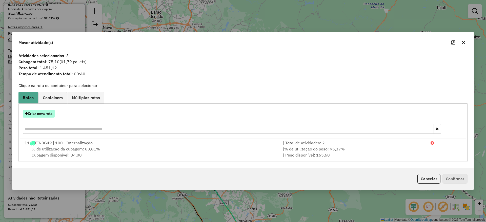
click at [47, 113] on button "Criar nova rota" at bounding box center [39, 114] width 32 height 8
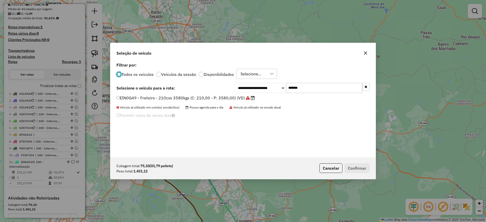
drag, startPoint x: 316, startPoint y: 87, endPoint x: 221, endPoint y: 97, distance: 96.0
click at [221, 97] on div "**********" at bounding box center [242, 109] width 265 height 96
paste input "text"
type input "*******"
click at [210, 95] on label "EOE1G82 - Freteiro - 210Cx - 3300Kg (C: 210,00 - P: 3300,00) (VD)" at bounding box center [184, 98] width 134 height 6
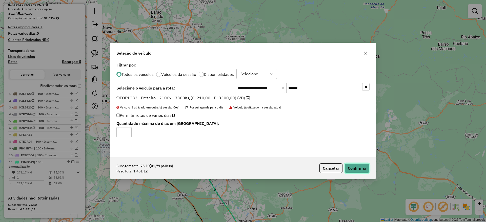
click at [362, 170] on button "Confirmar" at bounding box center [357, 169] width 25 height 10
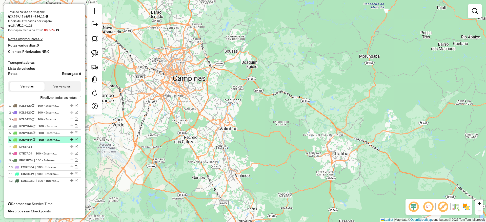
scroll to position [68, 0]
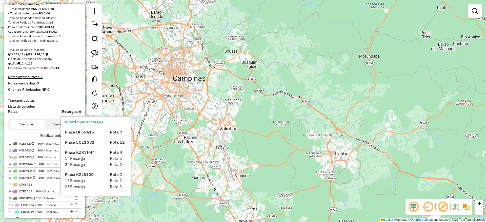
click at [100, 24] on div at bounding box center [94, 59] width 15 height 111
click at [98, 25] on link at bounding box center [95, 25] width 10 height 11
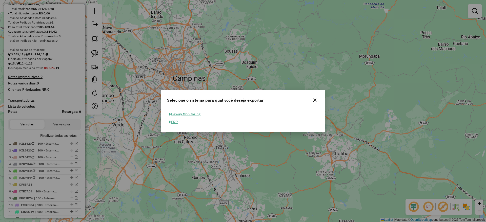
drag, startPoint x: 174, startPoint y: 120, endPoint x: 177, endPoint y: 121, distance: 3.7
click at [174, 119] on button "ERP" at bounding box center [173, 122] width 13 height 8
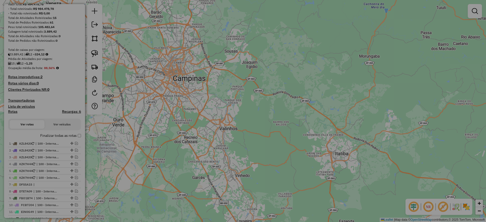
select select "**"
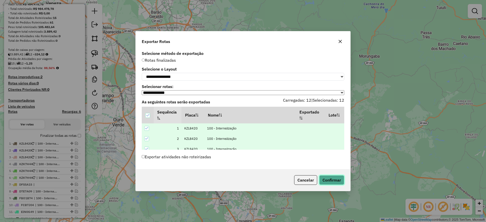
click at [333, 184] on button "Confirmar" at bounding box center [331, 181] width 25 height 10
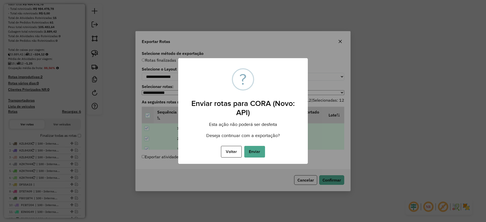
click at [263, 152] on button "Enviar" at bounding box center [254, 152] width 21 height 12
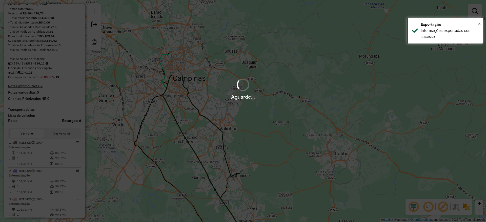
scroll to position [81, 0]
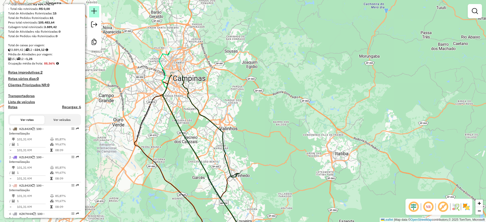
click at [94, 12] on em at bounding box center [94, 11] width 6 height 6
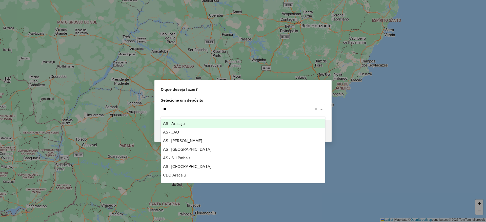
type input "***"
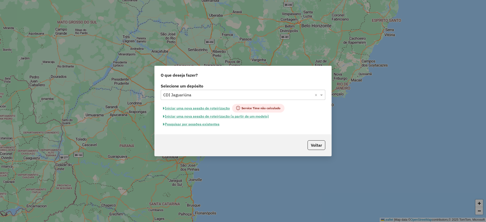
click at [200, 108] on button "Iniciar uma nova sessão de roteirização" at bounding box center [196, 108] width 71 height 9
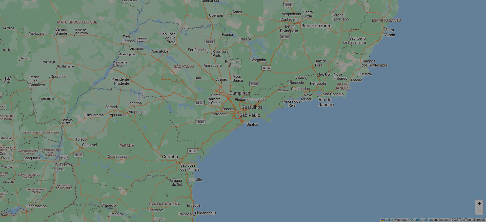
select select "*"
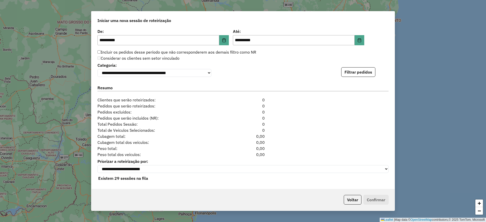
scroll to position [507, 0]
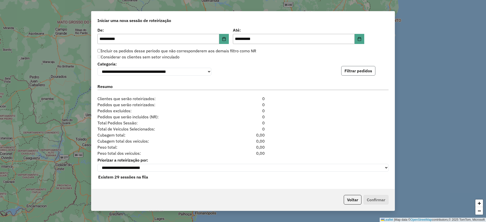
click at [355, 70] on button "Filtrar pedidos" at bounding box center [358, 71] width 34 height 10
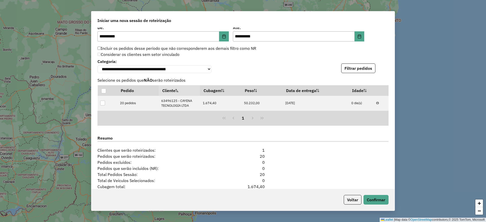
scroll to position [567, 0]
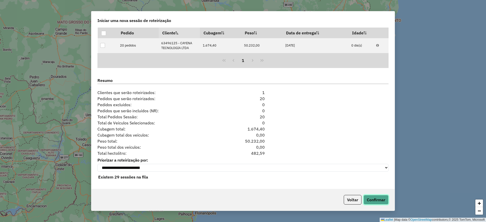
click at [373, 196] on button "Confirmar" at bounding box center [376, 200] width 25 height 10
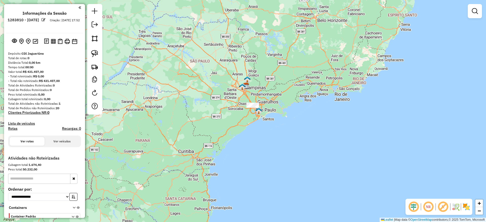
drag, startPoint x: 95, startPoint y: 48, endPoint x: 110, endPoint y: 56, distance: 17.0
click at [95, 48] on link at bounding box center [94, 53] width 11 height 11
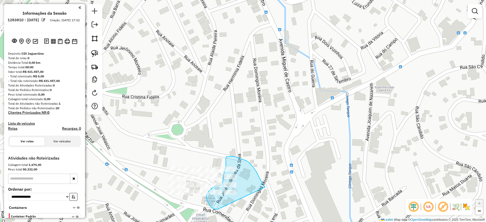
drag, startPoint x: 258, startPoint y: 174, endPoint x: 218, endPoint y: 210, distance: 53.4
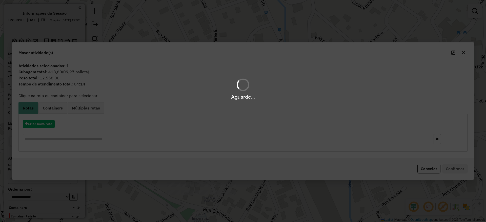
click at [39, 127] on hb-app "**********" at bounding box center [243, 111] width 486 height 222
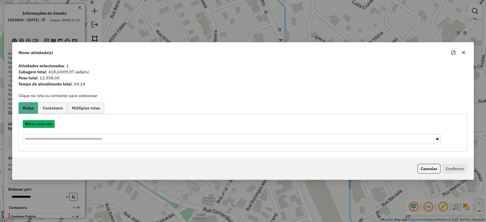
click at [39, 127] on button "Criar nova rota" at bounding box center [39, 124] width 32 height 8
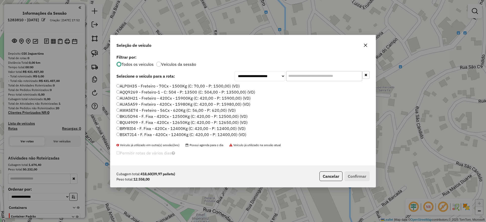
scroll to position [3, 2]
click at [299, 75] on input "text" at bounding box center [324, 76] width 76 height 10
paste input "*******"
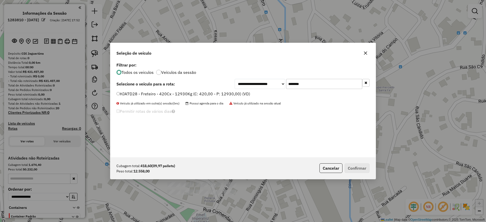
type input "*******"
click at [175, 95] on label "HJA7D28 - Freteiro - 420Cx - 12930Kg (C: 420,00 - P: 12930,00) (VD)" at bounding box center [184, 94] width 134 height 6
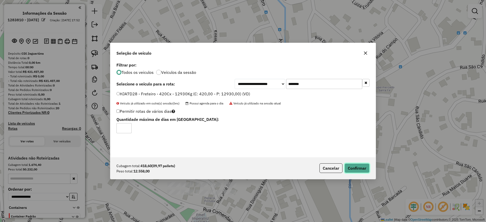
click at [360, 171] on button "Confirmar" at bounding box center [357, 169] width 25 height 10
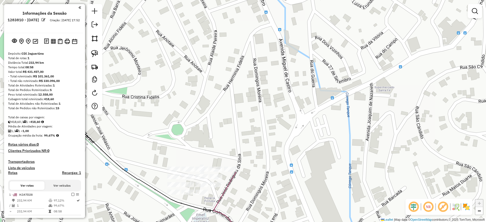
click at [93, 52] on img at bounding box center [94, 53] width 7 height 7
drag, startPoint x: 220, startPoint y: 189, endPoint x: 206, endPoint y: 205, distance: 21.2
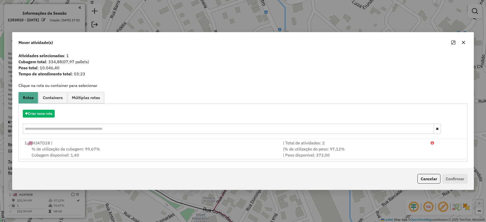
click at [463, 41] on icon "button" at bounding box center [464, 43] width 4 height 4
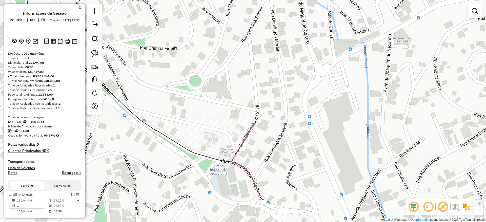
drag, startPoint x: 229, startPoint y: 198, endPoint x: 182, endPoint y: 132, distance: 80.5
click at [245, 147] on div "Janela de atendimento Grade de atendimento Capacidade Transportadoras Veículos …" at bounding box center [243, 111] width 486 height 222
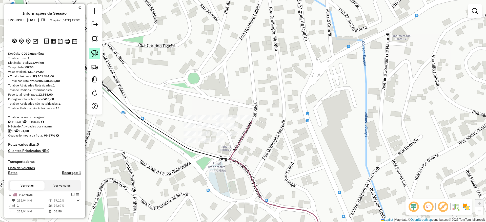
click at [95, 50] on img at bounding box center [94, 53] width 7 height 7
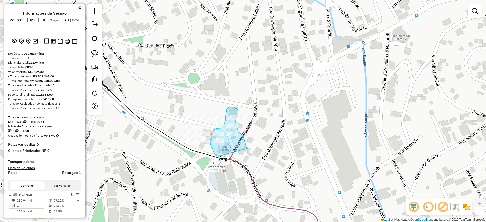
drag, startPoint x: 247, startPoint y: 149, endPoint x: 223, endPoint y: 159, distance: 26.7
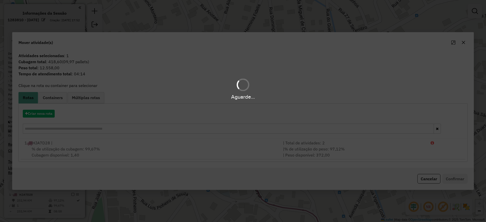
click at [44, 115] on div "Aguarde..." at bounding box center [243, 111] width 486 height 222
click at [44, 114] on button "Criar nova rota" at bounding box center [39, 114] width 32 height 8
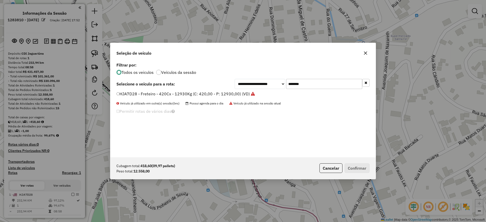
drag, startPoint x: 322, startPoint y: 87, endPoint x: 234, endPoint y: 86, distance: 87.6
click at [250, 86] on div "**********" at bounding box center [302, 84] width 135 height 10
click at [223, 91] on label "HJA7D28 - Freteiro - 420Cx - 12930Kg (C: 420,00 - P: 12930,00) (VD)" at bounding box center [186, 94] width 139 height 6
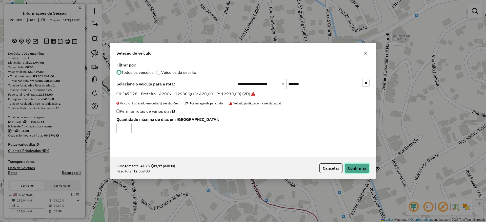
click at [353, 167] on button "Confirmar" at bounding box center [357, 169] width 25 height 10
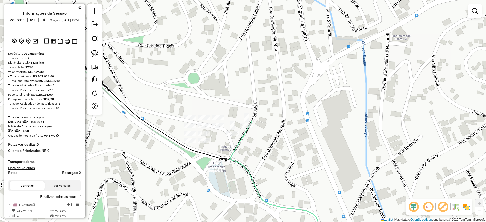
click at [93, 53] on img at bounding box center [94, 53] width 7 height 7
drag, startPoint x: 211, startPoint y: 158, endPoint x: 198, endPoint y: 155, distance: 13.6
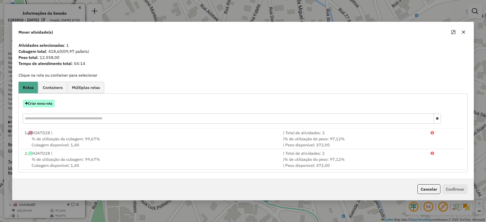
click at [46, 103] on button "Criar nova rota" at bounding box center [39, 104] width 32 height 8
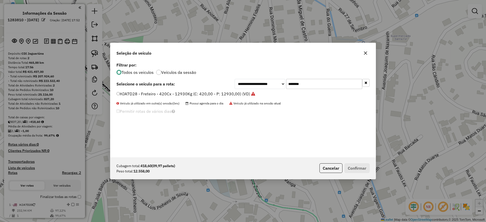
drag, startPoint x: 313, startPoint y: 88, endPoint x: 234, endPoint y: 82, distance: 79.5
click at [234, 82] on div "**********" at bounding box center [243, 84] width 253 height 10
click at [175, 97] on label "HJA7D28 - Freteiro - 420Cx - 12930Kg (C: 420,00 - P: 12930,00) (VD)" at bounding box center [186, 94] width 139 height 6
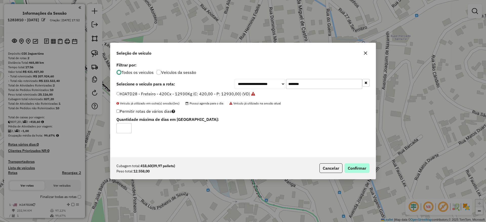
drag, startPoint x: 351, startPoint y: 161, endPoint x: 356, endPoint y: 166, distance: 7.7
click at [353, 163] on div "Cubagem total: 418,60 (09,97 pallets) Peso total: 12.558,00 Cancelar Confirmar" at bounding box center [242, 169] width 265 height 22
drag, startPoint x: 356, startPoint y: 166, endPoint x: 347, endPoint y: 163, distance: 9.9
click at [356, 166] on button "Confirmar" at bounding box center [357, 169] width 25 height 10
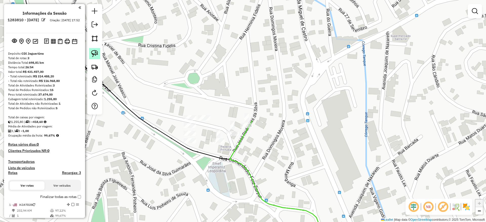
click at [96, 55] on img at bounding box center [94, 53] width 7 height 7
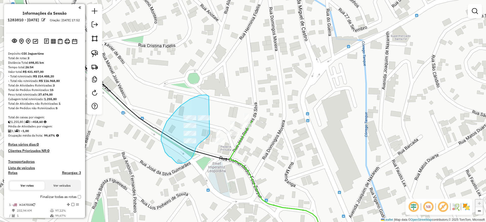
drag, startPoint x: 209, startPoint y: 96, endPoint x: 213, endPoint y: 130, distance: 33.6
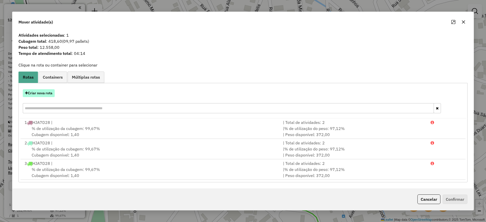
click at [46, 91] on button "Criar nova rota" at bounding box center [39, 93] width 32 height 8
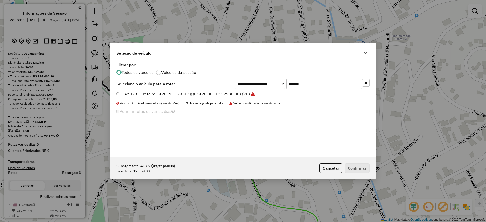
drag, startPoint x: 330, startPoint y: 85, endPoint x: 245, endPoint y: 83, distance: 85.1
click at [245, 83] on div "**********" at bounding box center [302, 84] width 135 height 10
click at [185, 92] on label "HJA7D28 - Freteiro - 420Cx - 12930Kg (C: 420,00 - P: 12930,00) (VD)" at bounding box center [186, 94] width 139 height 6
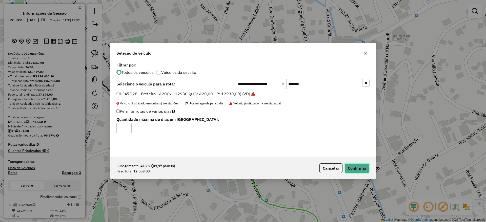
click at [369, 165] on button "Confirmar" at bounding box center [357, 169] width 25 height 10
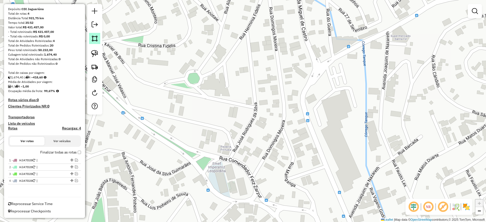
scroll to position [45, 0]
click at [100, 20] on div at bounding box center [94, 59] width 15 height 111
click at [99, 21] on link at bounding box center [95, 25] width 10 height 11
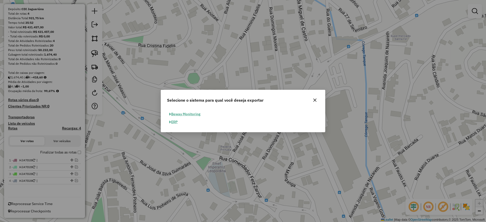
click at [173, 124] on button "ERP" at bounding box center [173, 122] width 13 height 8
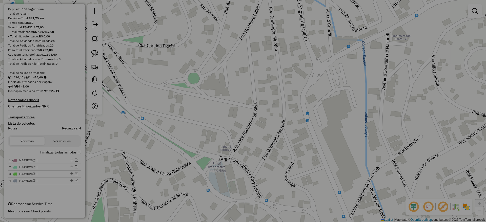
select select "**"
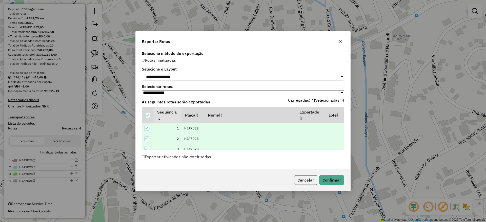
click at [336, 176] on div "Cancelar Confirmar" at bounding box center [243, 180] width 215 height 22
click at [336, 180] on button "Confirmar" at bounding box center [331, 181] width 25 height 10
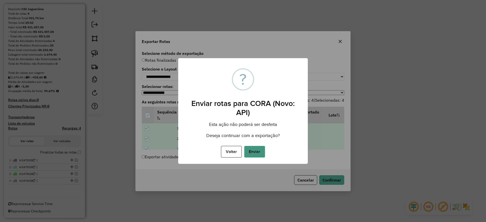
click at [256, 155] on button "Enviar" at bounding box center [254, 152] width 21 height 12
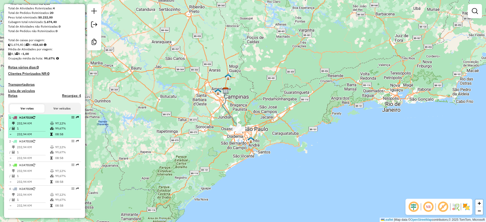
scroll to position [0, 0]
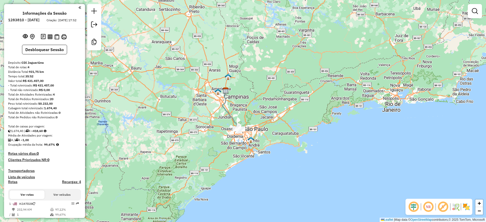
drag, startPoint x: 223, startPoint y: 126, endPoint x: 217, endPoint y: 122, distance: 7.2
click at [221, 125] on div "Janela de atendimento Grade de atendimento Capacidade Transportadoras Veículos …" at bounding box center [243, 111] width 486 height 222
